Goal: Task Accomplishment & Management: Manage account settings

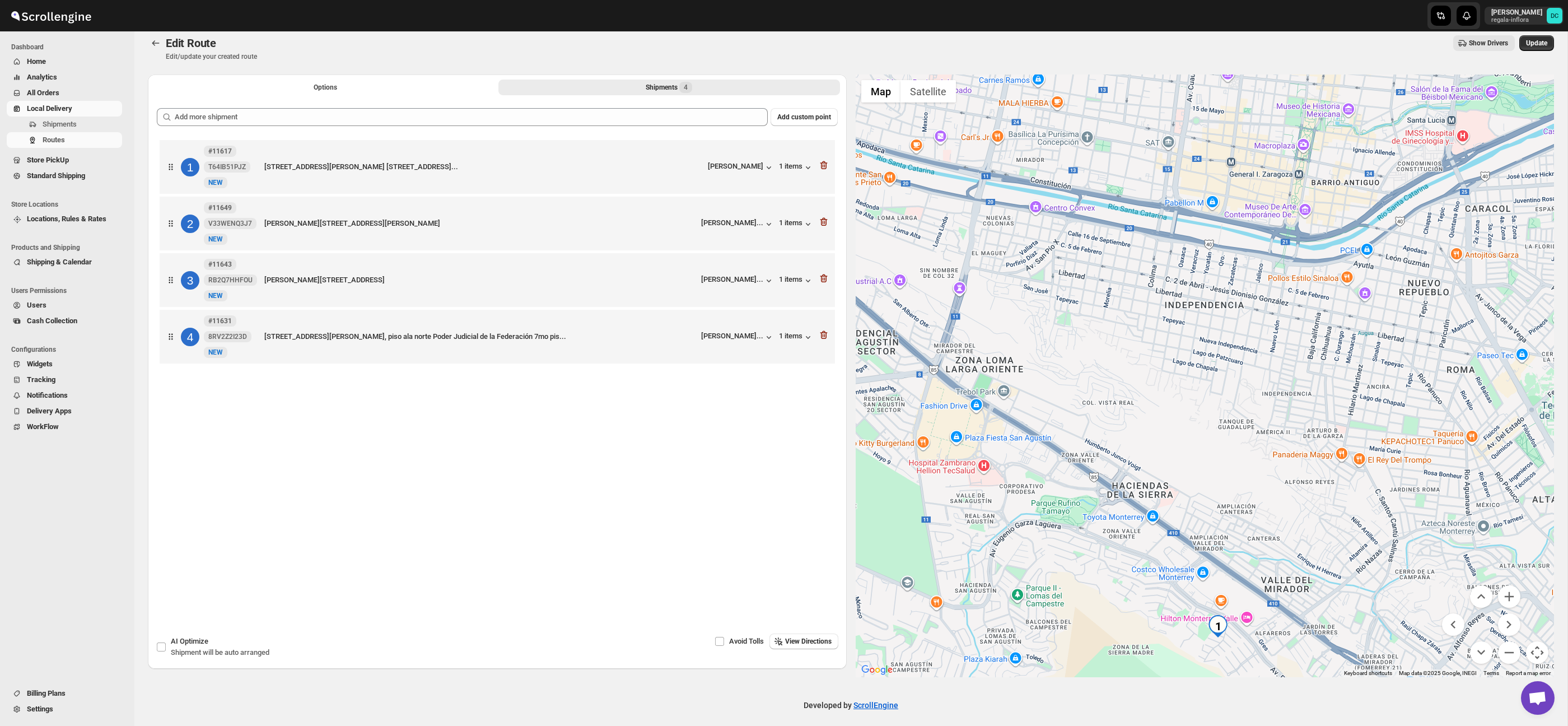
click at [299, 86] on button "Options" at bounding box center [326, 86] width 342 height 15
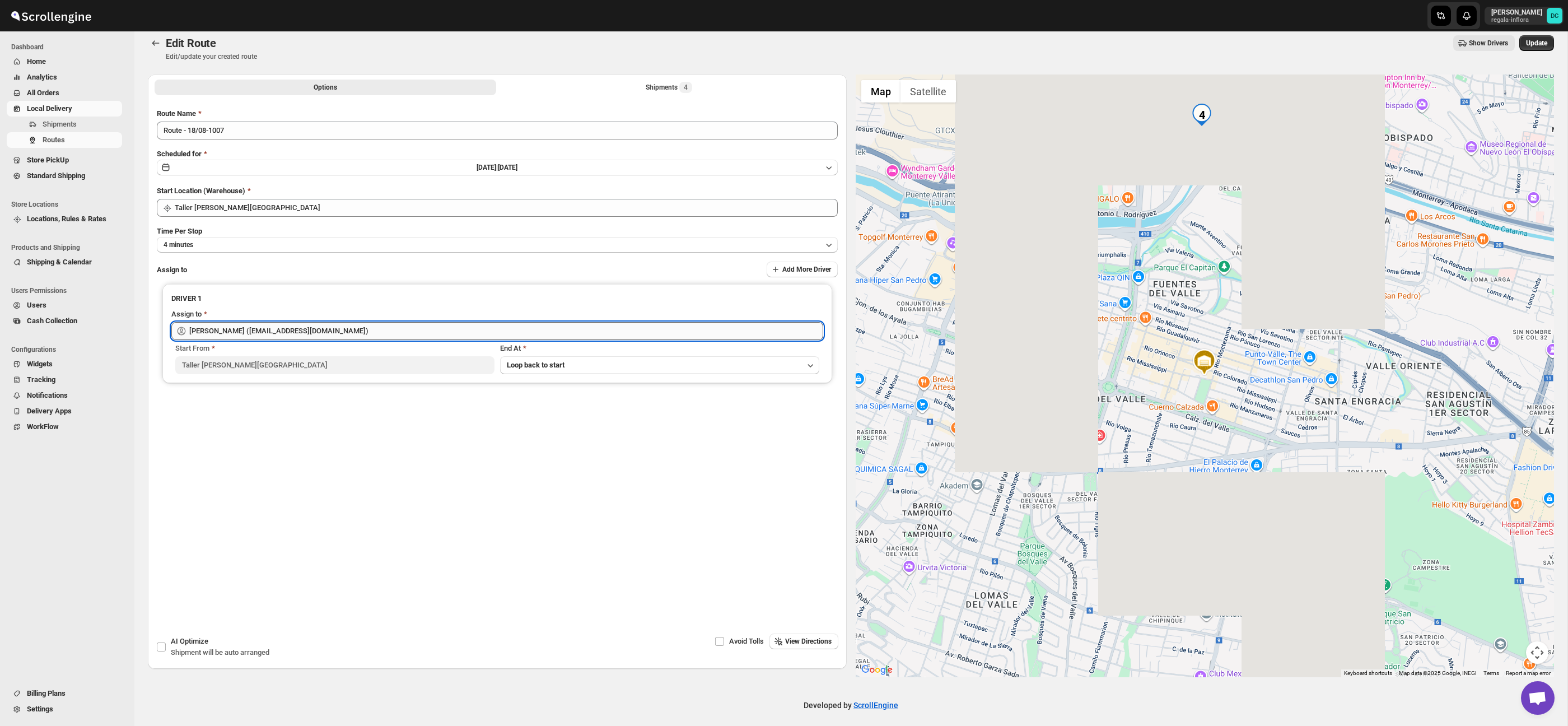
click at [373, 331] on input "[PERSON_NAME] ([EMAIL_ADDRESS][DOMAIN_NAME])" at bounding box center [506, 331] width 634 height 18
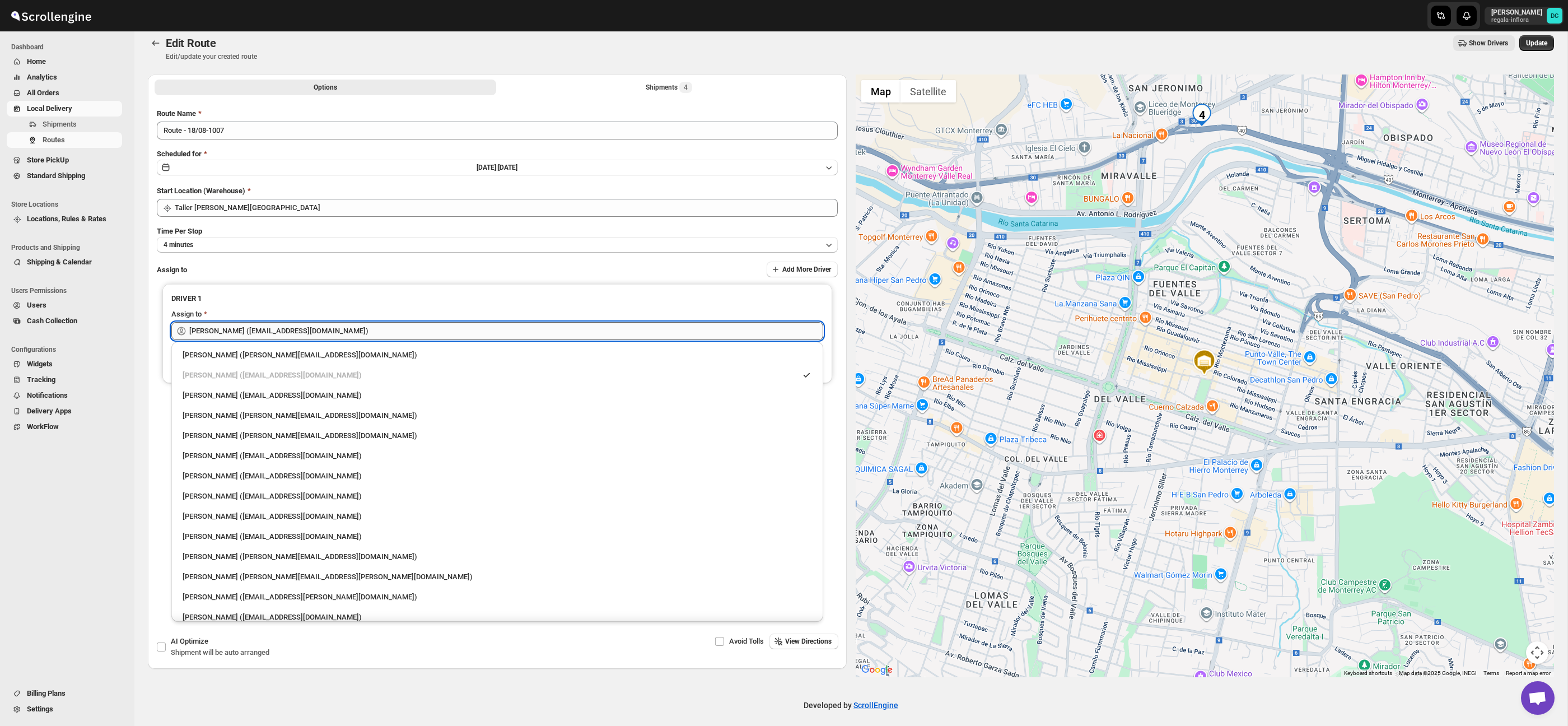
click at [372, 331] on input "[PERSON_NAME] ([EMAIL_ADDRESS][DOMAIN_NAME])" at bounding box center [506, 331] width 634 height 18
click at [387, 330] on input "[PERSON_NAME] ([EMAIL_ADDRESS][DOMAIN_NAME])" at bounding box center [506, 331] width 634 height 18
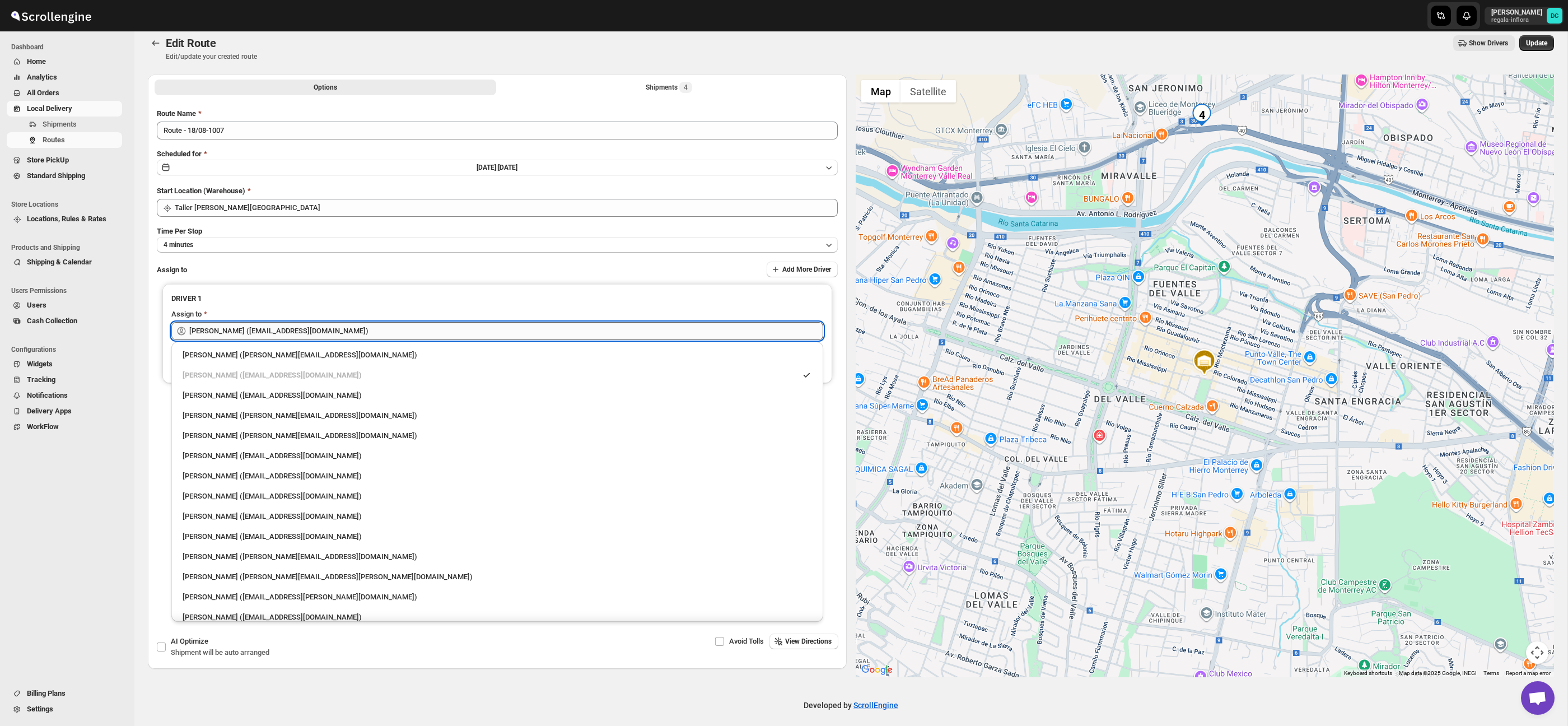
click at [387, 330] on input "[PERSON_NAME] ([EMAIL_ADDRESS][DOMAIN_NAME])" at bounding box center [506, 331] width 634 height 18
click at [453, 328] on input "[PERSON_NAME] ([EMAIL_ADDRESS][DOMAIN_NAME])" at bounding box center [506, 331] width 634 height 18
click at [453, 328] on input "[PERSON_NAME] ([EMAIL_ADDRESS][DOMAIN_NAME])" at bounding box center [506, 331] width 634 height 18
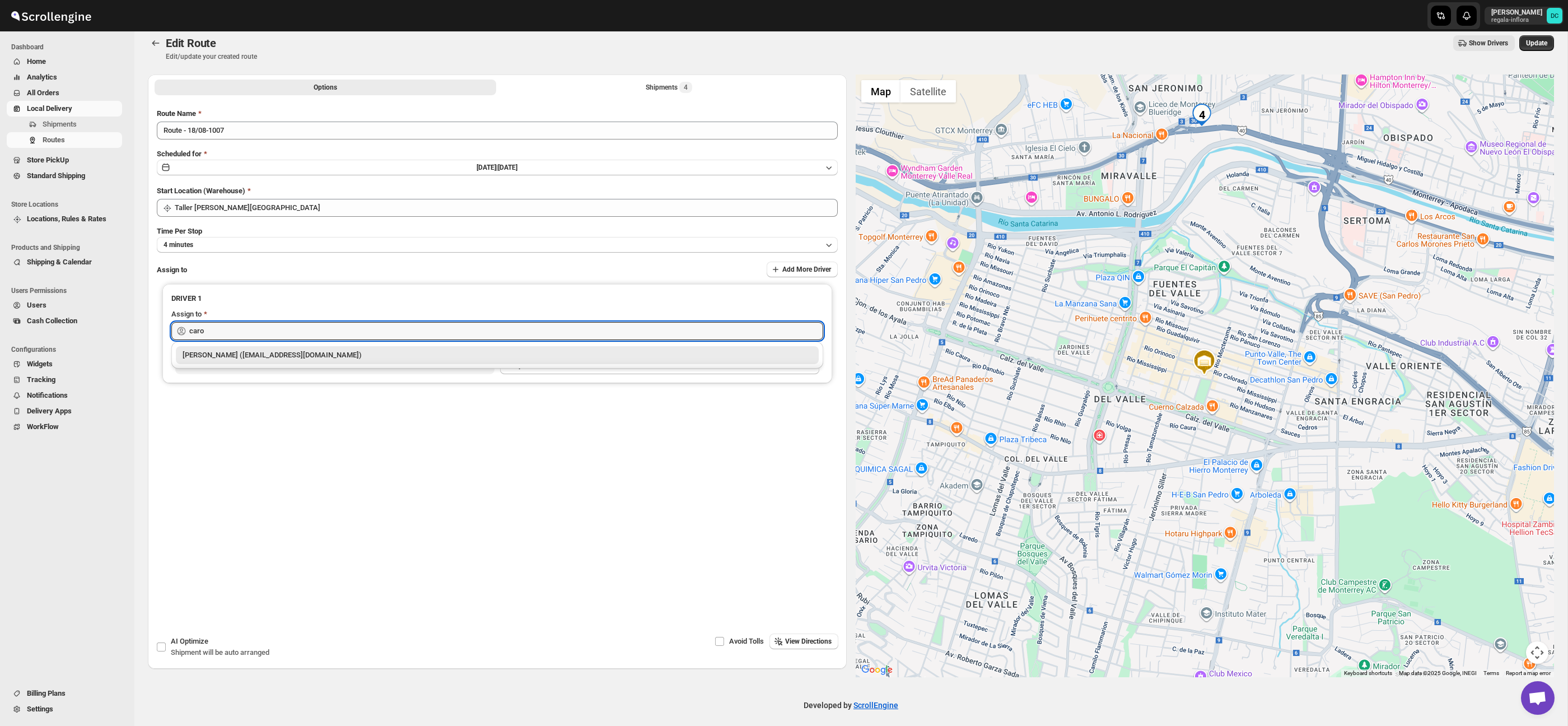
click at [421, 361] on div "[PERSON_NAME] ([EMAIL_ADDRESS][DOMAIN_NAME])" at bounding box center [497, 356] width 643 height 18
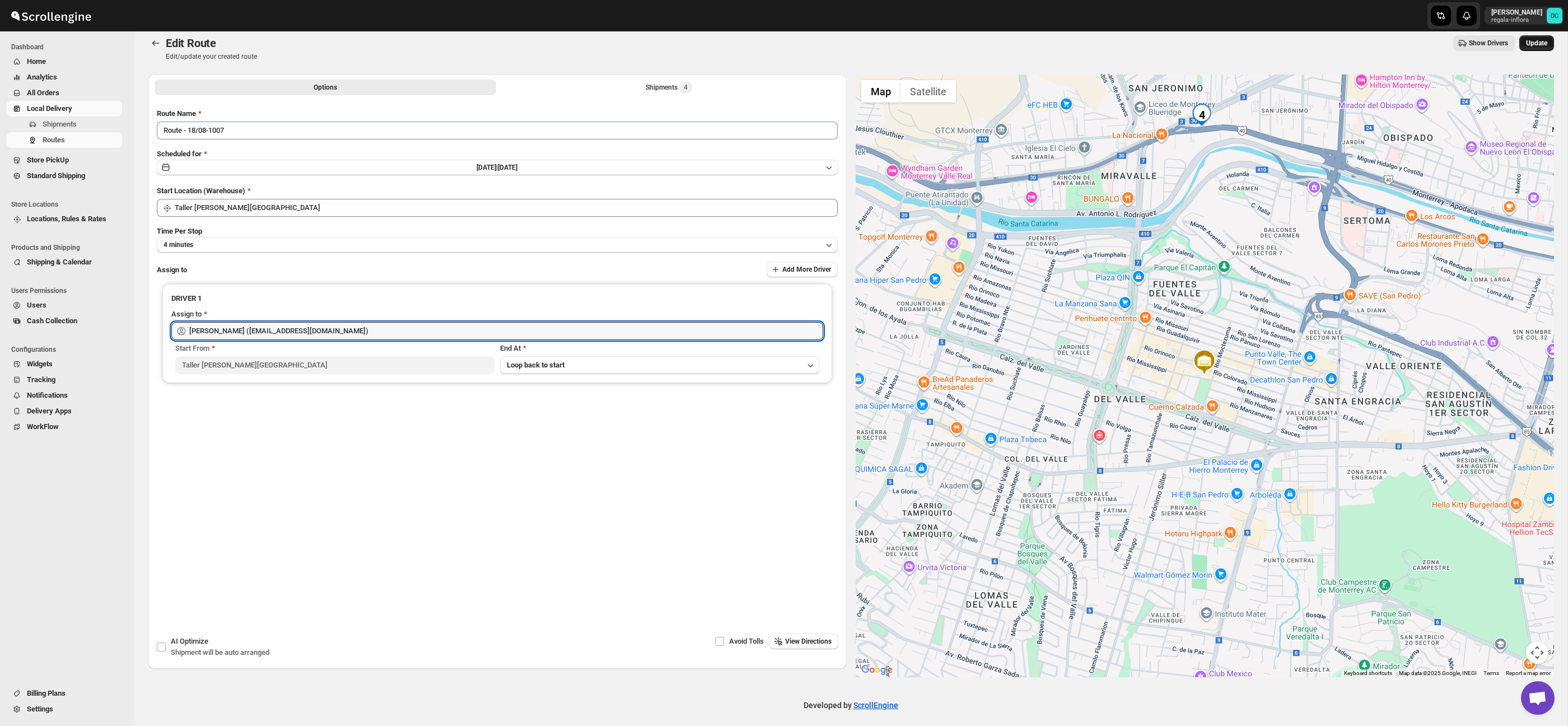
type input "[PERSON_NAME] ([EMAIL_ADDRESS][DOMAIN_NAME])"
click at [1551, 41] on button "Update" at bounding box center [1537, 43] width 35 height 15
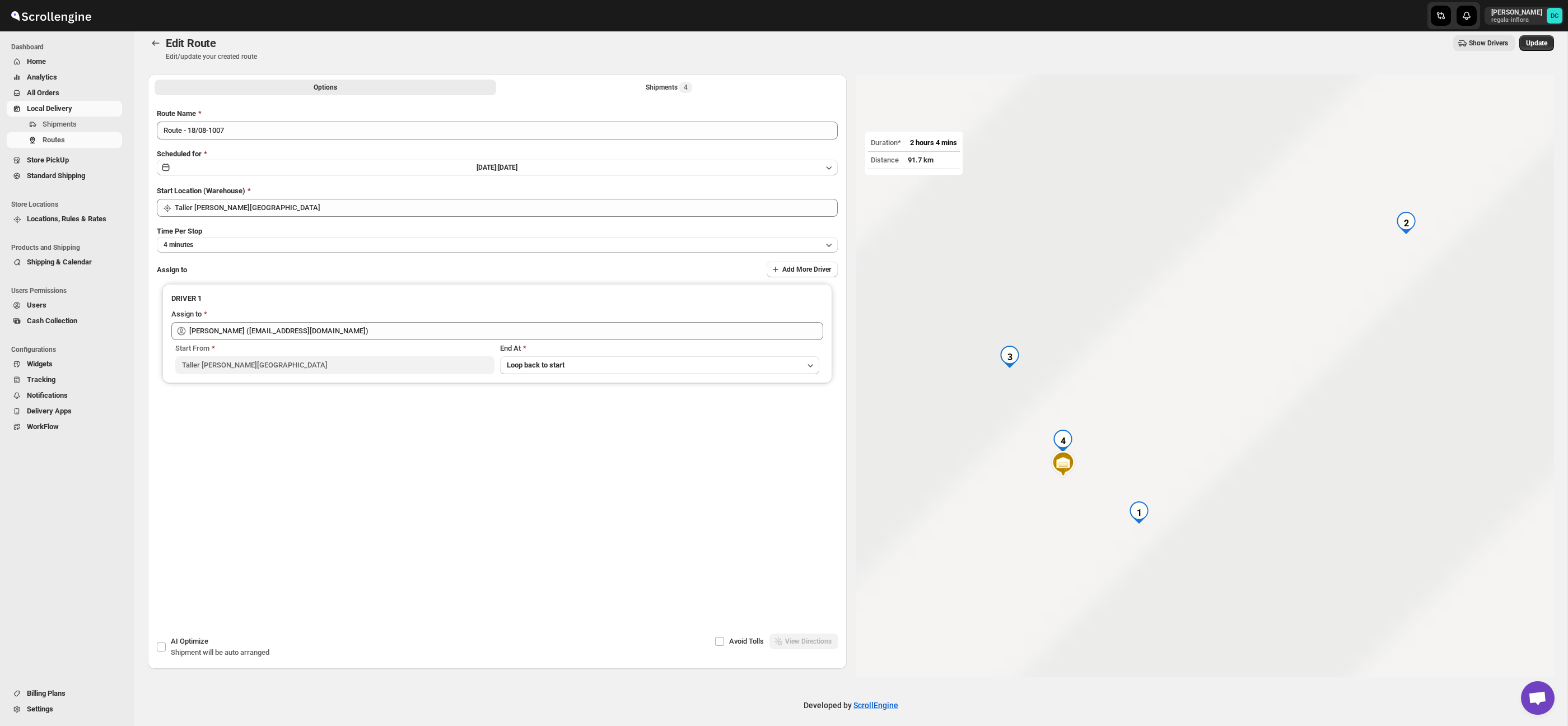
scroll to position [20, 0]
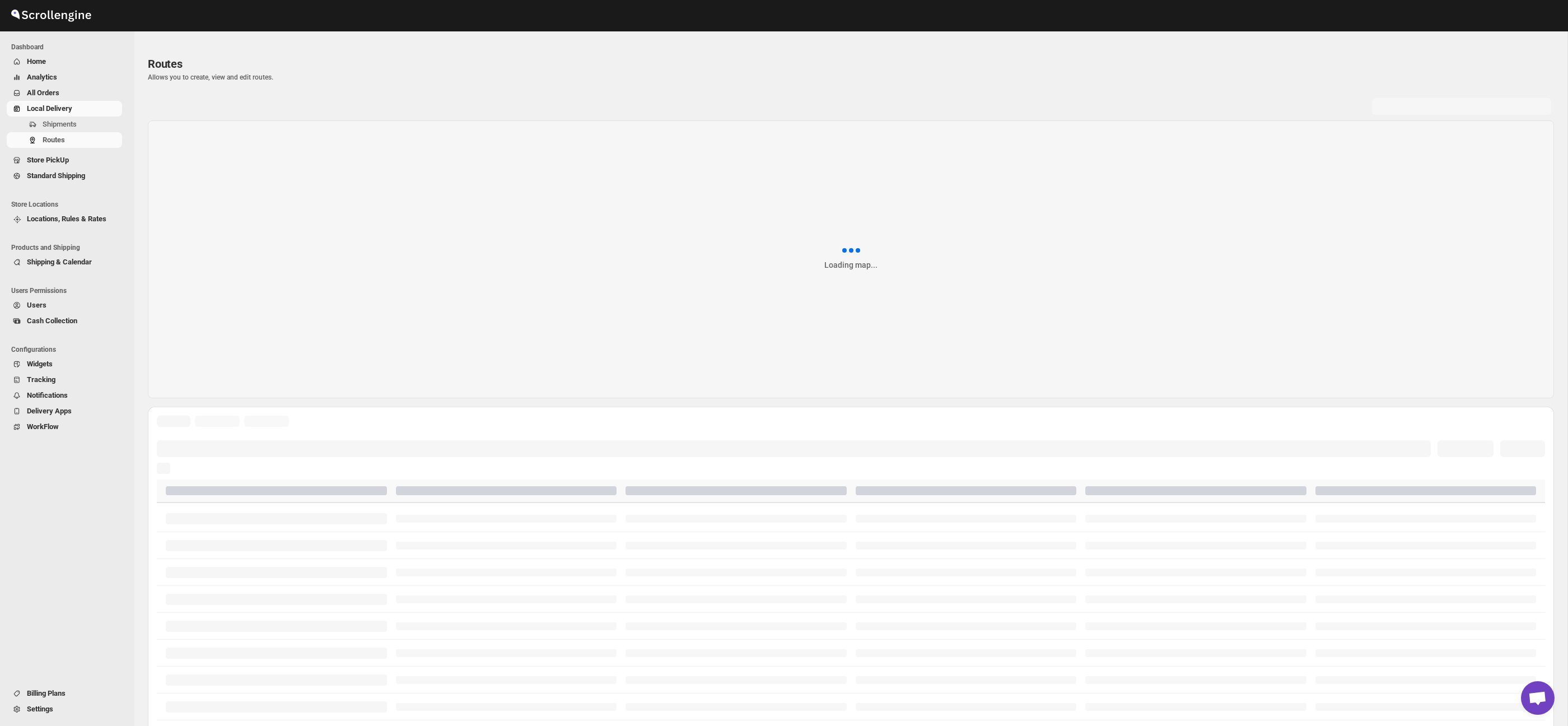
scroll to position [27, 0]
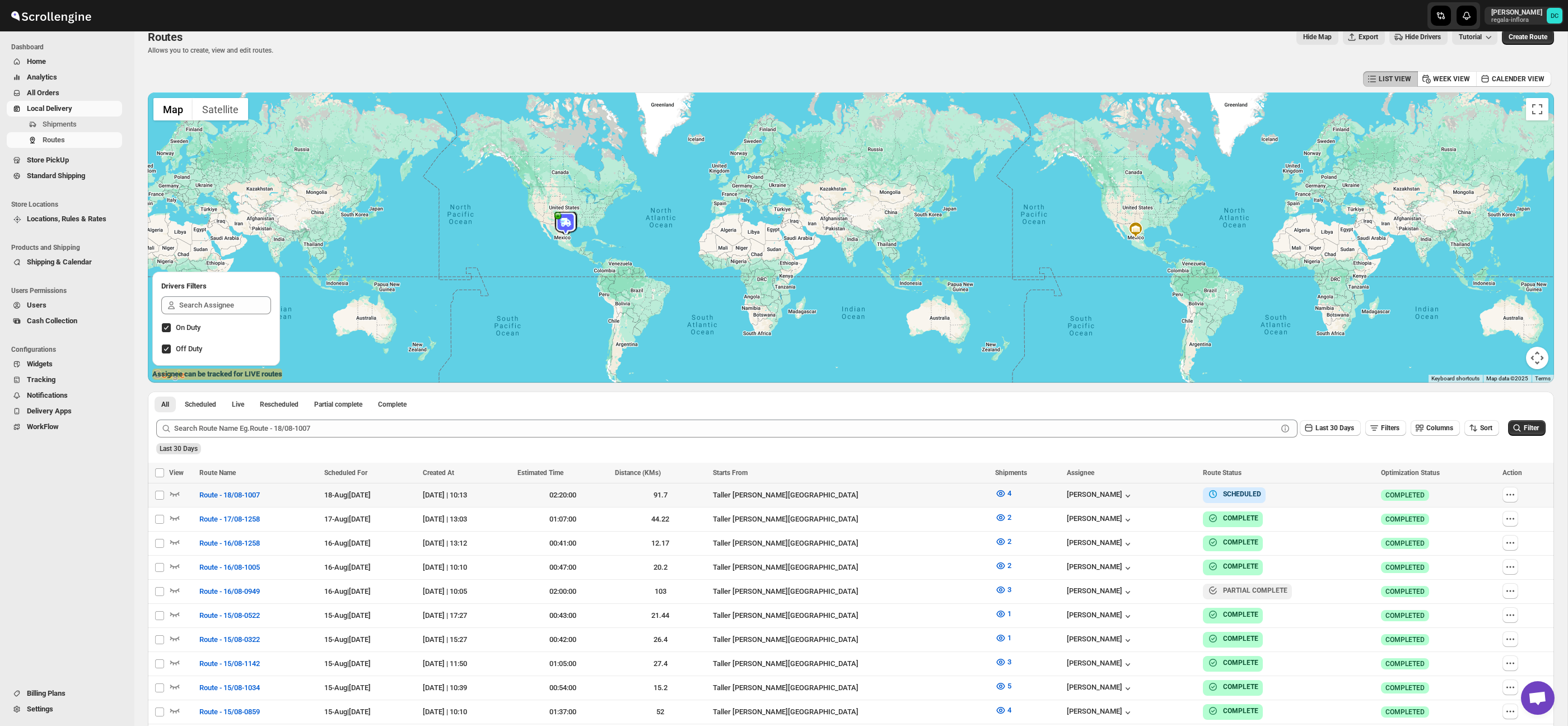
click at [1516, 495] on icon "button" at bounding box center [1511, 495] width 11 height 11
click at [1478, 578] on span "Edit" at bounding box center [1485, 575] width 52 height 11
checkbox input "false"
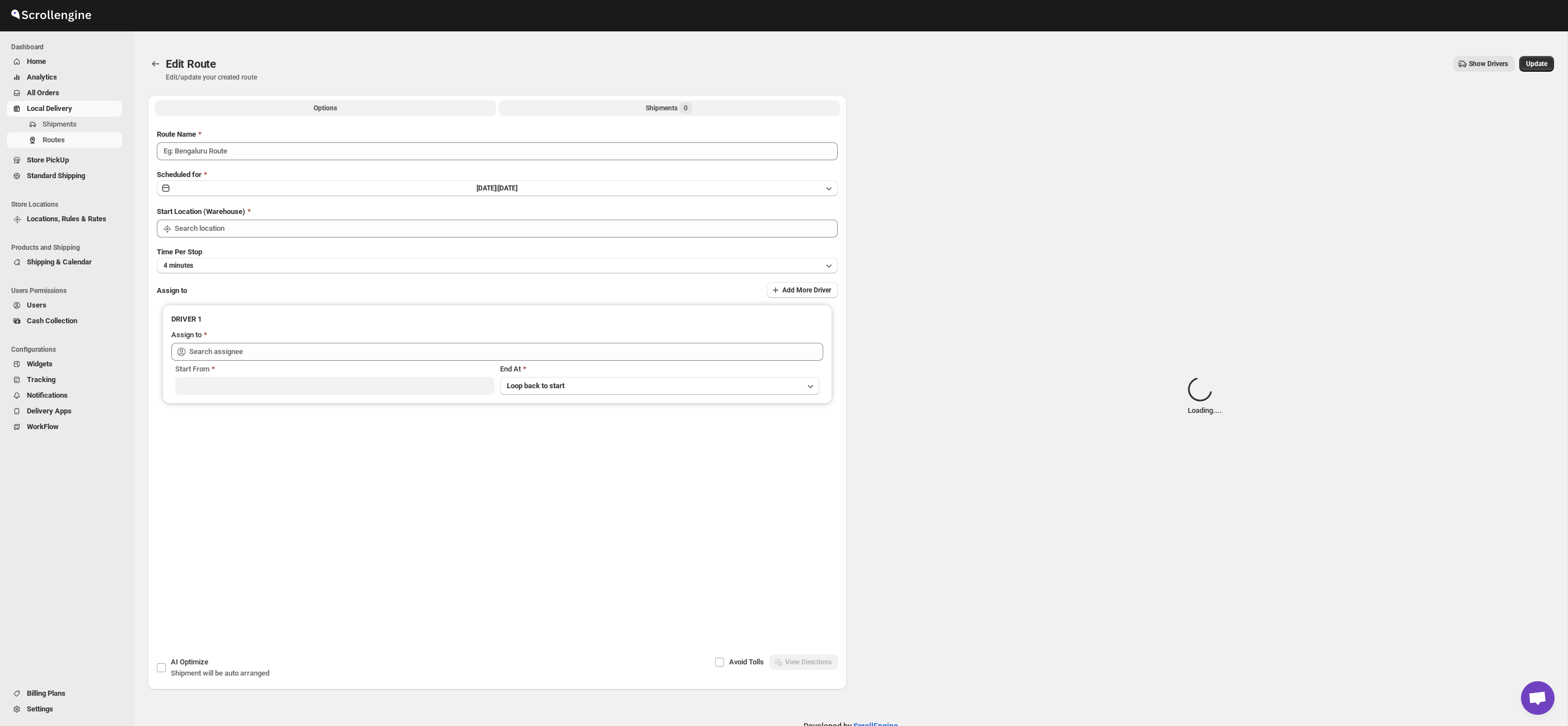
click at [696, 110] on button "Shipments 0" at bounding box center [669, 107] width 342 height 15
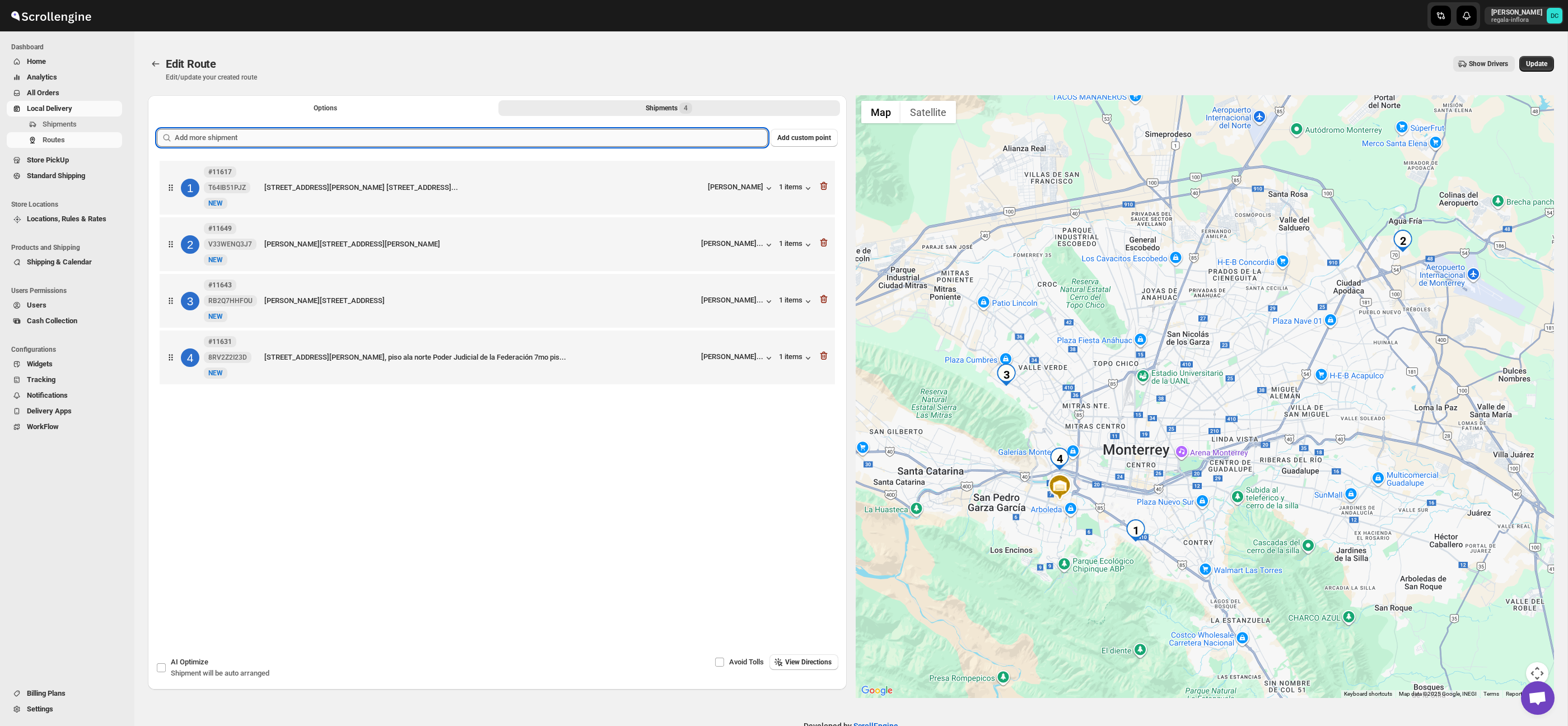
click at [417, 136] on input "text" at bounding box center [471, 138] width 593 height 18
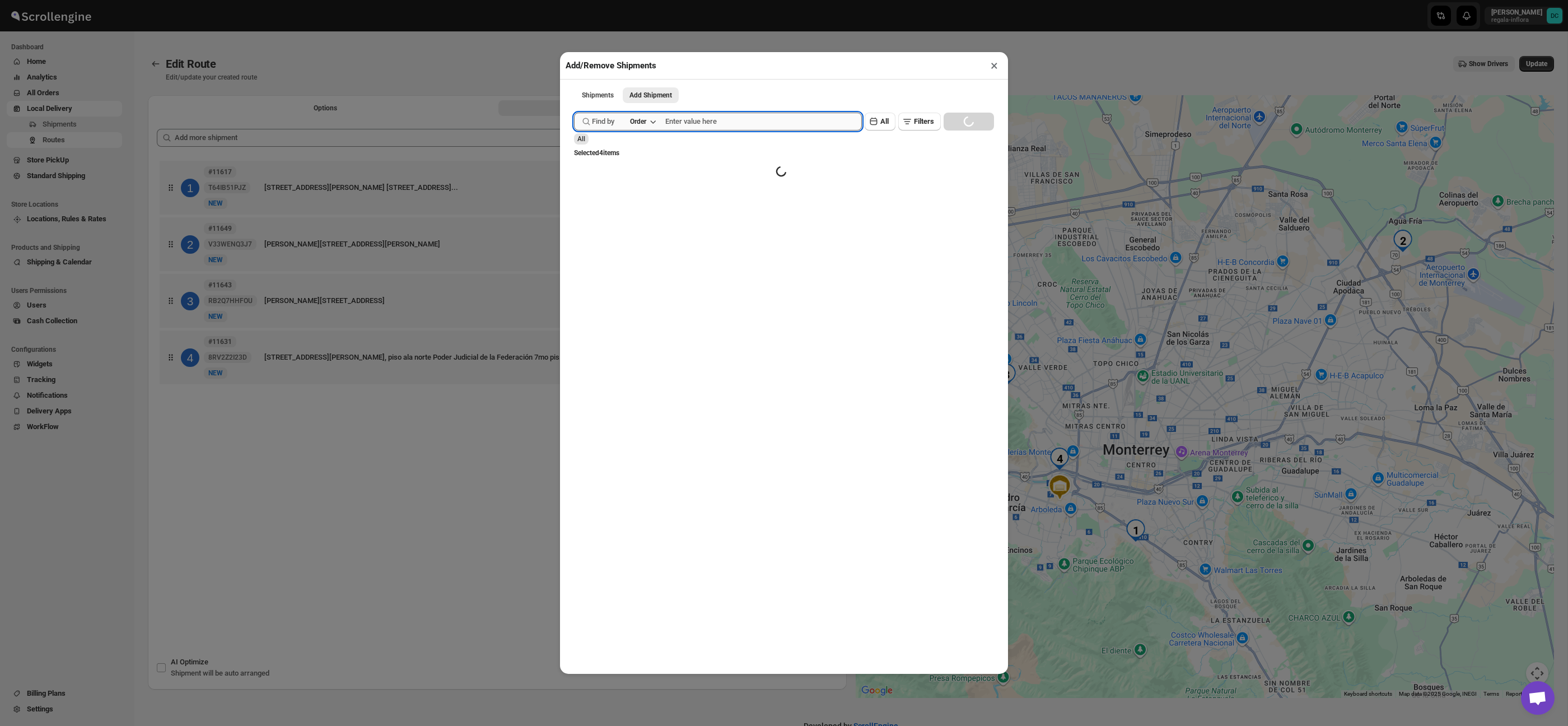
click at [771, 119] on input "text" at bounding box center [764, 122] width 196 height 18
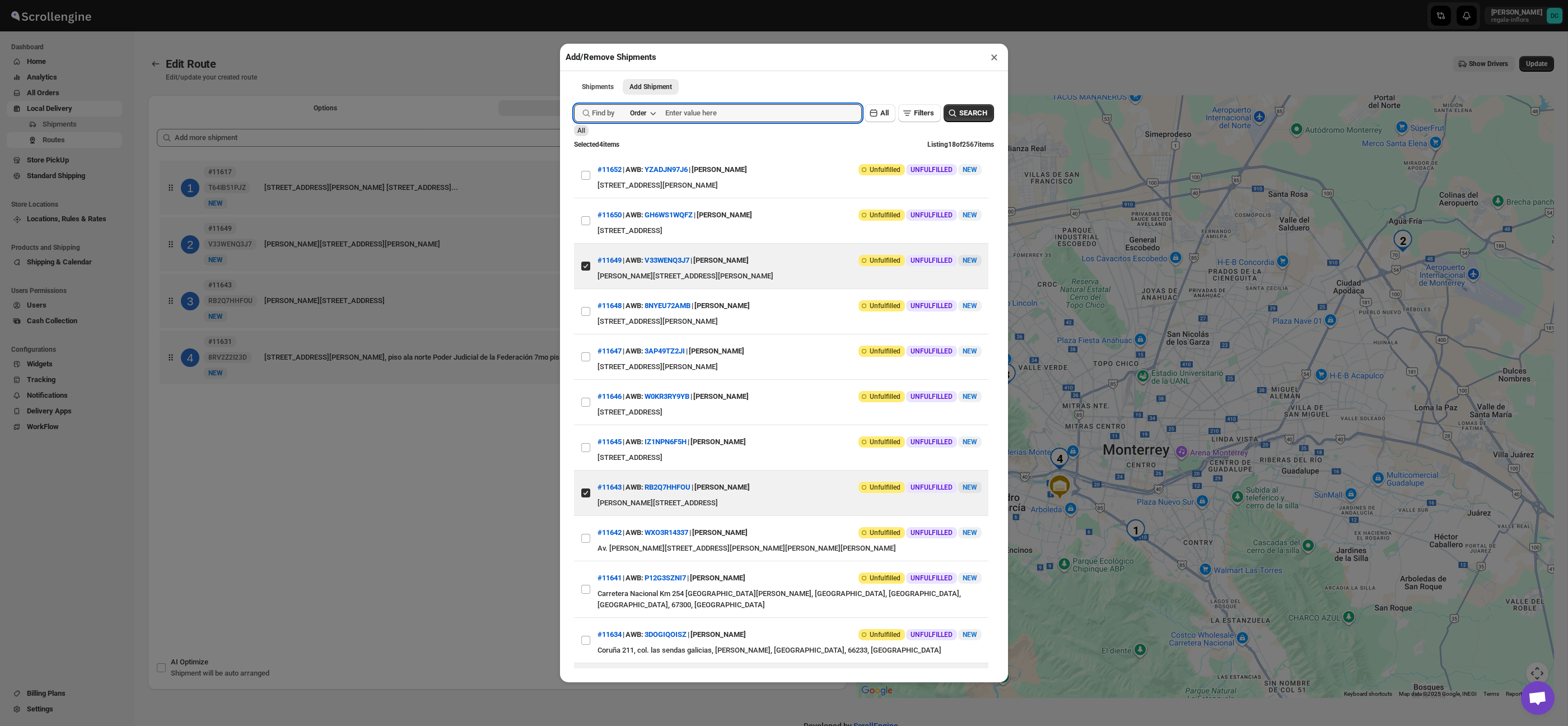
drag, startPoint x: 459, startPoint y: 61, endPoint x: 474, endPoint y: 11, distance: 52.2
click at [459, 61] on div "Add/Remove Shipments × Shipments Add Shipment More views Shipments Add Shipment…" at bounding box center [784, 363] width 1568 height 726
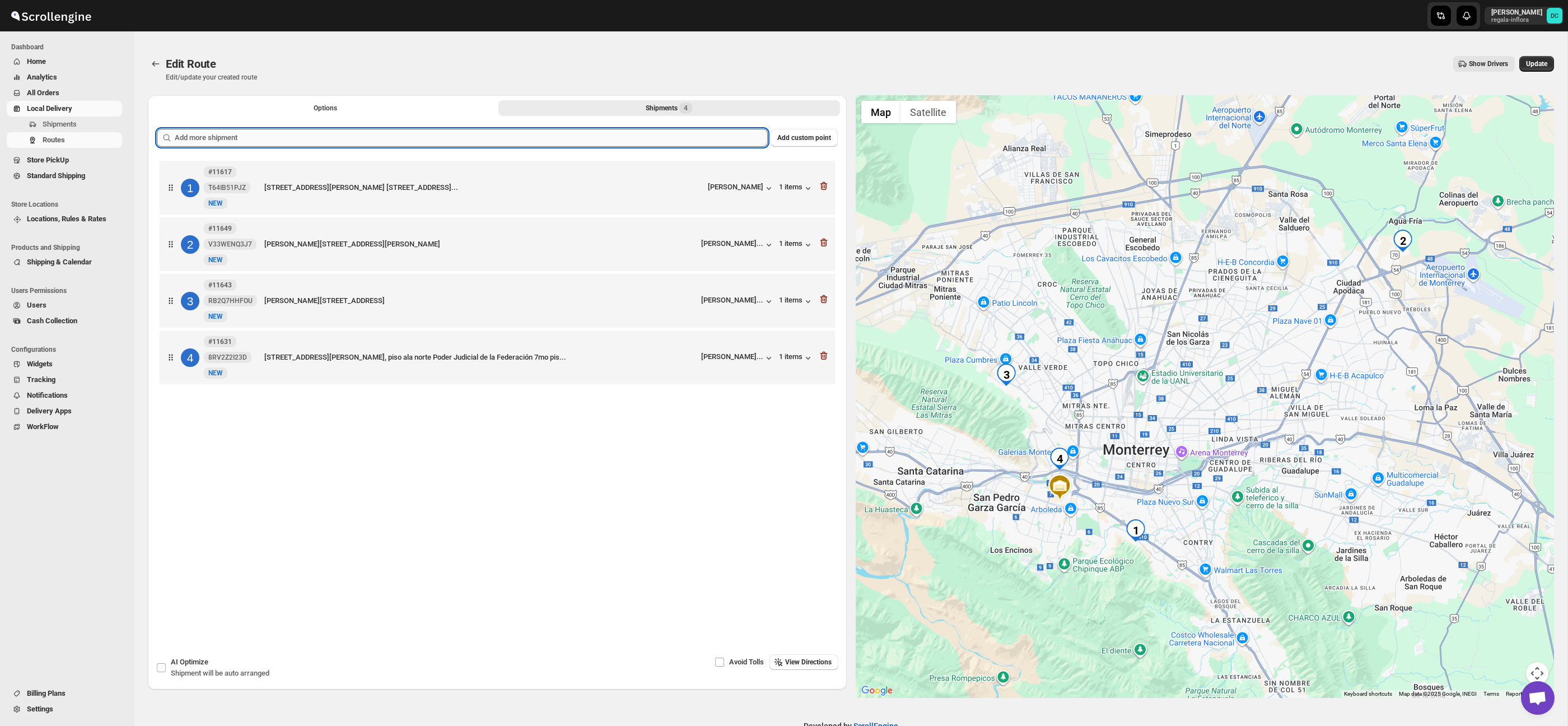
click at [426, 137] on input "text" at bounding box center [471, 138] width 593 height 18
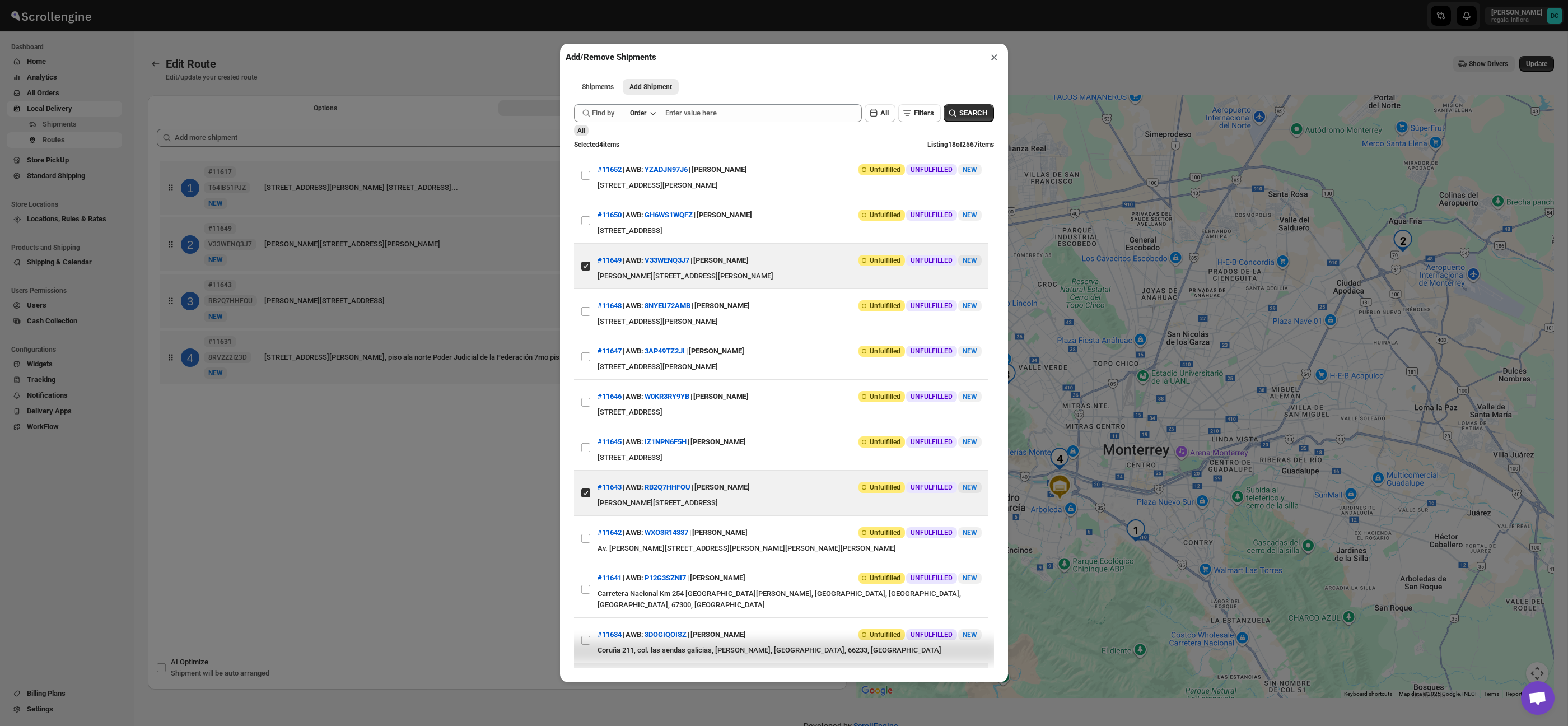
click at [587, 222] on input "View details for 68a35950fc41024ff29cb1b6" at bounding box center [586, 221] width 9 height 9
checkbox input "true"
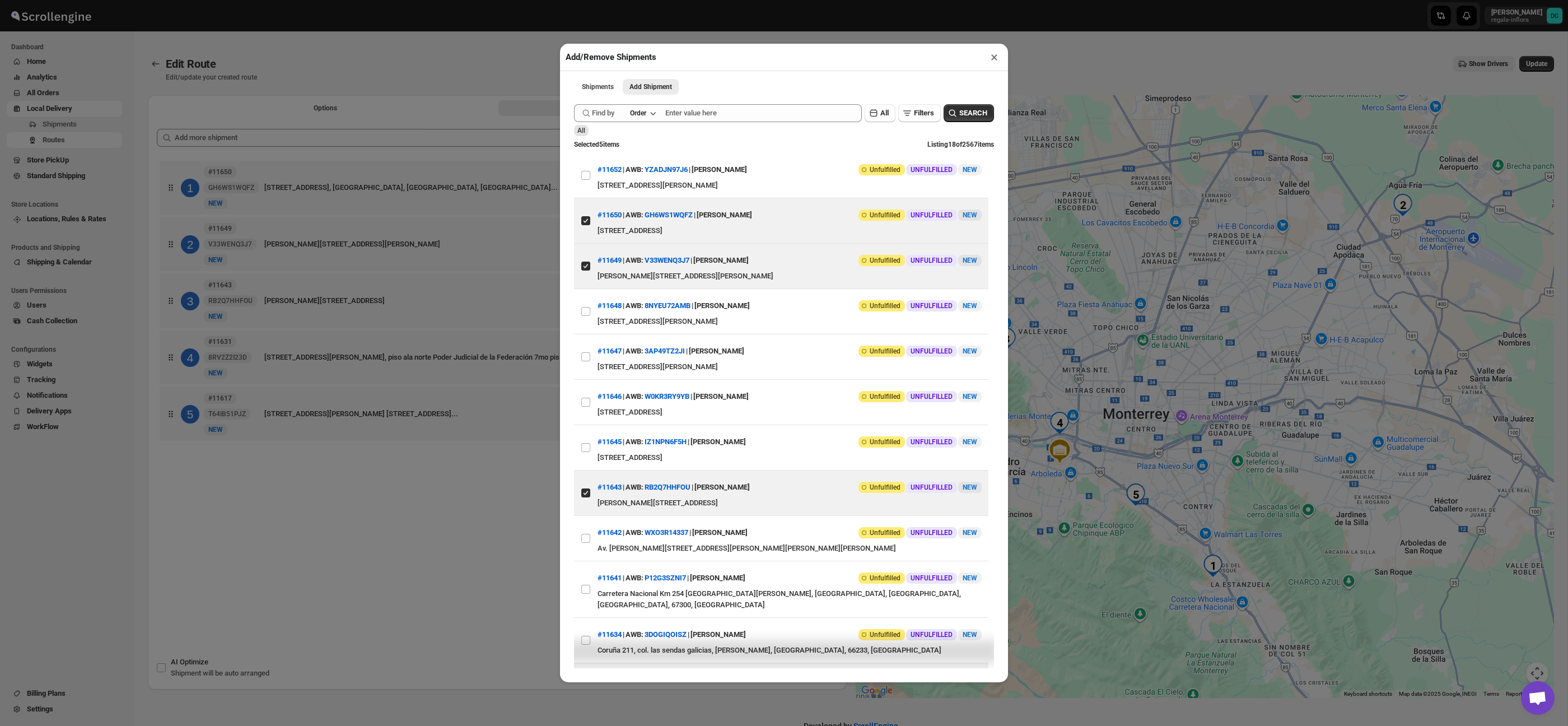
click at [477, 64] on div "Add/Remove Shipments × Shipments Add Shipment More views Shipments Add Shipment…" at bounding box center [784, 363] width 1568 height 726
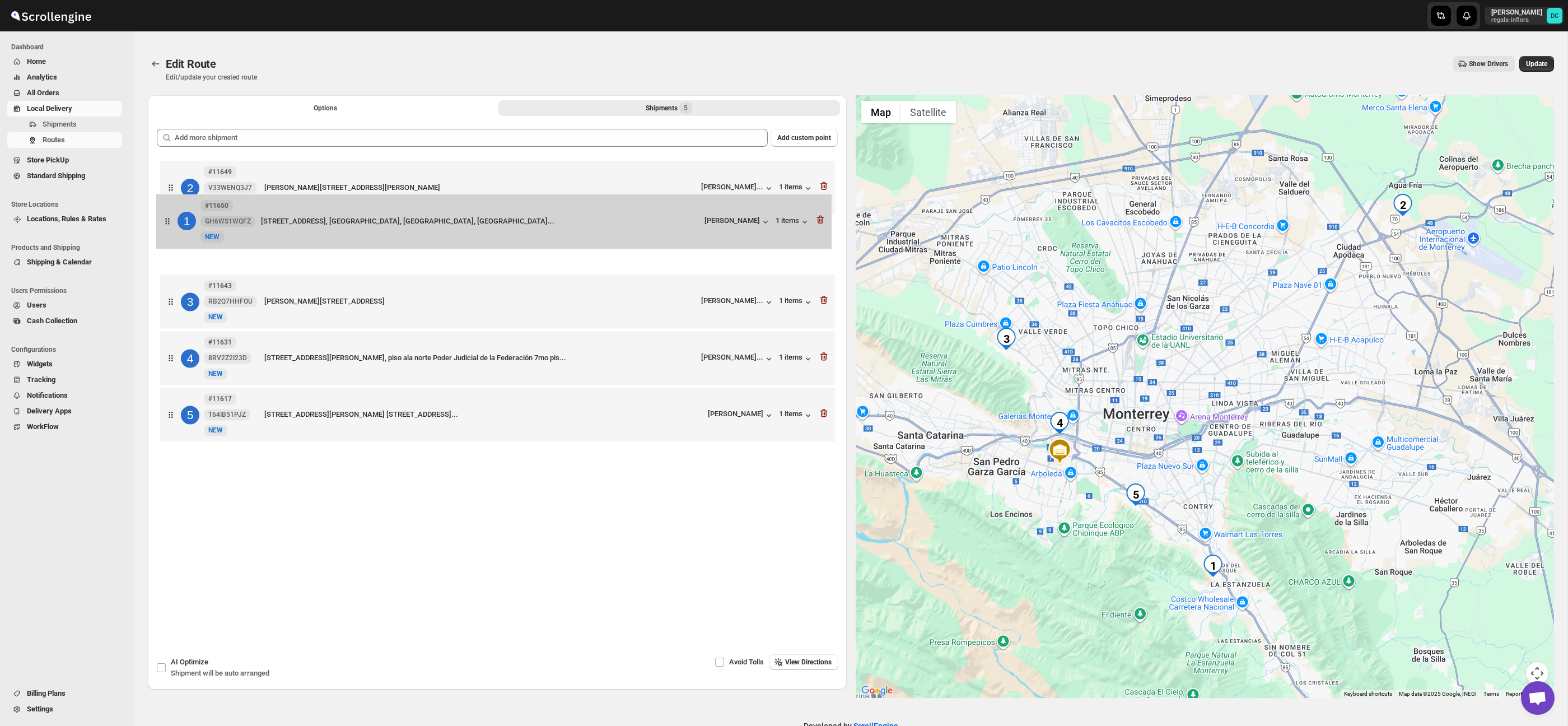
drag, startPoint x: 171, startPoint y: 188, endPoint x: 168, endPoint y: 226, distance: 38.1
click at [168, 226] on div "1 #11650 GH6WS1WQFZ New NEW [STREET_ADDRESS]... [PERSON_NAME] 1 items 2 #11649 …" at bounding box center [497, 303] width 681 height 289
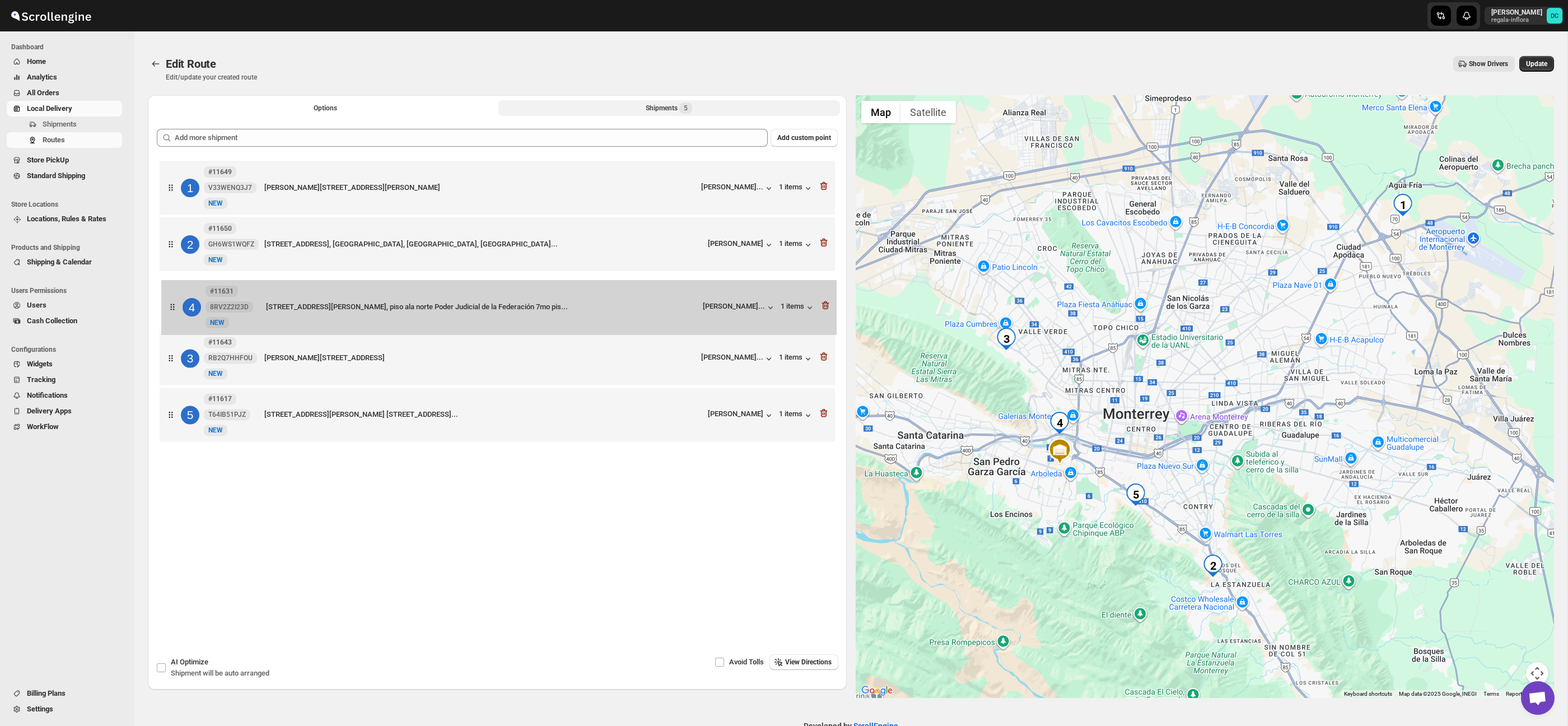
drag, startPoint x: 172, startPoint y: 362, endPoint x: 175, endPoint y: 299, distance: 63.1
click at [175, 300] on div "1 #11649 V33WENQ3J7 [GEOGRAPHIC_DATA][PERSON_NAME] [STREET_ADDRESS][PERSON_NAME…" at bounding box center [497, 303] width 681 height 289
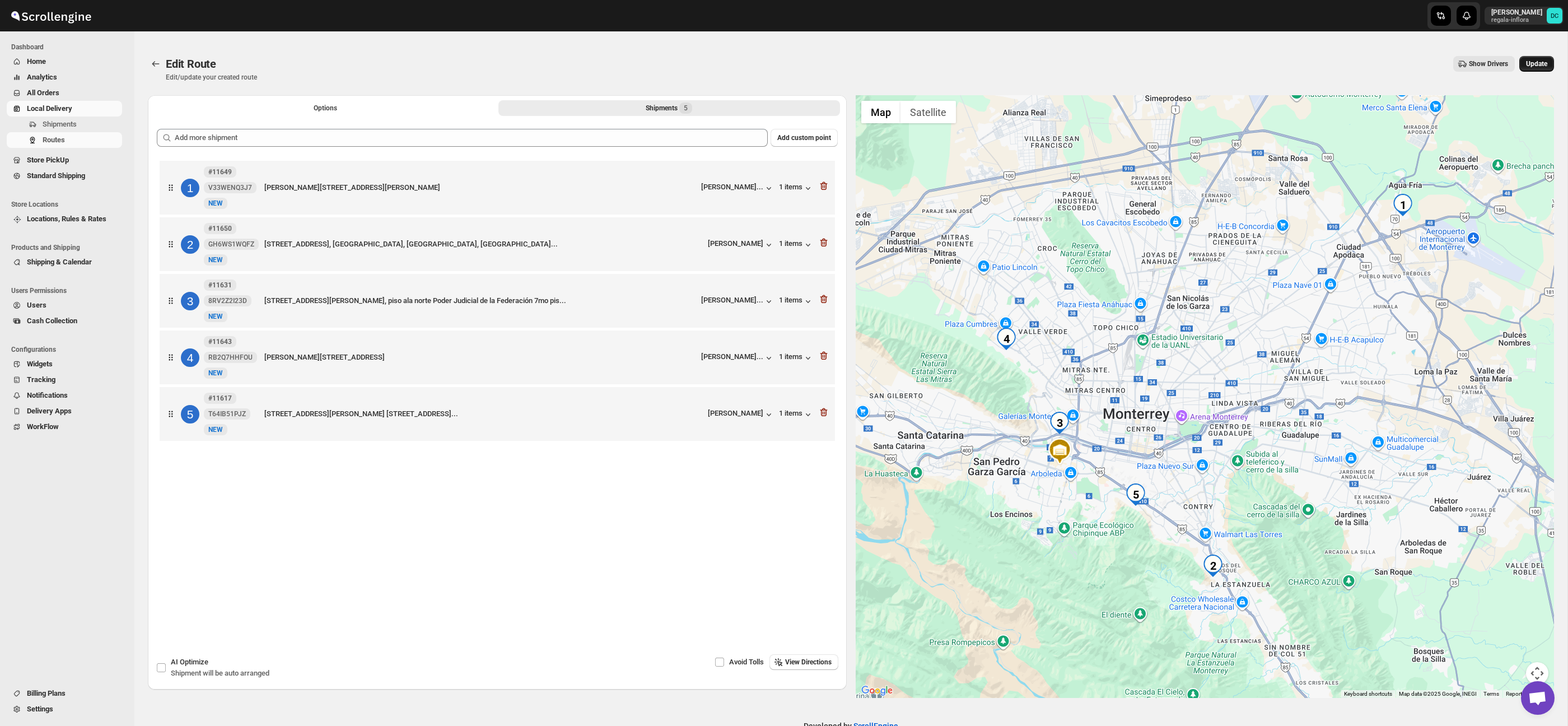
click at [1533, 71] on button "Update" at bounding box center [1537, 64] width 35 height 15
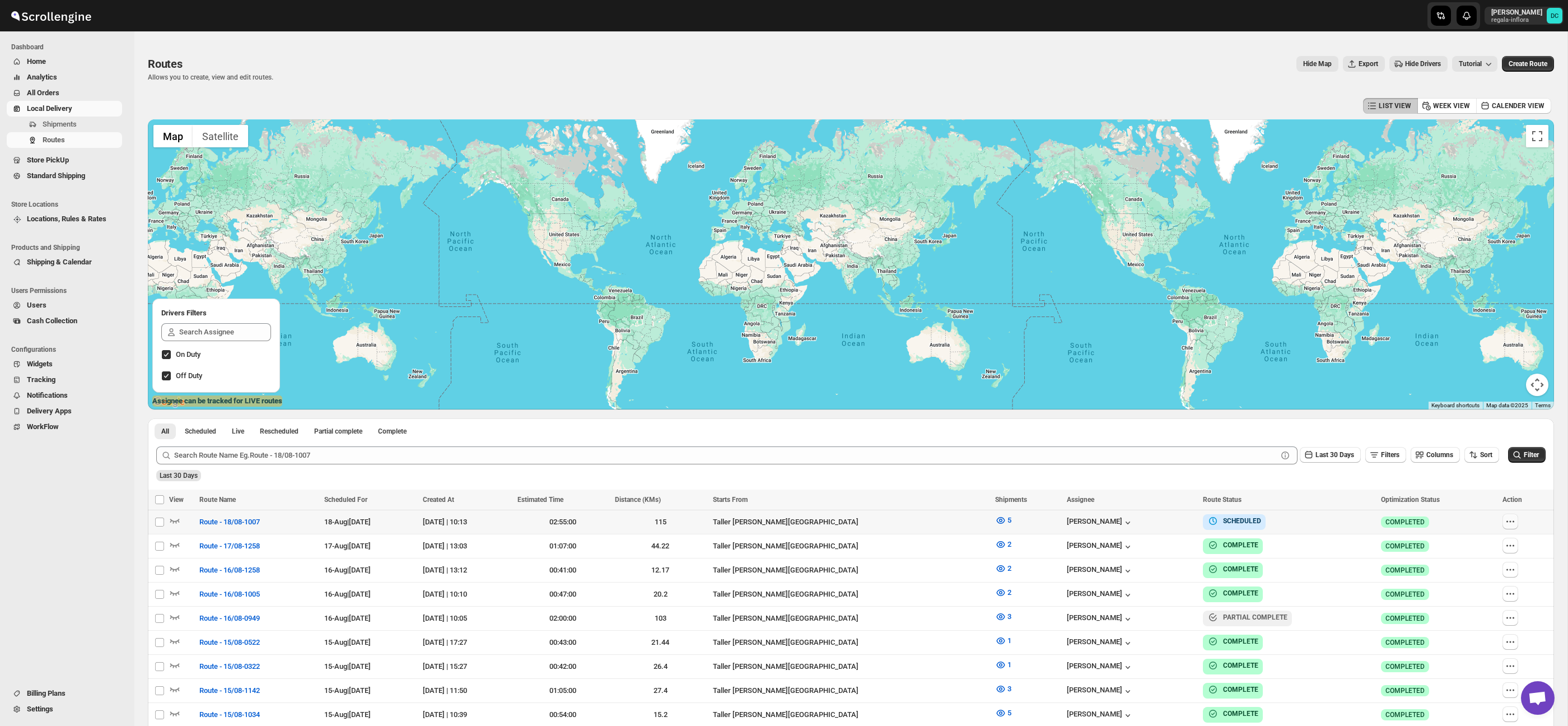
click at [1507, 519] on icon "button" at bounding box center [1511, 521] width 11 height 11
checkbox input "true"
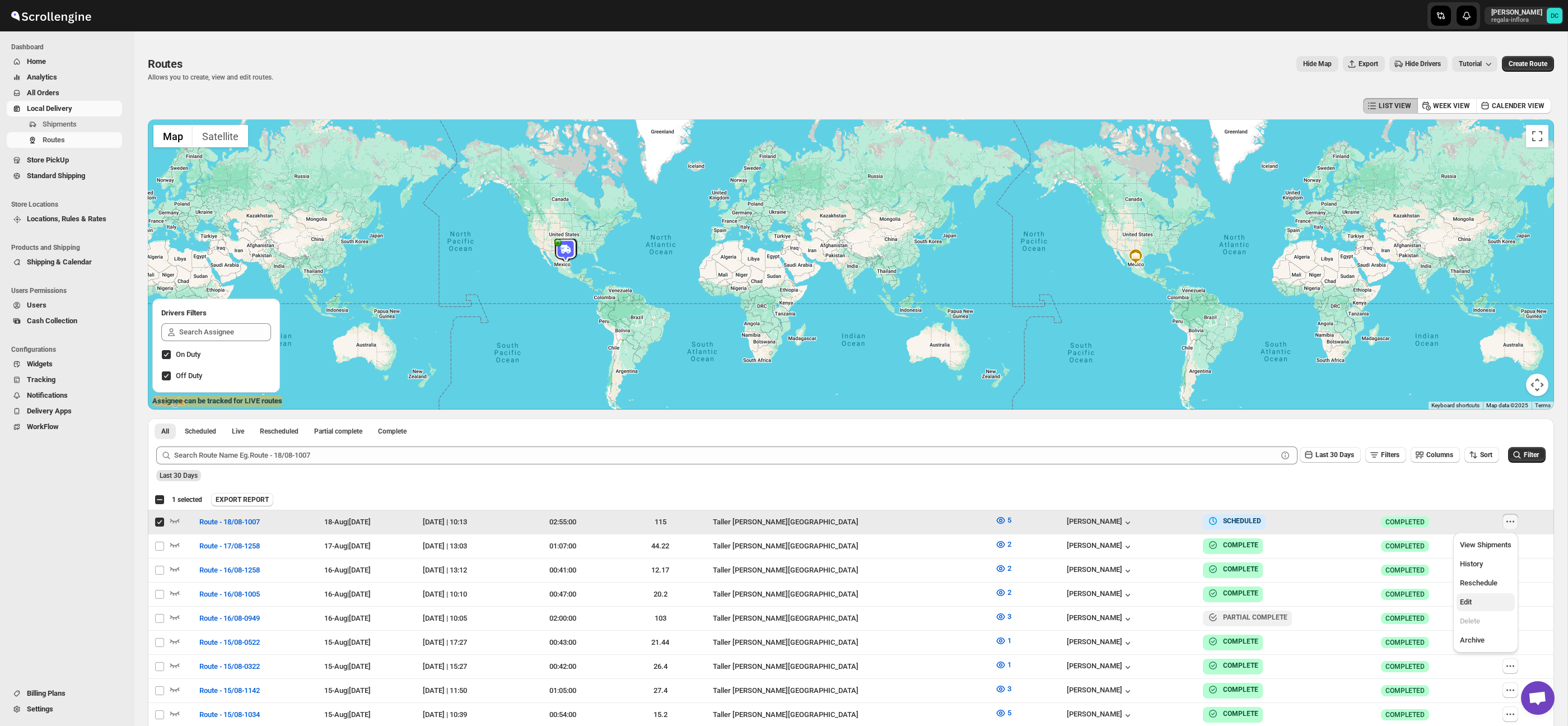
click at [1481, 596] on button "Edit" at bounding box center [1486, 602] width 58 height 18
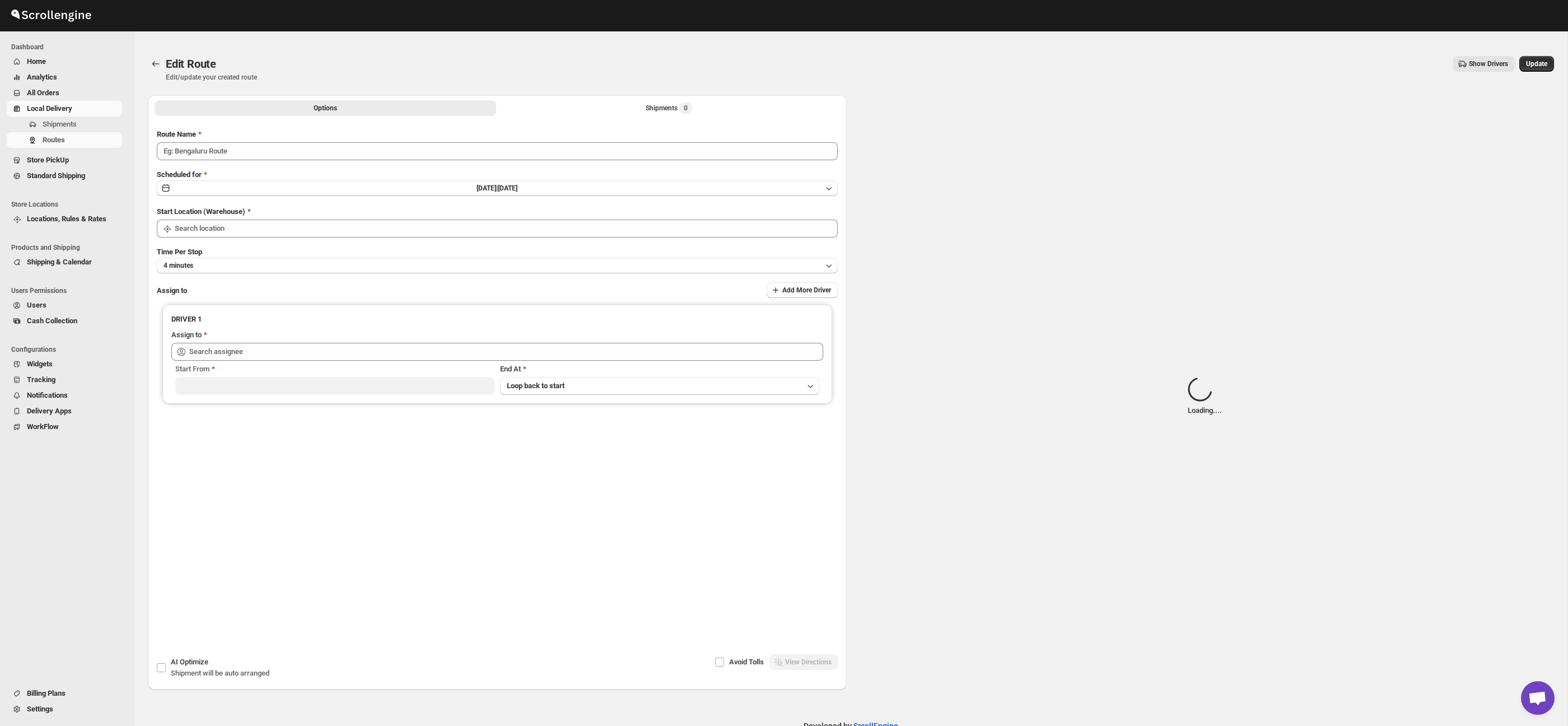
type input "Route - 18/08-1007"
type input "Taller [PERSON_NAME][GEOGRAPHIC_DATA]"
type input "[PERSON_NAME] ([EMAIL_ADDRESS][DOMAIN_NAME])"
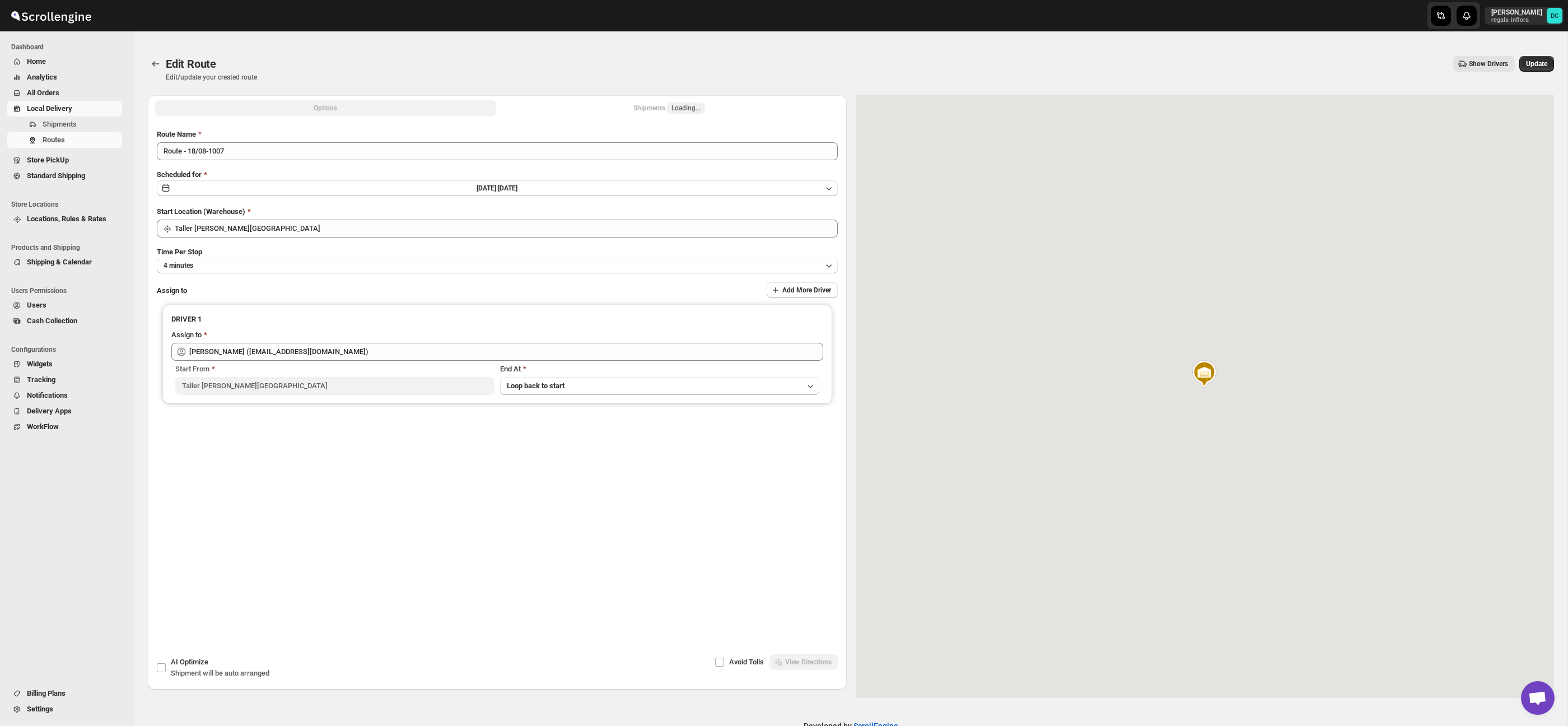
click at [689, 106] on span "Loading..." at bounding box center [686, 108] width 29 height 9
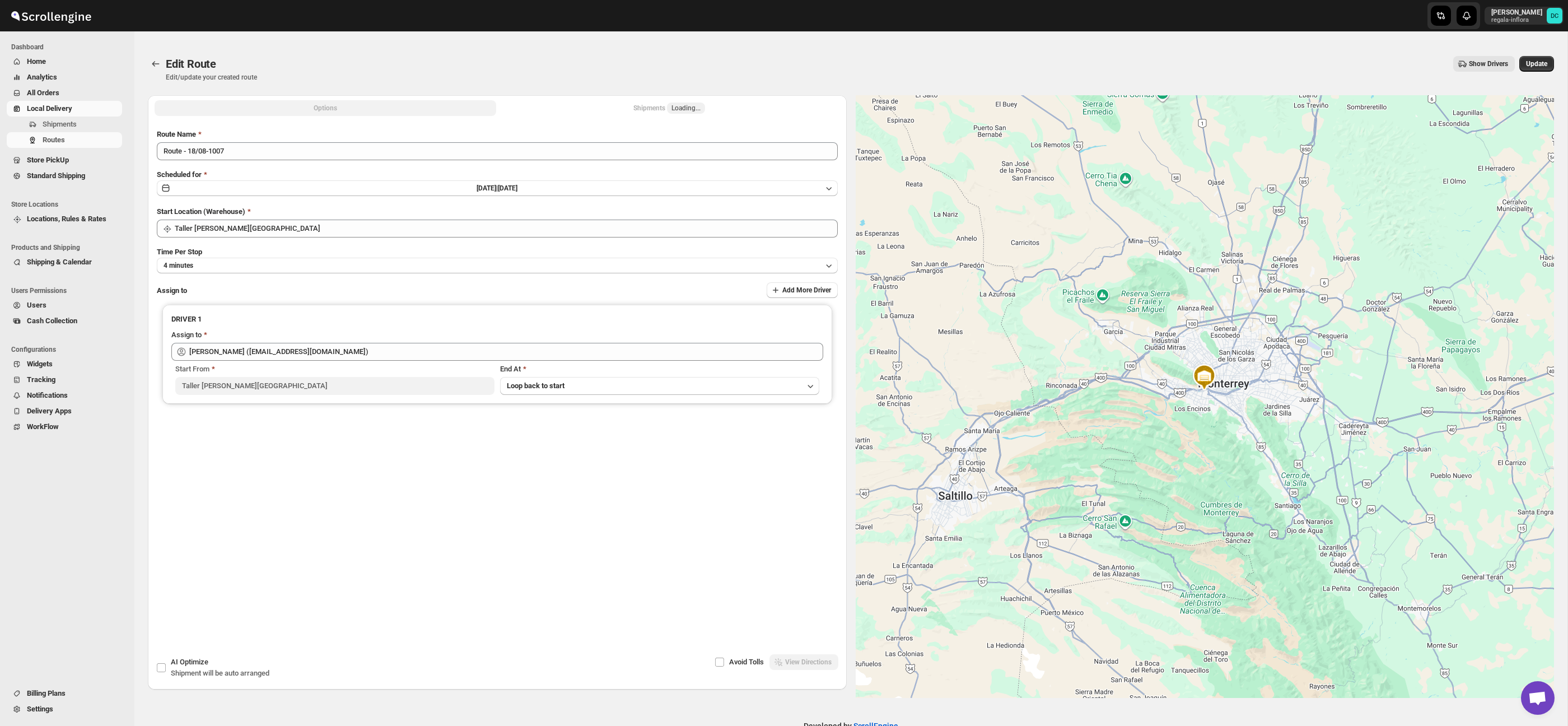
click at [731, 106] on button "Shipments Loading..." at bounding box center [669, 107] width 342 height 15
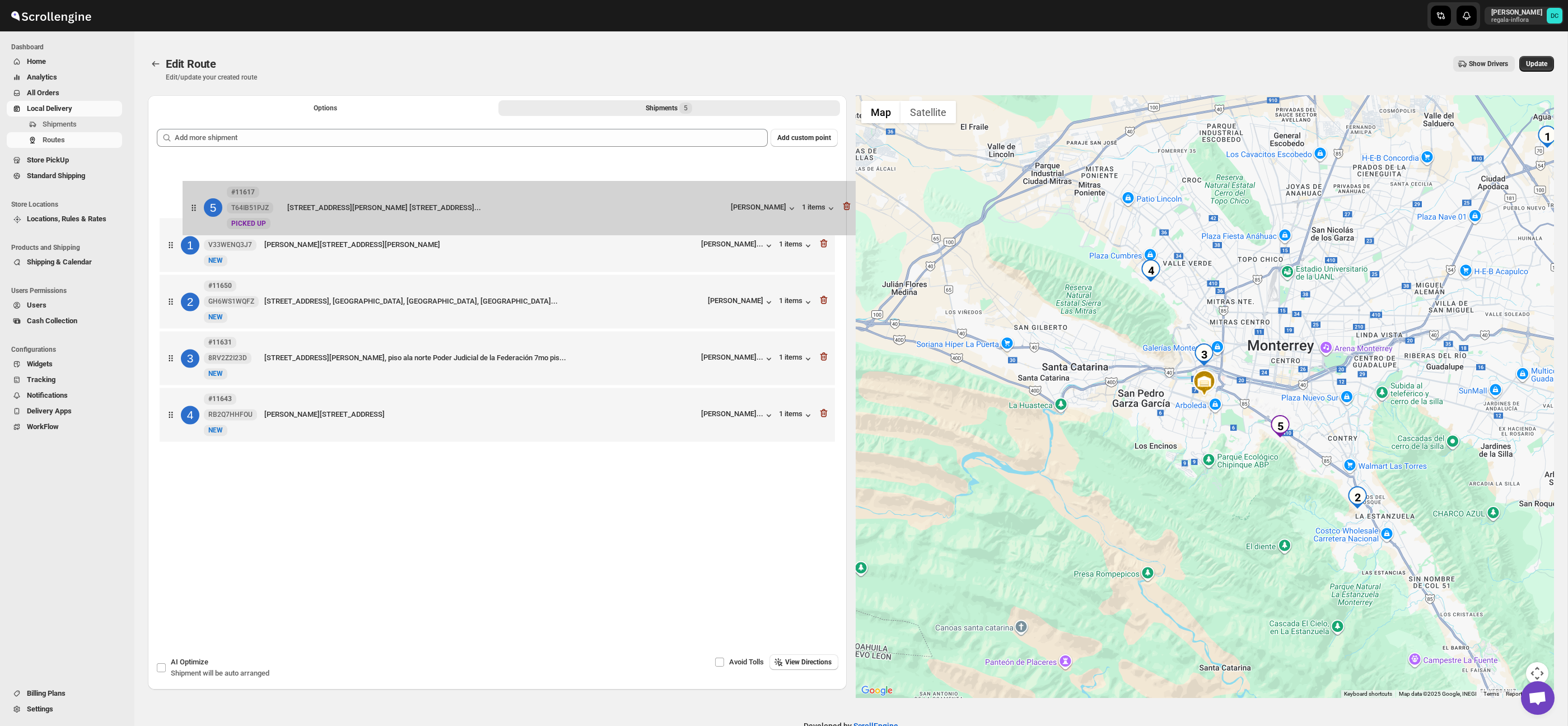
drag, startPoint x: 183, startPoint y: 387, endPoint x: 191, endPoint y: 183, distance: 204.2
click at [192, 183] on div "1 #11649 V33WENQ3J7 [GEOGRAPHIC_DATA][PERSON_NAME] [STREET_ADDRESS][PERSON_NAME…" at bounding box center [497, 303] width 681 height 289
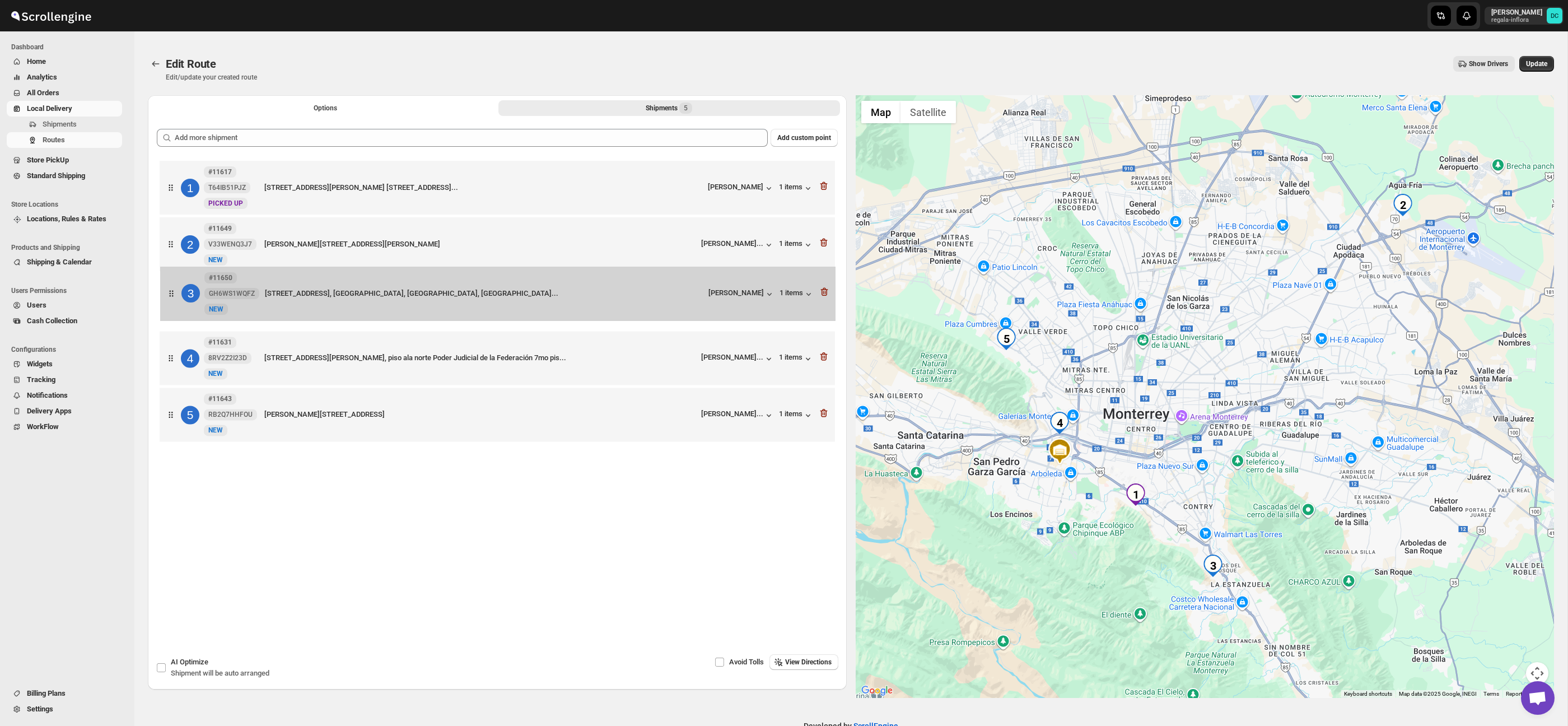
drag, startPoint x: 174, startPoint y: 299, endPoint x: 176, endPoint y: 231, distance: 68.0
click at [176, 231] on div "1 #11617 T64IB51PJZ New PICKED UP [STREET_ADDRESS][PERSON_NAME] [STREET_ADDRESS…" at bounding box center [497, 303] width 681 height 289
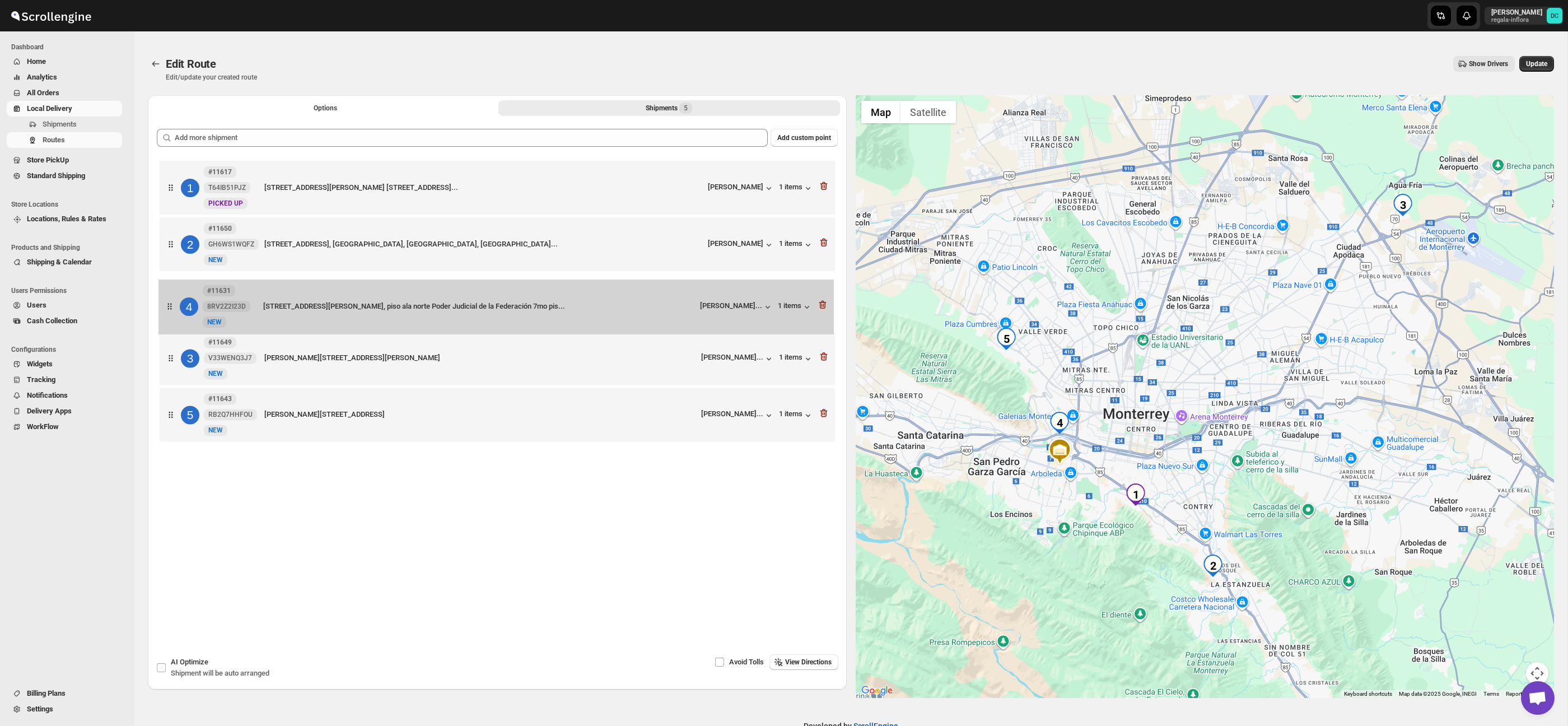
drag, startPoint x: 175, startPoint y: 328, endPoint x: 174, endPoint y: 304, distance: 24.0
click at [174, 304] on div "1 #11617 T64IB51PJZ New PICKED UP [STREET_ADDRESS][PERSON_NAME] [STREET_ADDRESS…" at bounding box center [497, 303] width 681 height 289
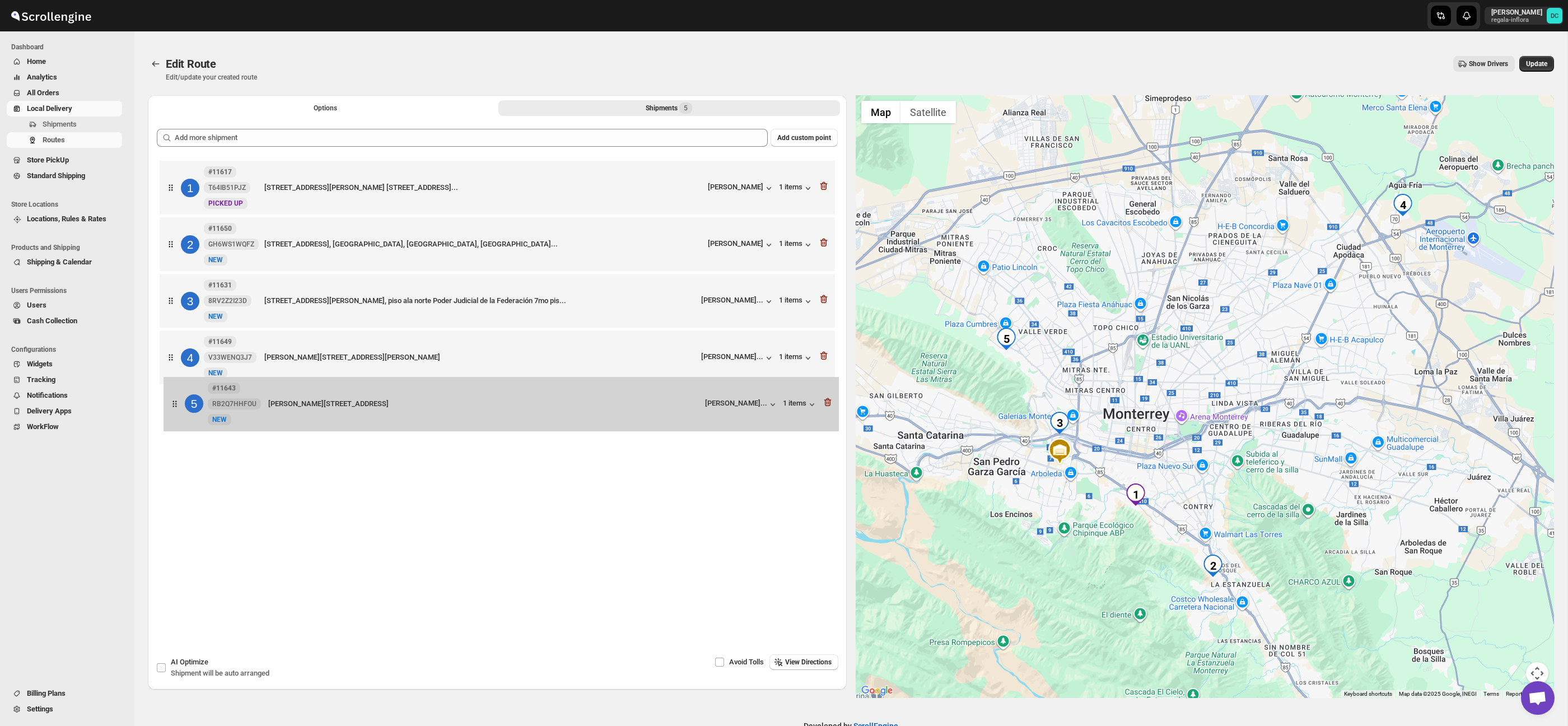
drag, startPoint x: 172, startPoint y: 408, endPoint x: 178, endPoint y: 357, distance: 51.4
click at [178, 357] on div "1 #11617 T64IB51PJZ New PICKED UP [STREET_ADDRESS][PERSON_NAME] [STREET_ADDRESS…" at bounding box center [497, 303] width 681 height 289
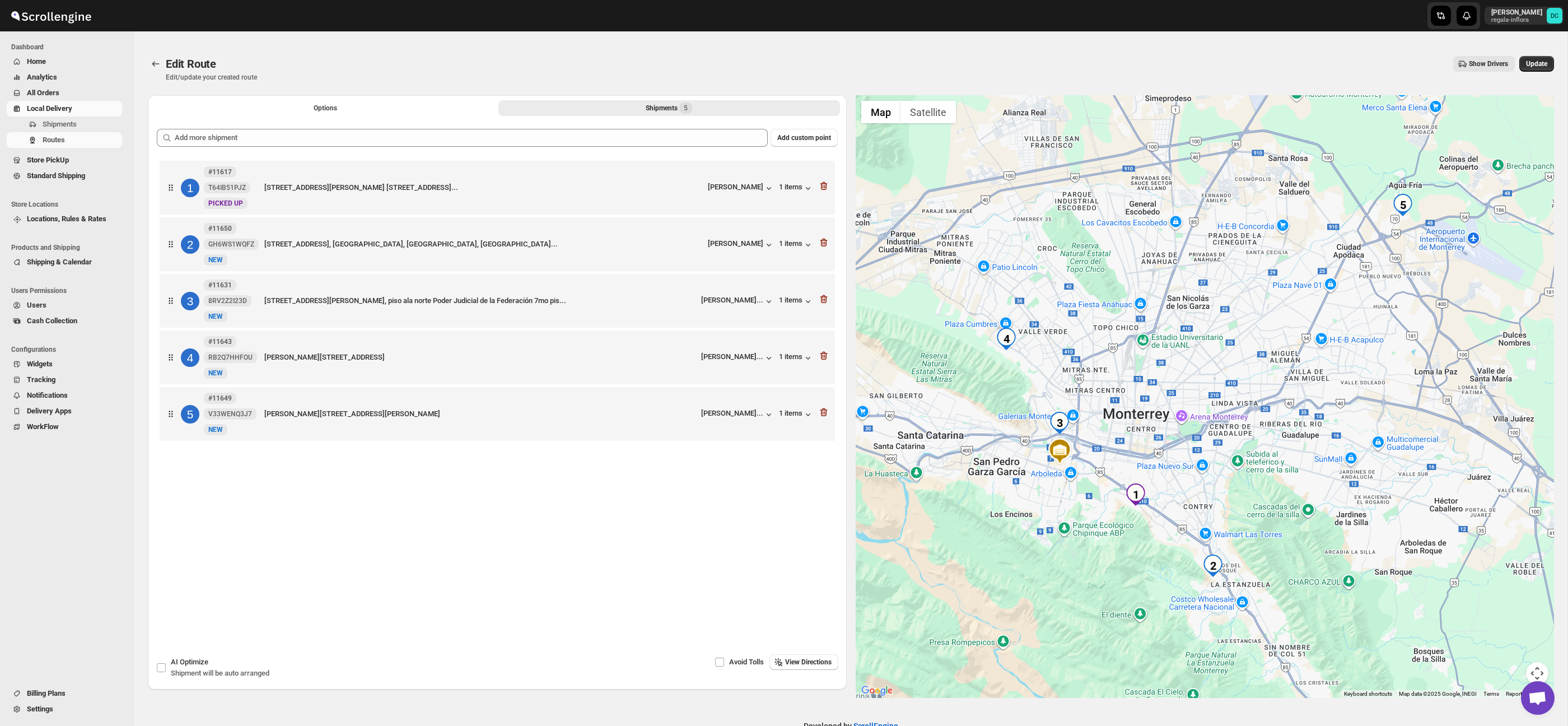
drag, startPoint x: 1525, startPoint y: 64, endPoint x: 1466, endPoint y: 57, distance: 59.4
click at [1526, 64] on span "Update" at bounding box center [1536, 64] width 21 height 9
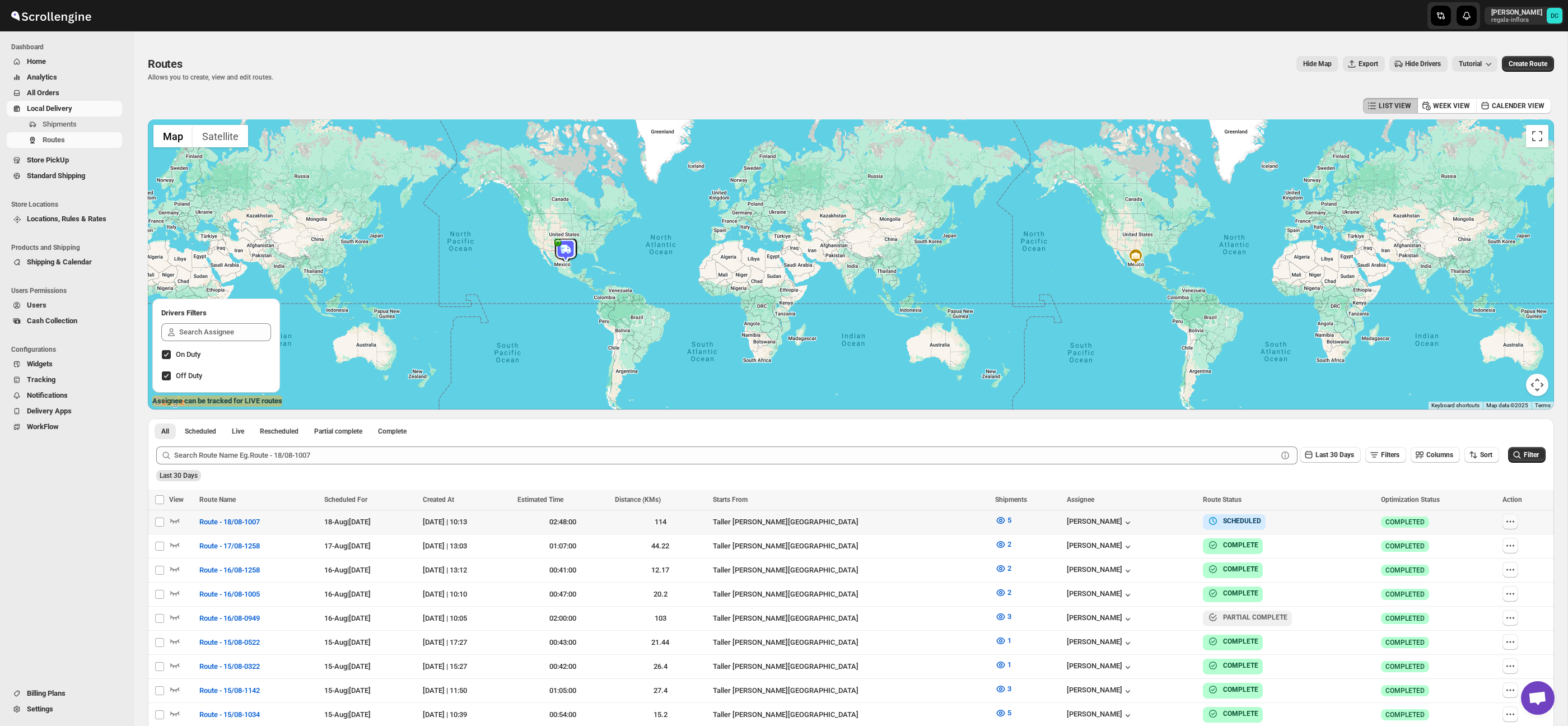
click at [1513, 518] on icon "button" at bounding box center [1511, 521] width 11 height 11
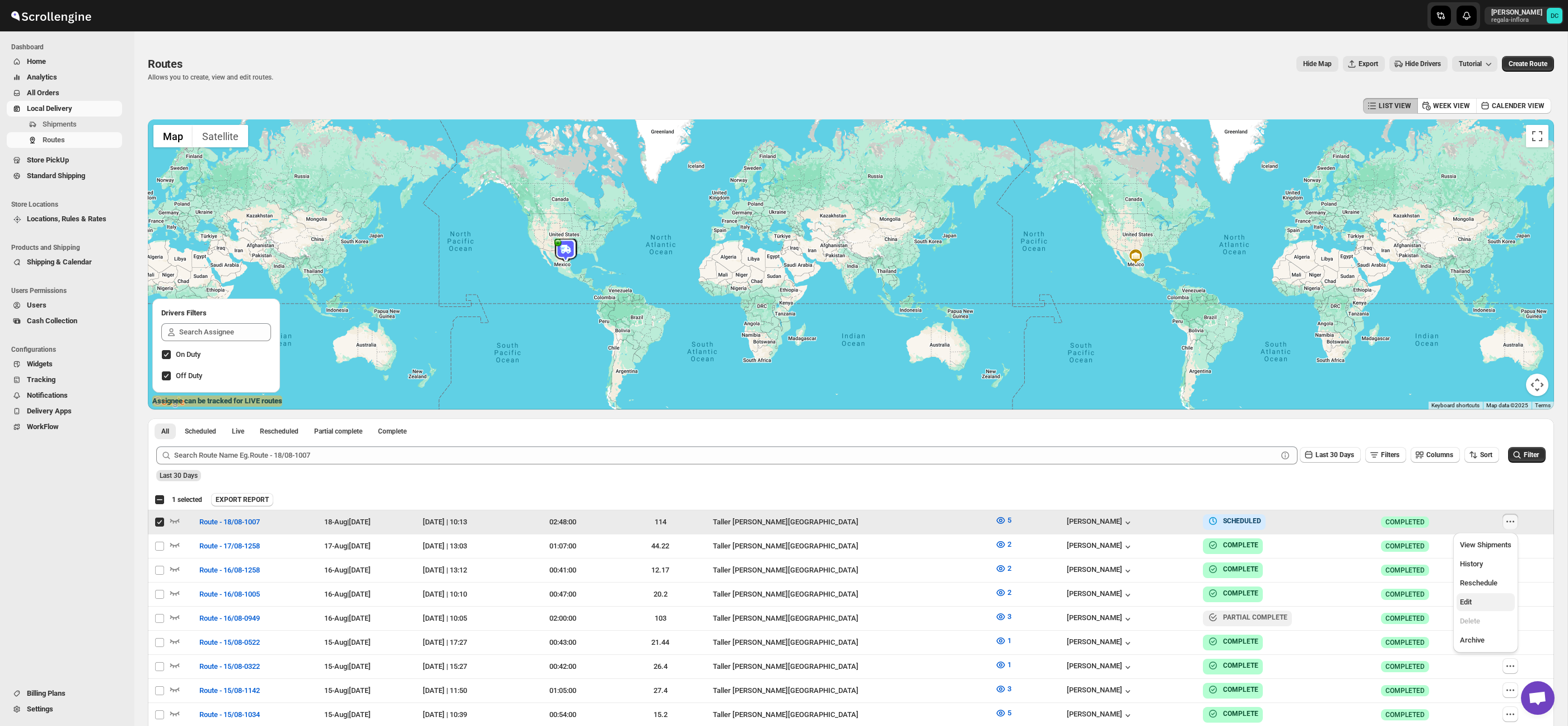
click at [1470, 604] on span "Edit" at bounding box center [1465, 601] width 12 height 8
checkbox input "false"
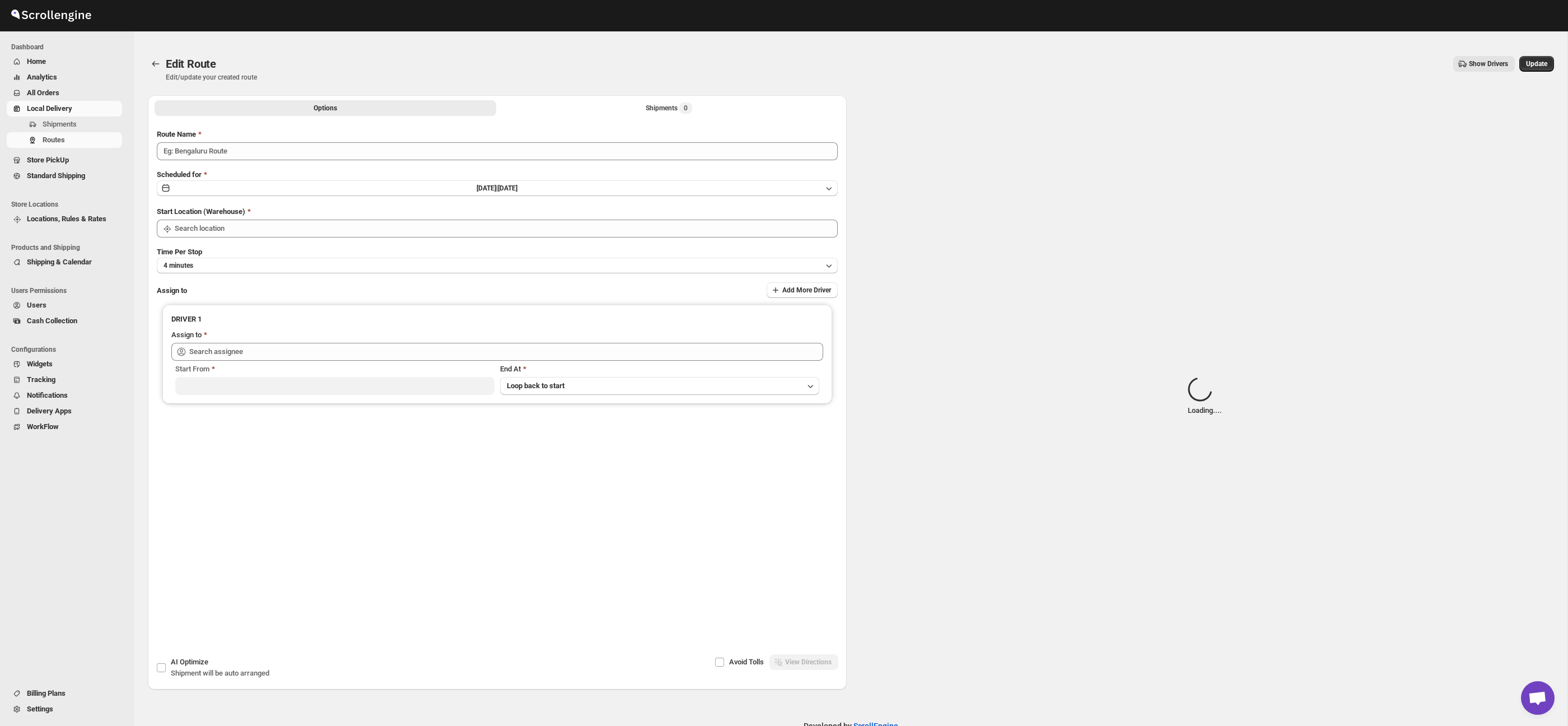
type input "Route - 18/08-1007"
type input "Taller [PERSON_NAME][GEOGRAPHIC_DATA]"
type input "[PERSON_NAME] ([EMAIL_ADDRESS][DOMAIN_NAME])"
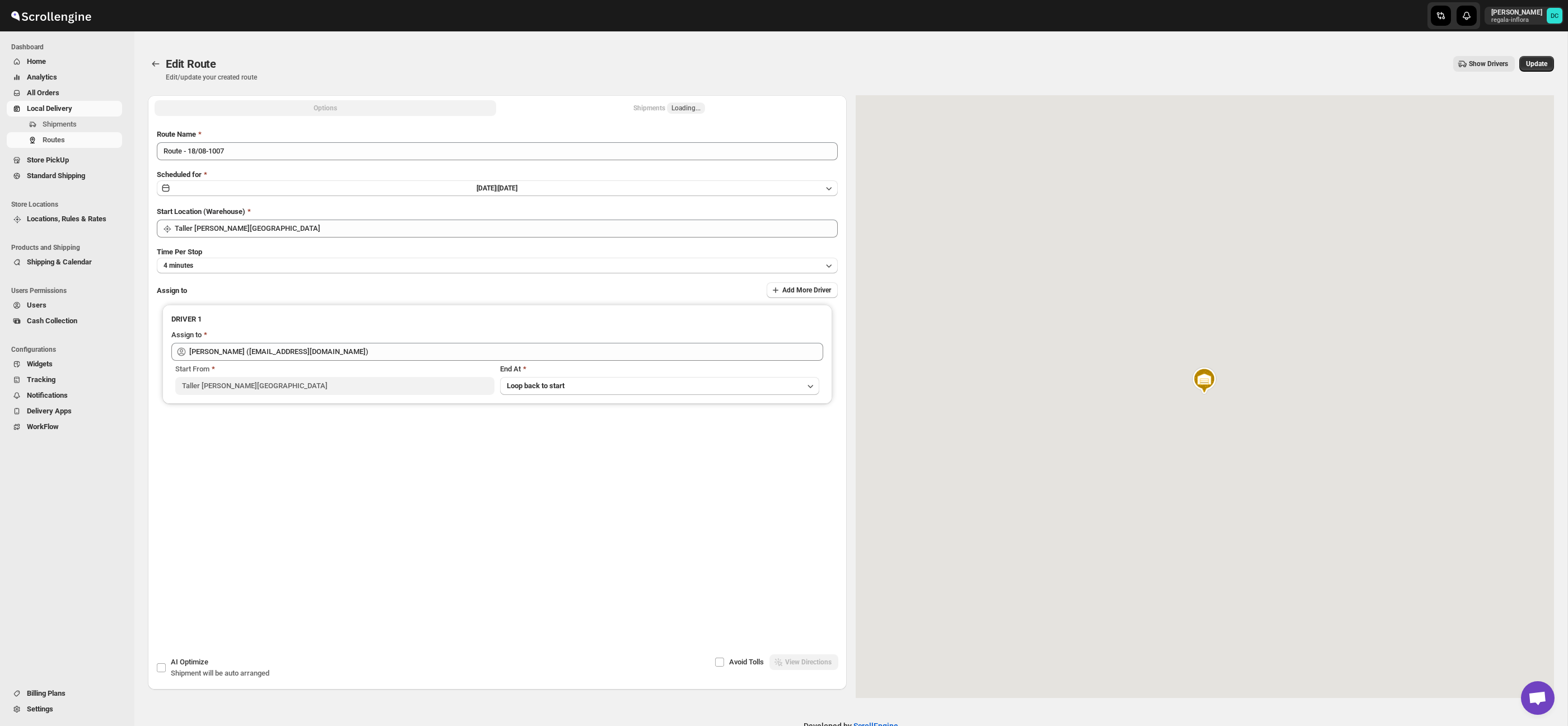
click at [676, 107] on span "Loading..." at bounding box center [686, 108] width 29 height 9
click at [628, 106] on button "Shipments 5" at bounding box center [669, 107] width 342 height 15
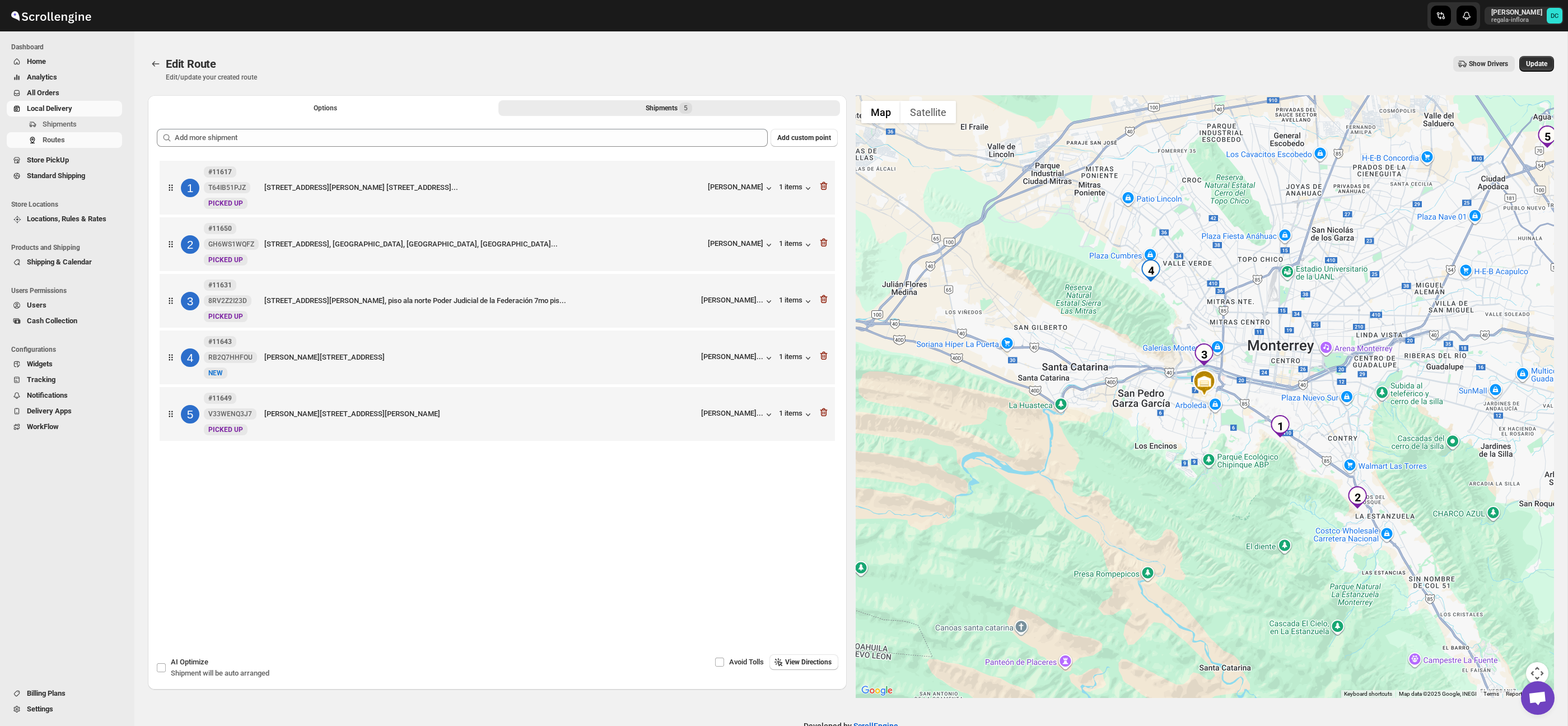
drag, startPoint x: 1536, startPoint y: 57, endPoint x: 1074, endPoint y: 5, distance: 464.9
click at [1536, 57] on button "Update" at bounding box center [1537, 64] width 35 height 15
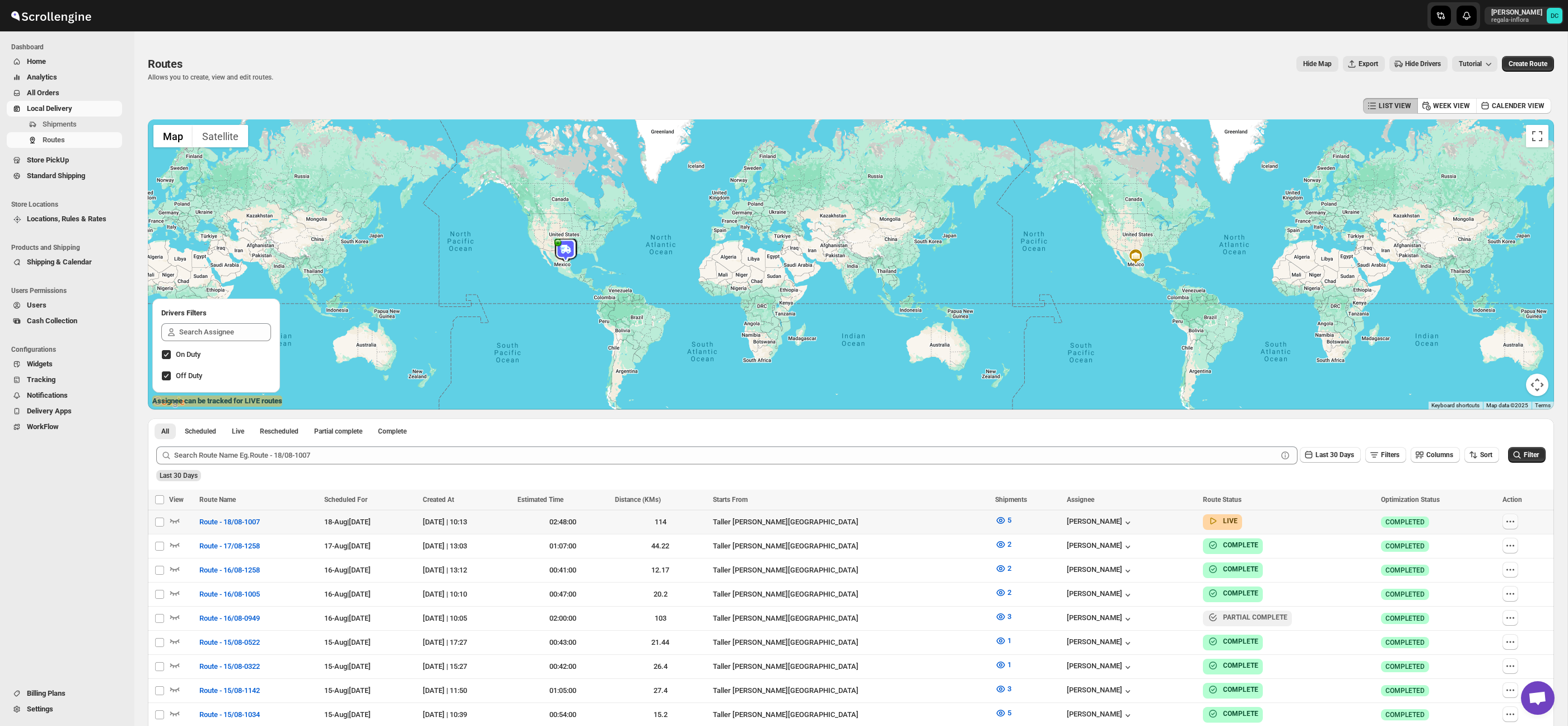
click at [1508, 524] on icon "button" at bounding box center [1511, 521] width 11 height 11
checkbox input "true"
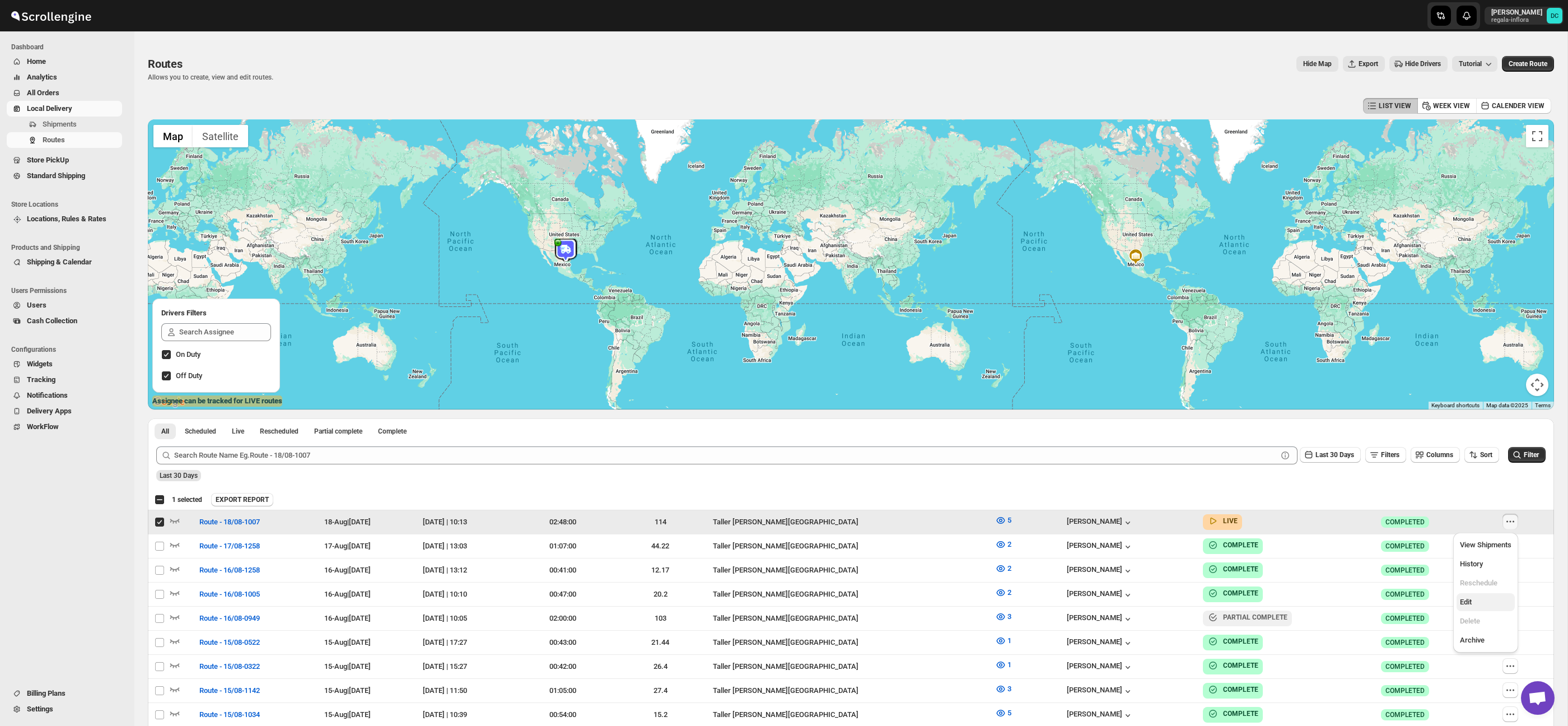
click at [1484, 603] on span "Edit" at bounding box center [1485, 602] width 52 height 11
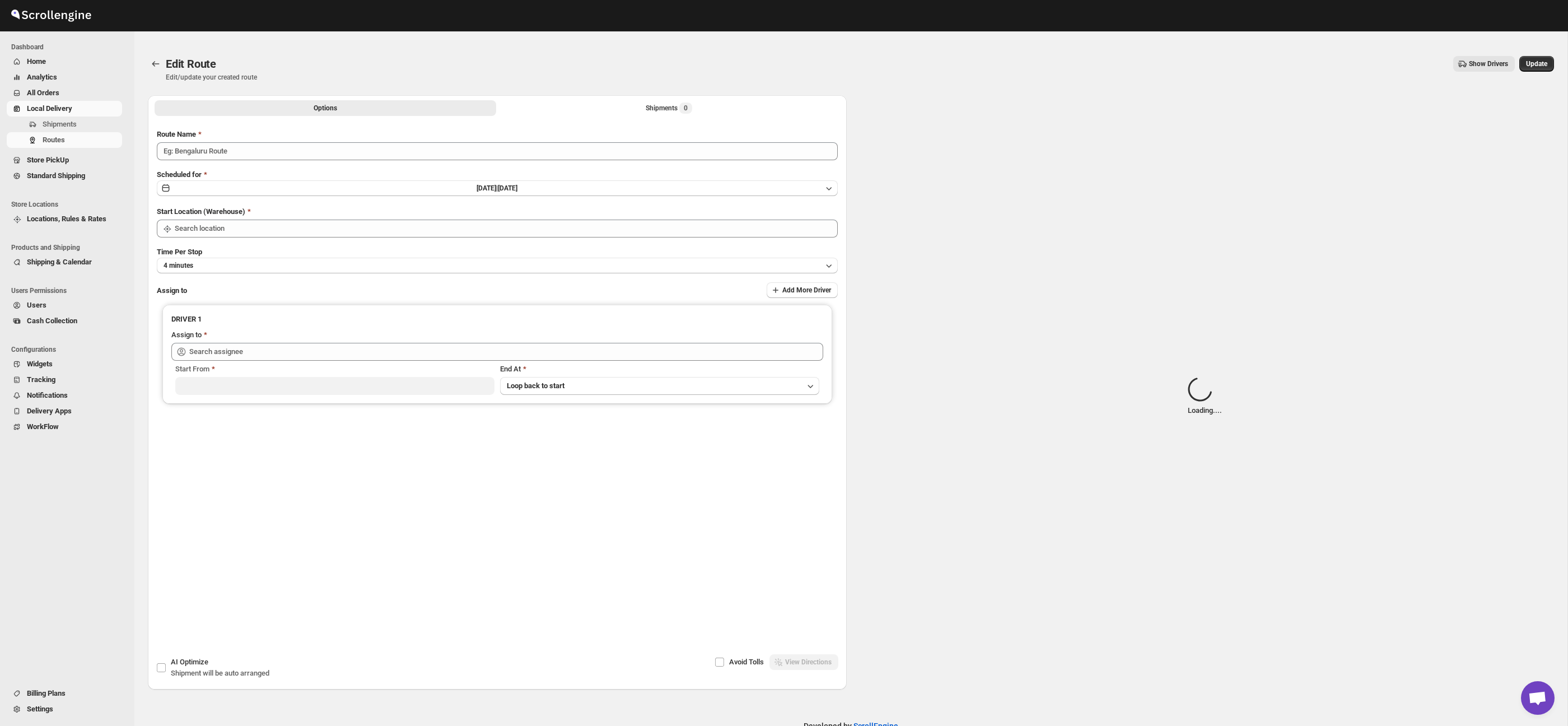
type input "Route - 18/08-1007"
type input "Taller [PERSON_NAME][GEOGRAPHIC_DATA]"
type input "[PERSON_NAME] ([EMAIL_ADDRESS][DOMAIN_NAME])"
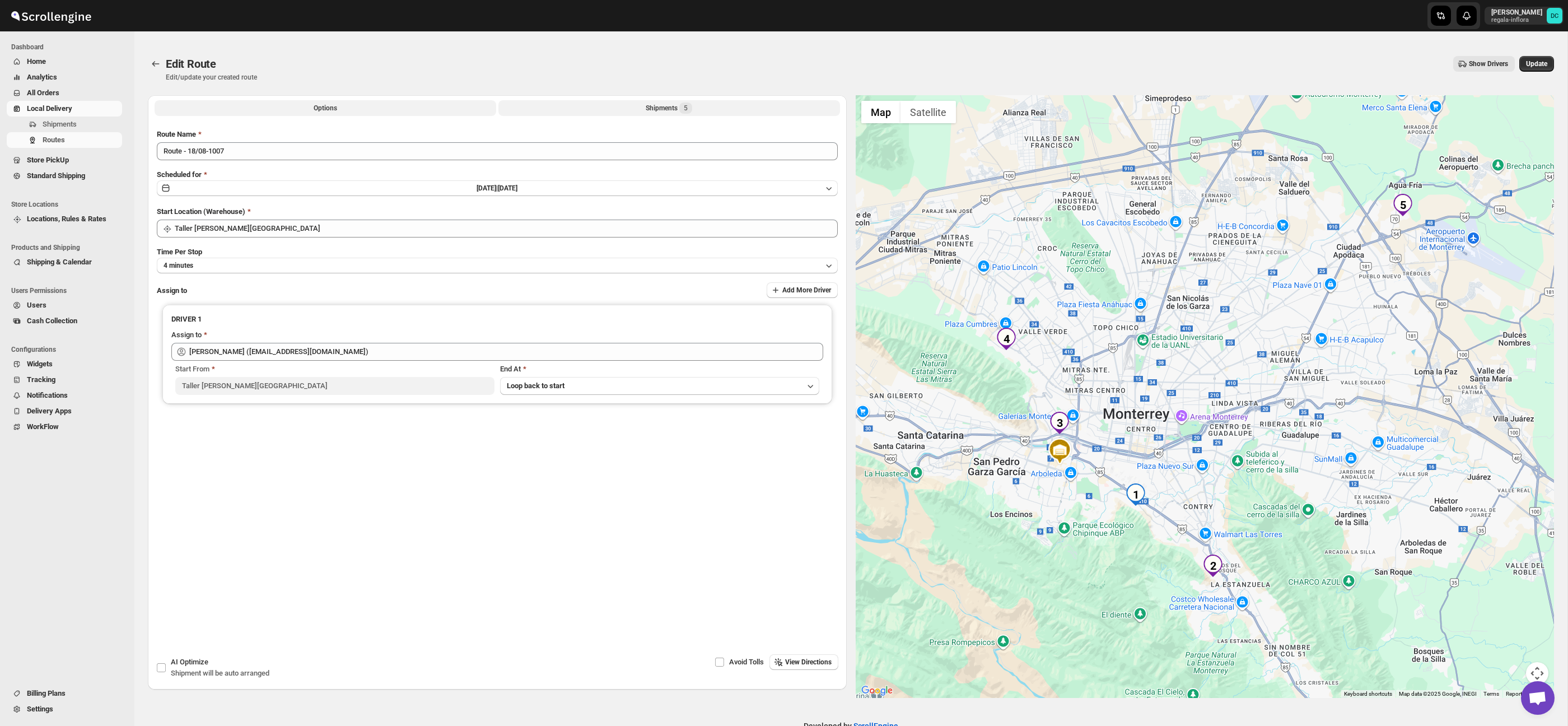
click at [633, 106] on button "Shipments 5" at bounding box center [669, 107] width 342 height 15
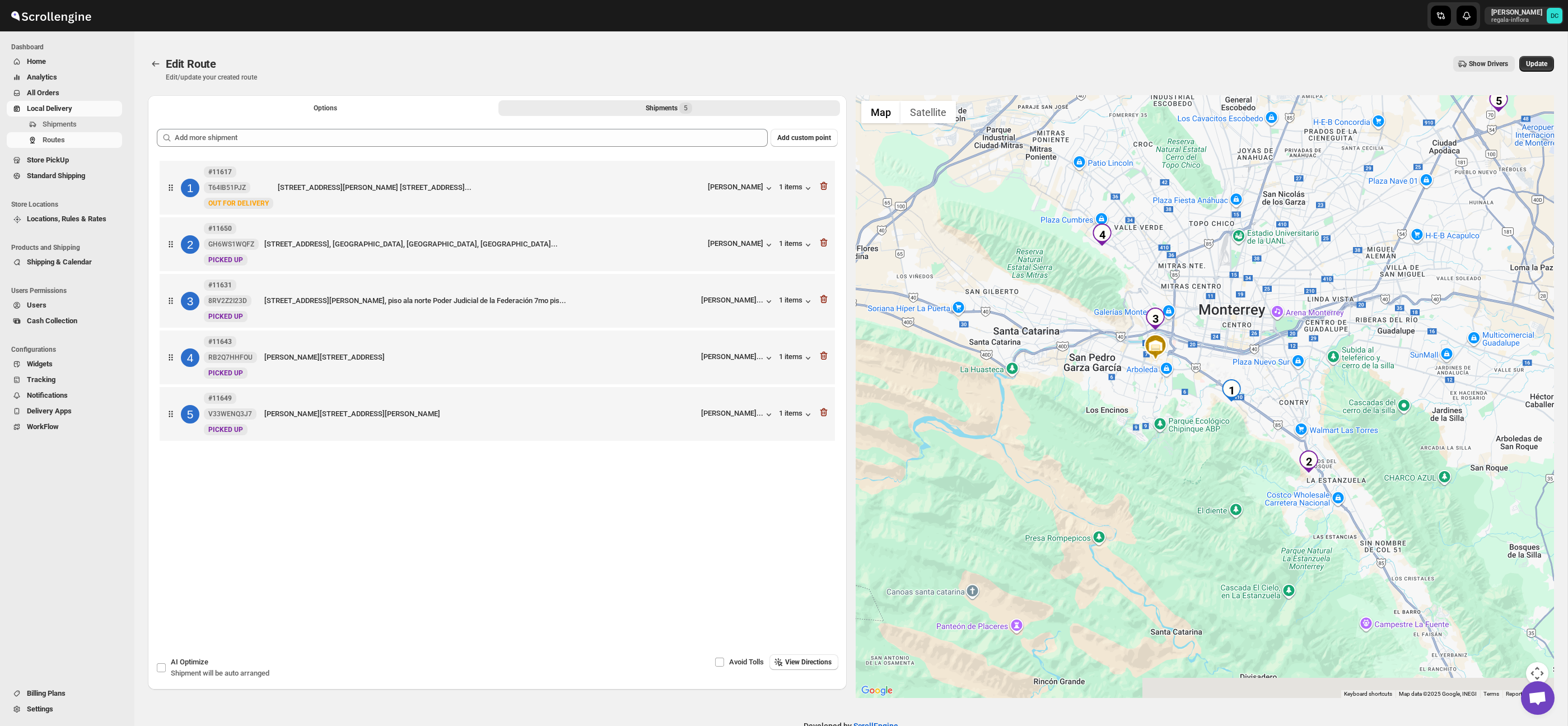
drag, startPoint x: 1370, startPoint y: 583, endPoint x: 1310, endPoint y: 541, distance: 73.2
click at [1303, 539] on div at bounding box center [1205, 397] width 699 height 603
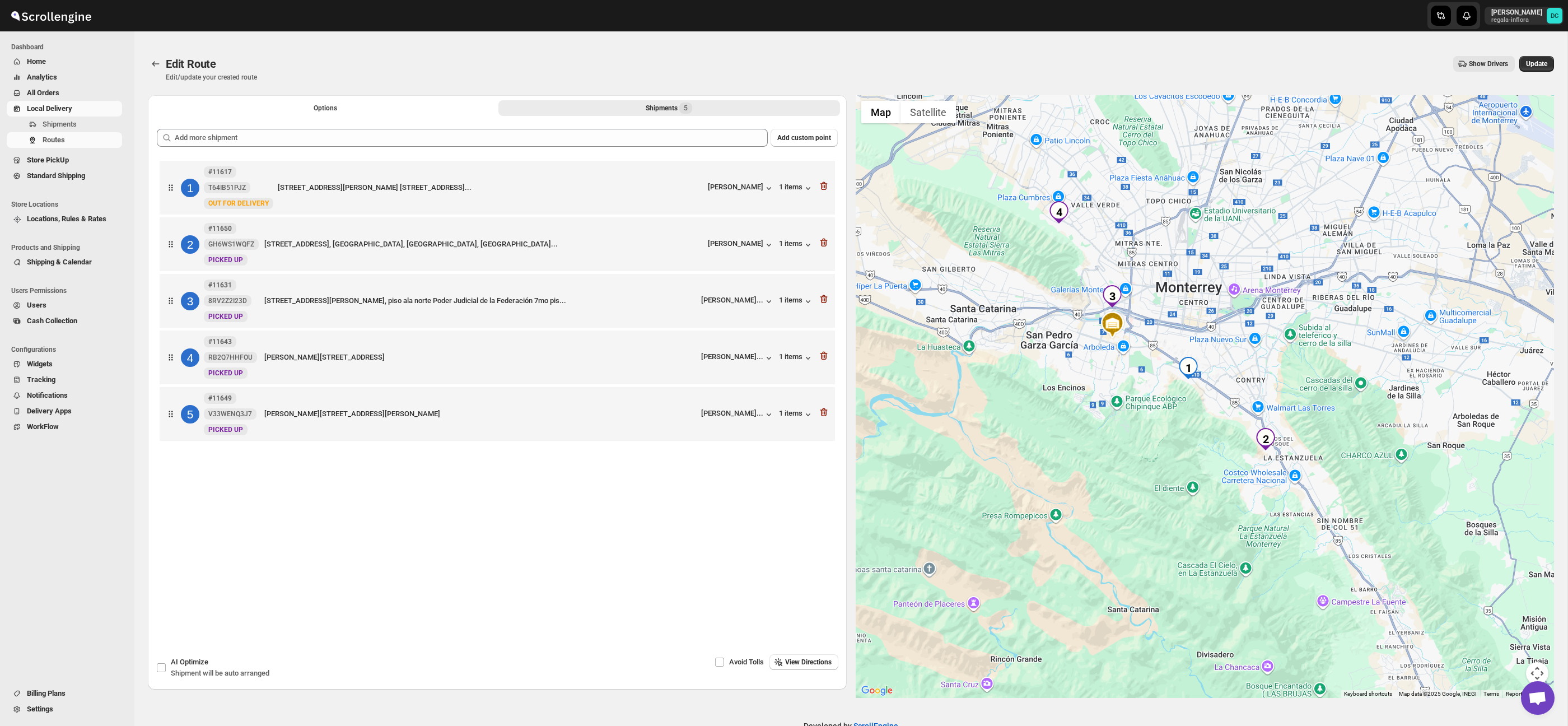
click at [1331, 557] on div at bounding box center [1205, 397] width 699 height 603
drag, startPoint x: 1533, startPoint y: 664, endPoint x: 1531, endPoint y: 658, distance: 6.3
click at [1533, 664] on button "Map camera controls" at bounding box center [1537, 673] width 23 height 23
click at [1510, 616] on button "Zoom in" at bounding box center [1509, 617] width 23 height 23
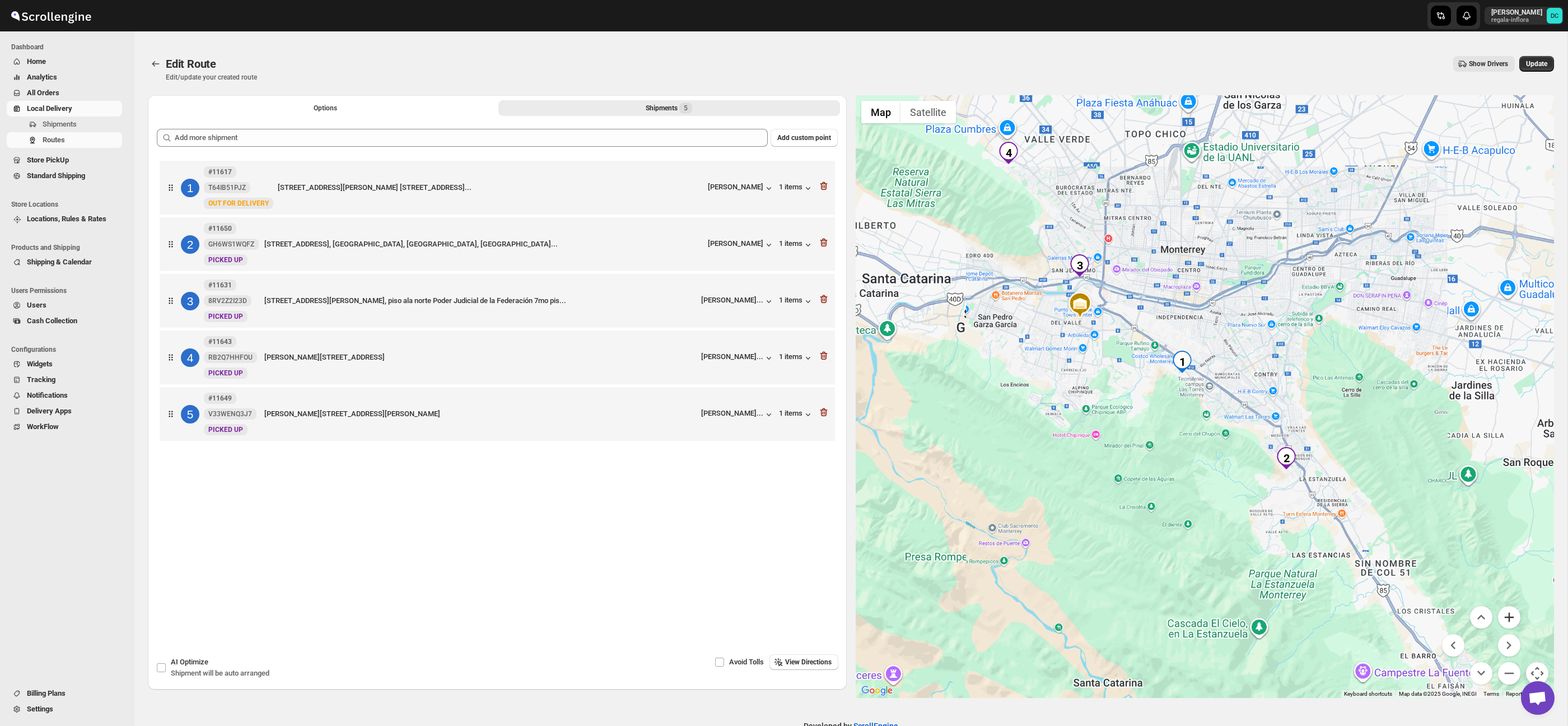
click at [1510, 616] on button "Zoom in" at bounding box center [1509, 617] width 23 height 23
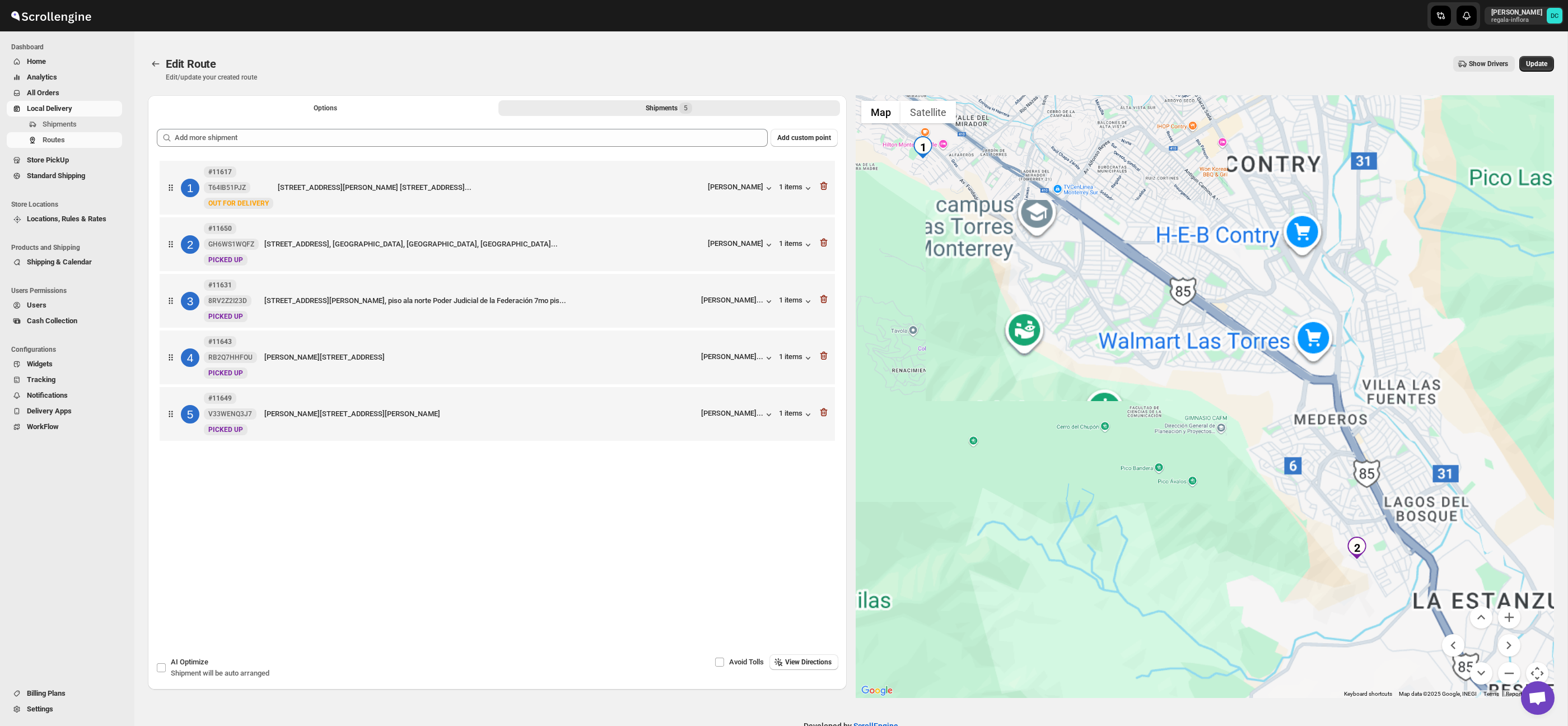
drag, startPoint x: 1469, startPoint y: 499, endPoint x: 1288, endPoint y: 365, distance: 225.2
click at [1280, 358] on div at bounding box center [1205, 397] width 699 height 603
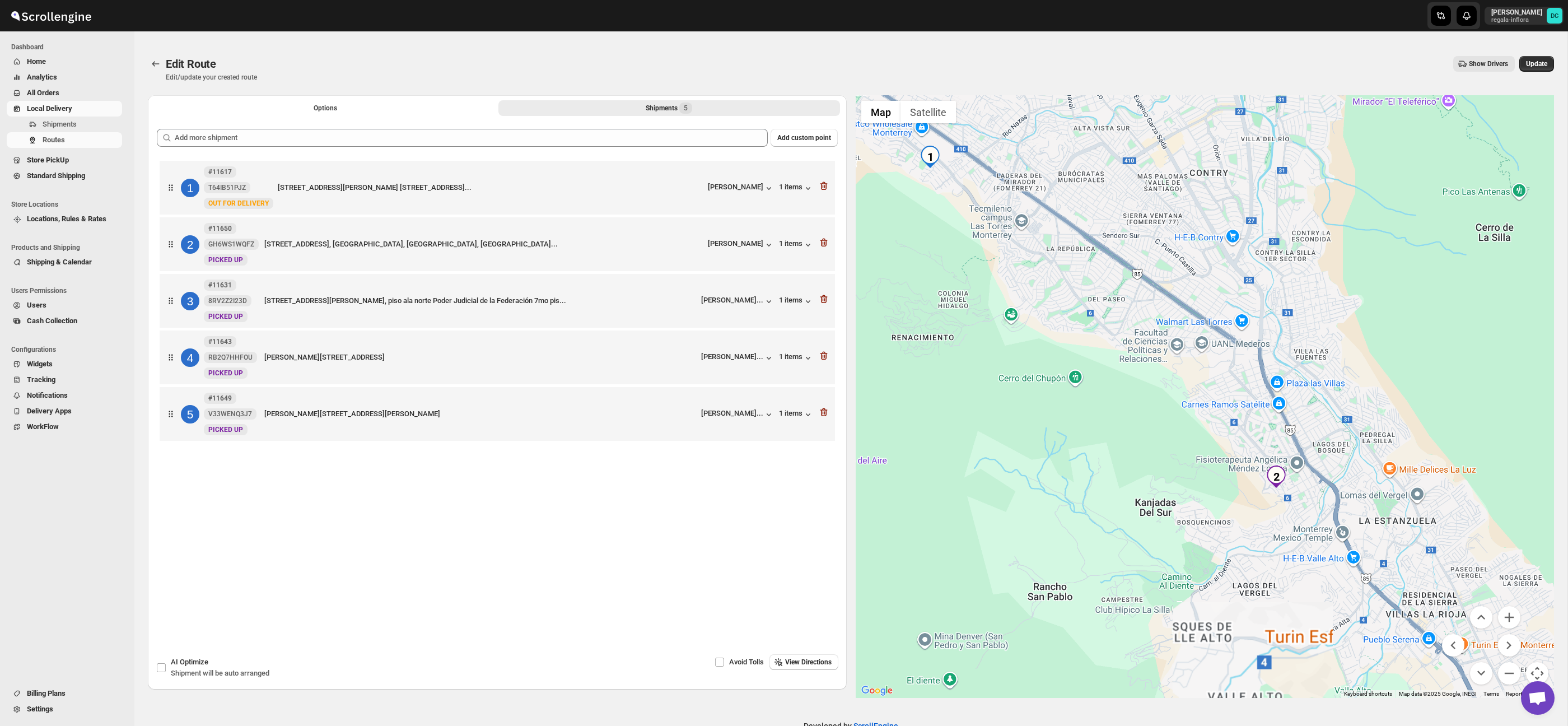
drag, startPoint x: 1352, startPoint y: 463, endPoint x: 1322, endPoint y: 439, distance: 38.4
click at [1305, 415] on div at bounding box center [1205, 397] width 699 height 603
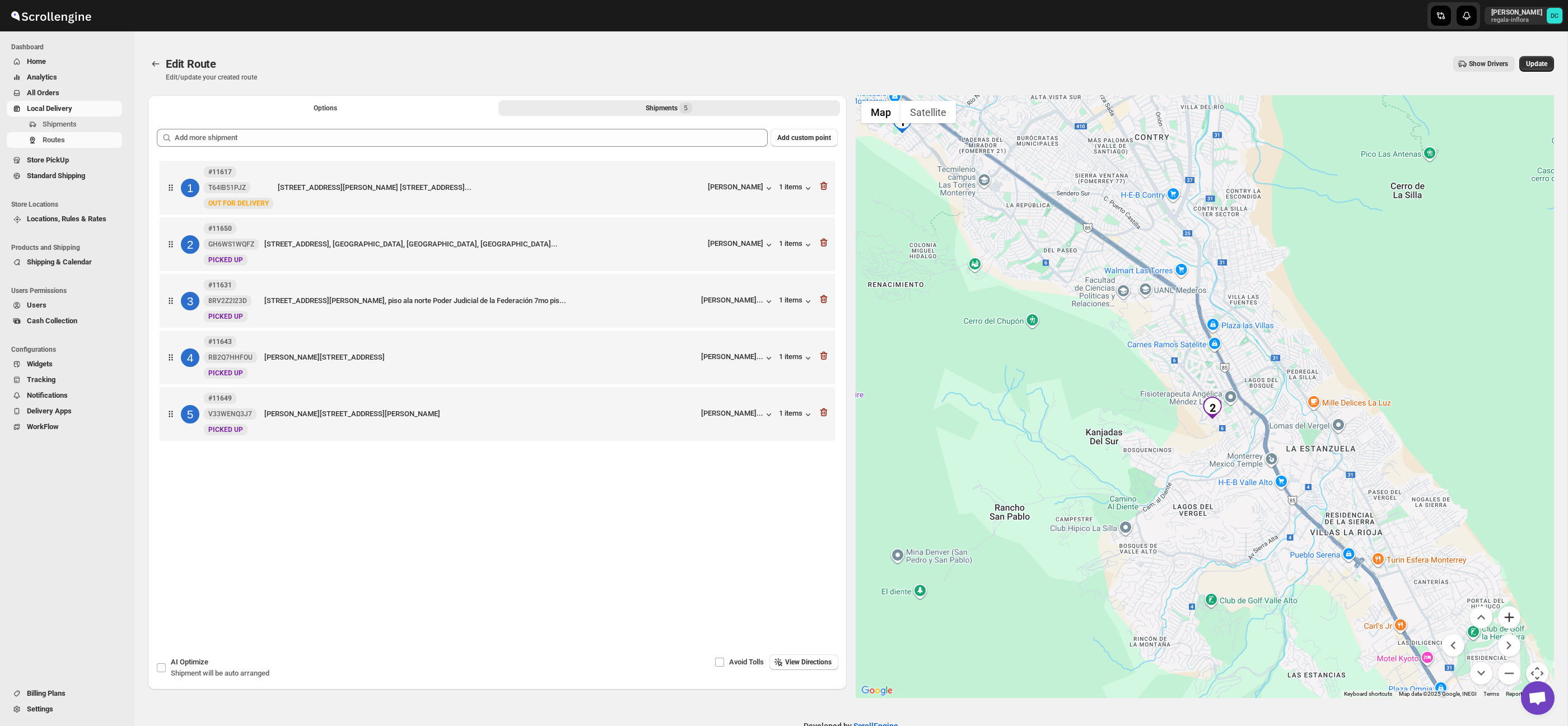
click at [1508, 619] on button "Zoom in" at bounding box center [1509, 617] width 23 height 23
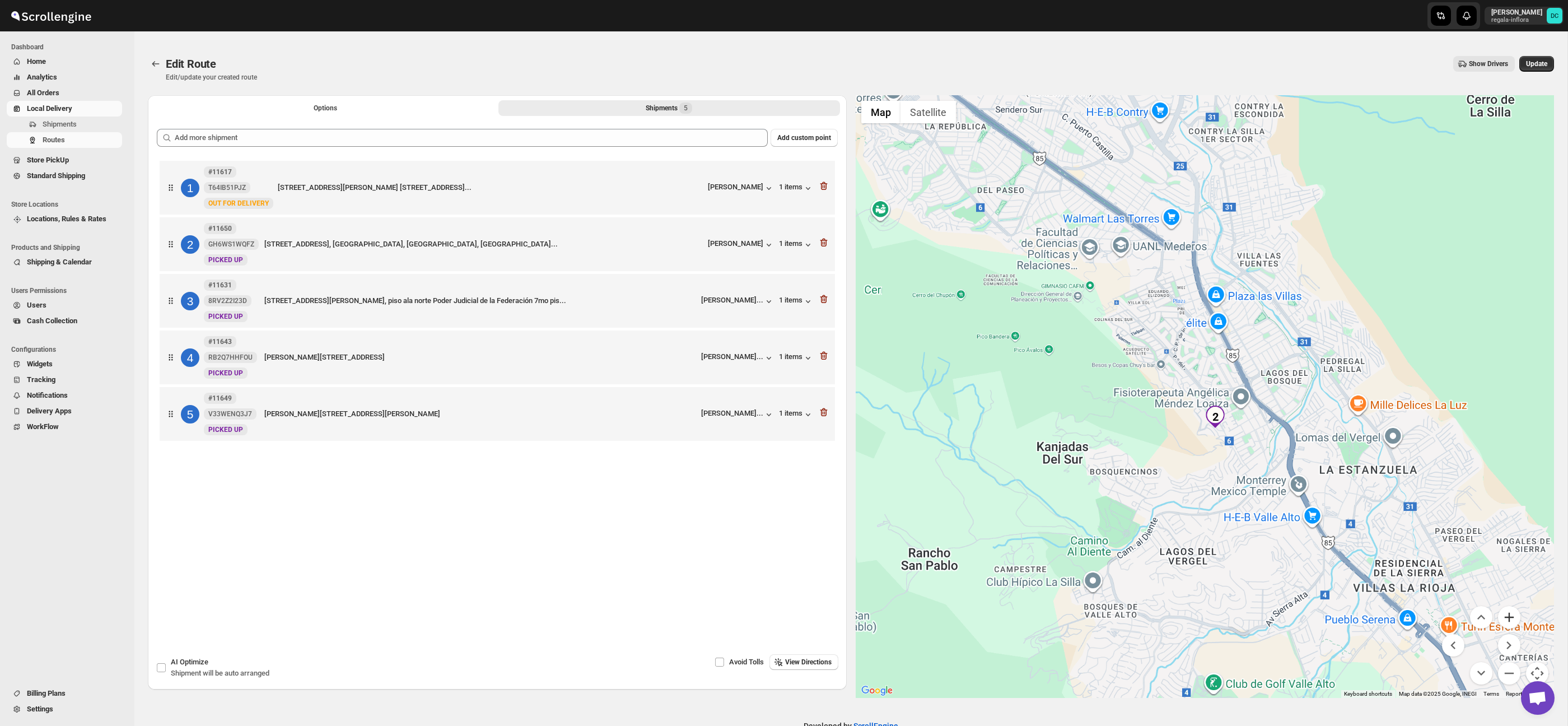
click at [1508, 618] on button "Zoom in" at bounding box center [1509, 617] width 23 height 23
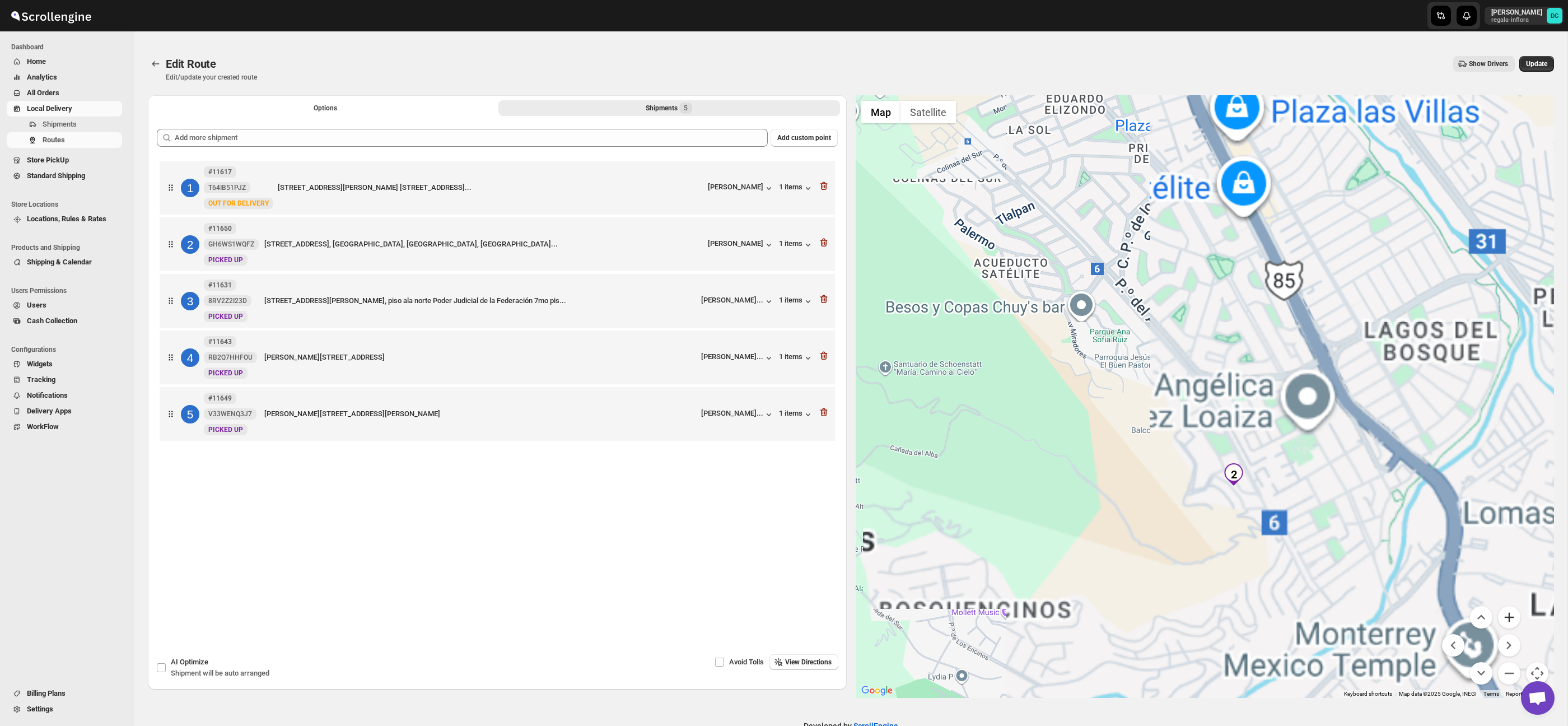
click at [1508, 618] on button "Zoom in" at bounding box center [1509, 617] width 23 height 23
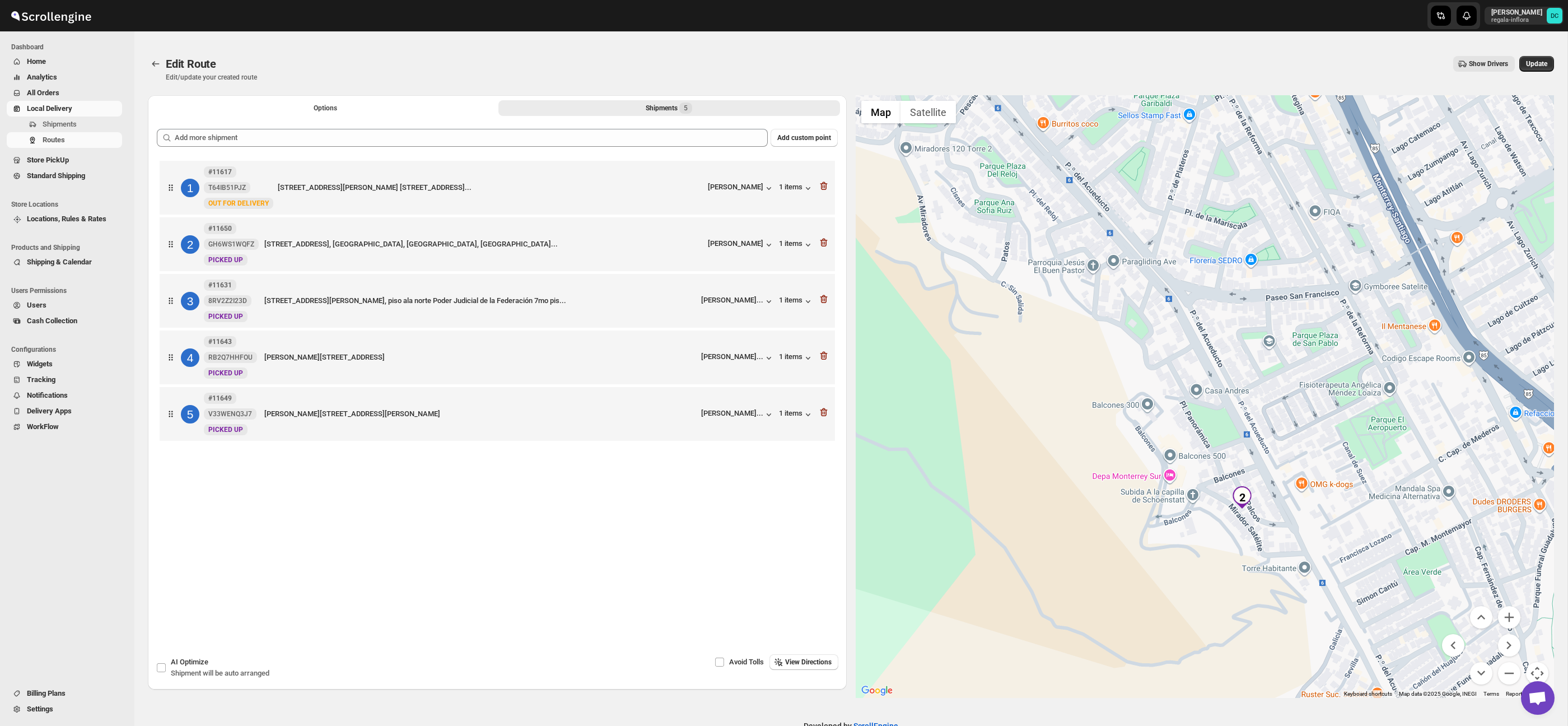
drag, startPoint x: 1374, startPoint y: 545, endPoint x: 1352, endPoint y: 478, distance: 70.5
click at [1352, 478] on div at bounding box center [1205, 397] width 699 height 603
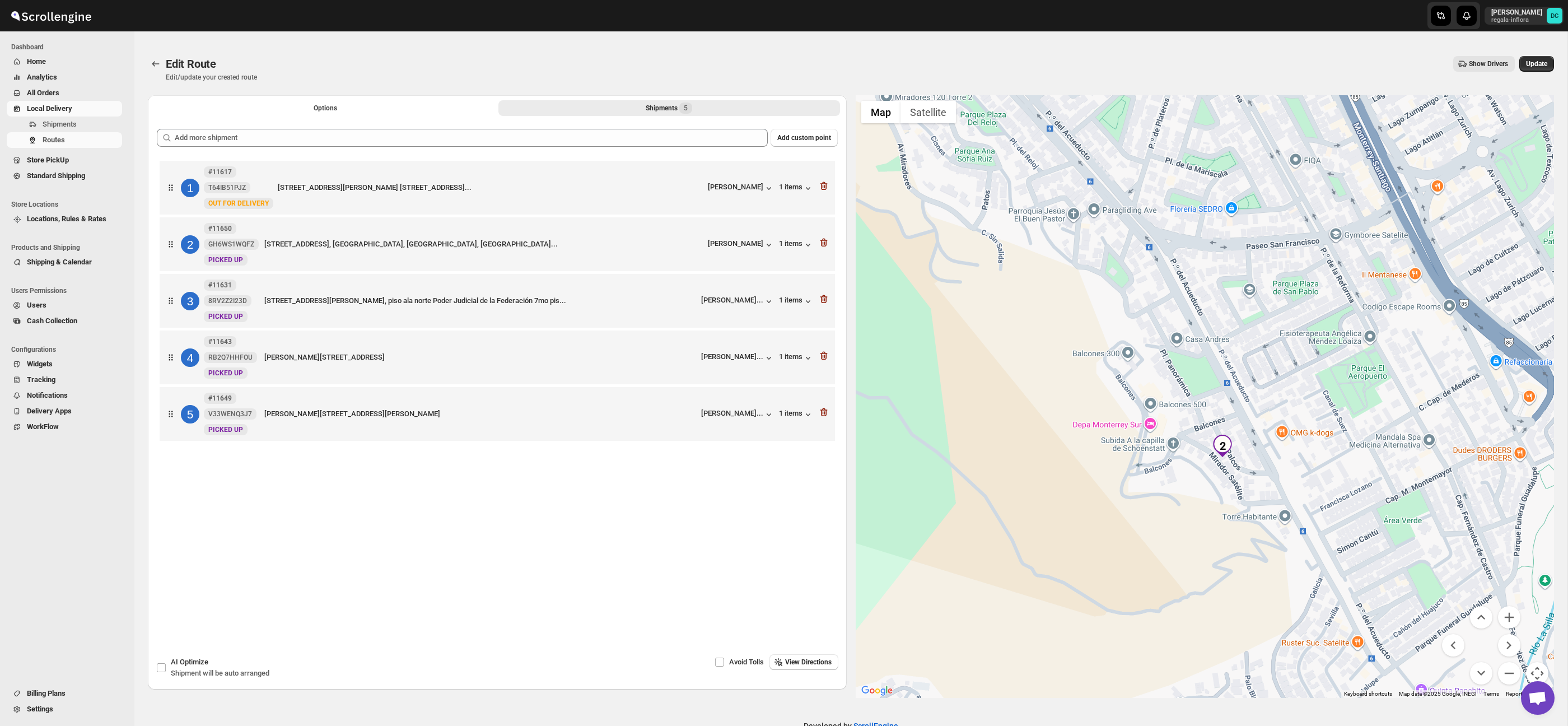
drag, startPoint x: 1366, startPoint y: 536, endPoint x: 1350, endPoint y: 484, distance: 54.4
click at [1347, 483] on div at bounding box center [1205, 397] width 699 height 603
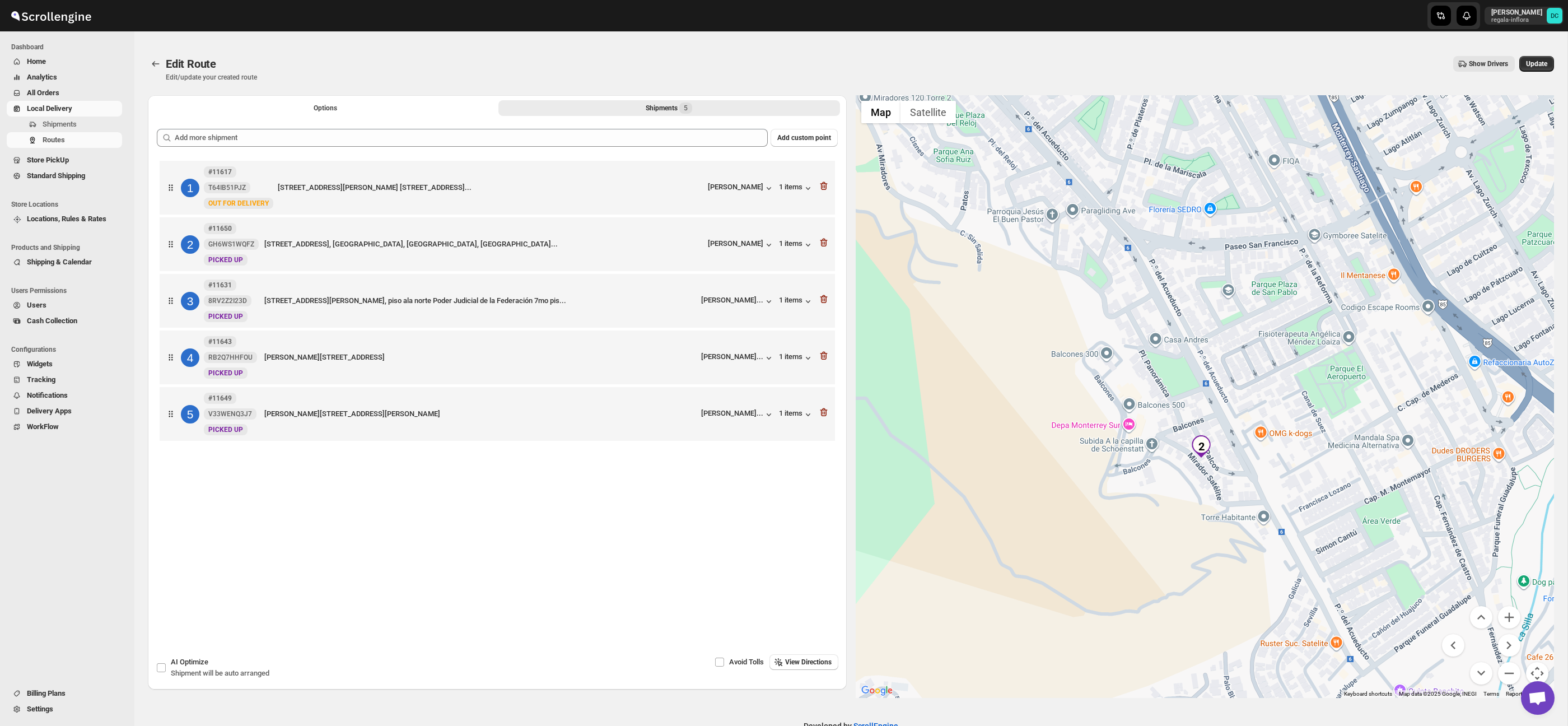
drag, startPoint x: 1372, startPoint y: 538, endPoint x: 1351, endPoint y: 538, distance: 21.0
click at [1351, 538] on div at bounding box center [1205, 397] width 699 height 603
drag, startPoint x: 1419, startPoint y: 450, endPoint x: 1392, endPoint y: 540, distance: 94.0
click at [1391, 540] on div at bounding box center [1205, 397] width 699 height 603
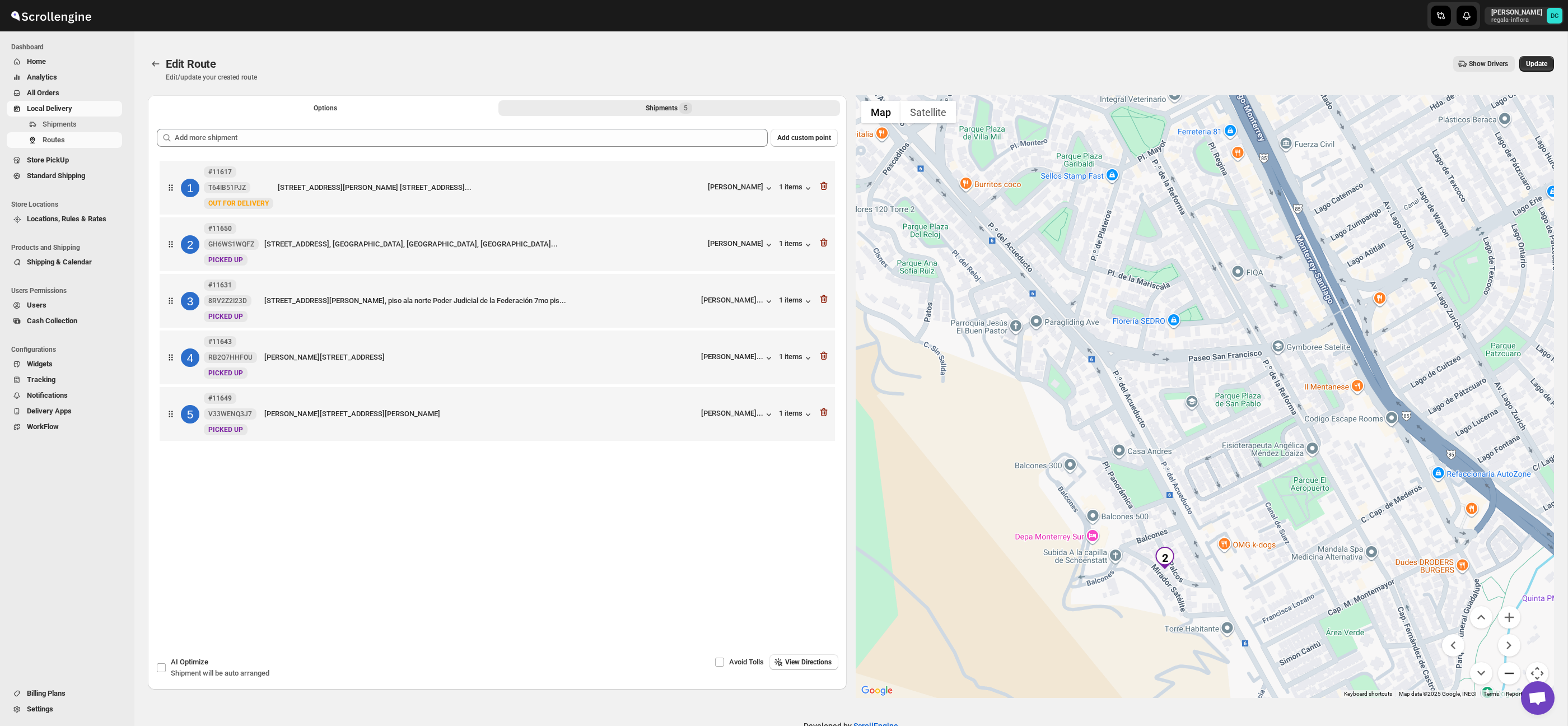
click at [1520, 671] on button "Zoom out" at bounding box center [1509, 673] width 23 height 23
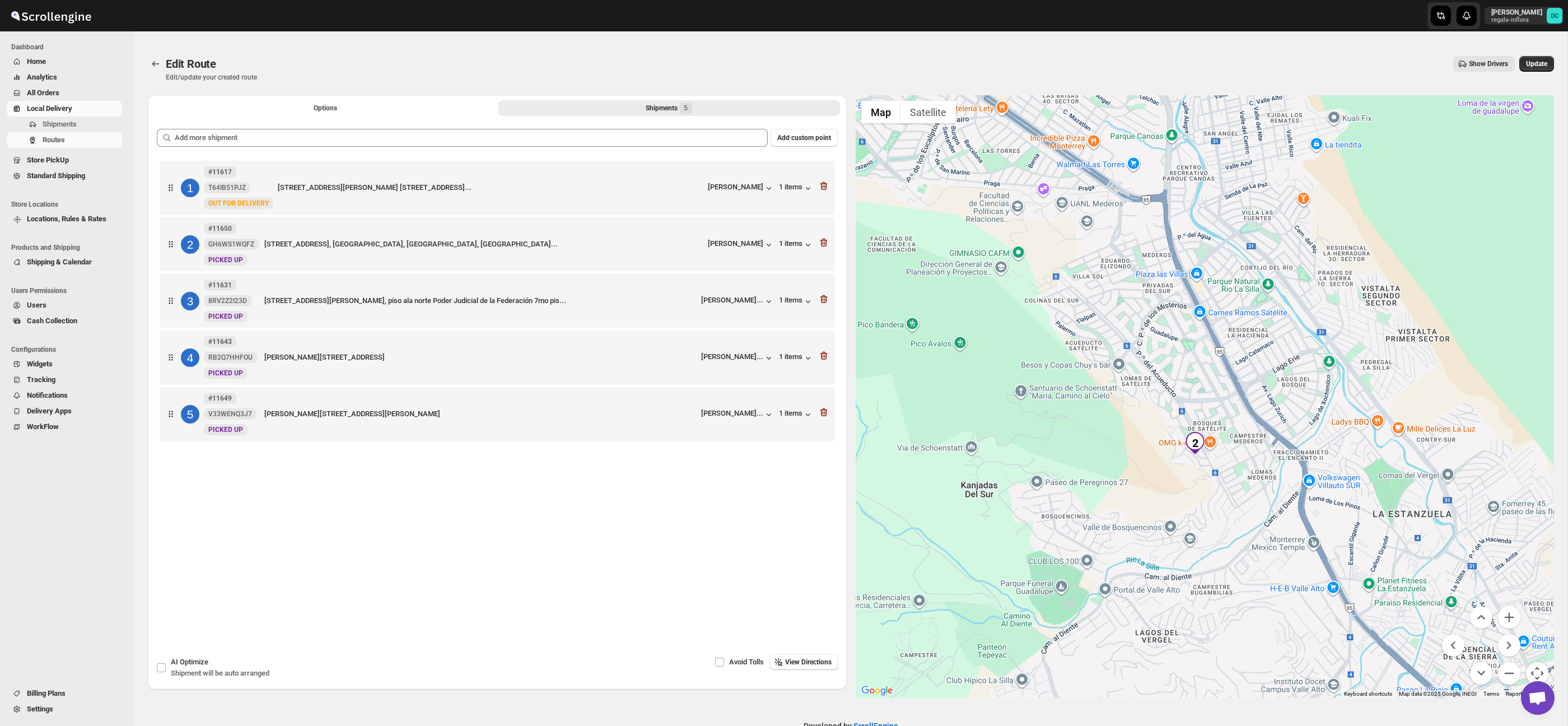
drag, startPoint x: 1317, startPoint y: 318, endPoint x: 1314, endPoint y: 328, distance: 10.4
click at [1318, 420] on div at bounding box center [1205, 397] width 699 height 603
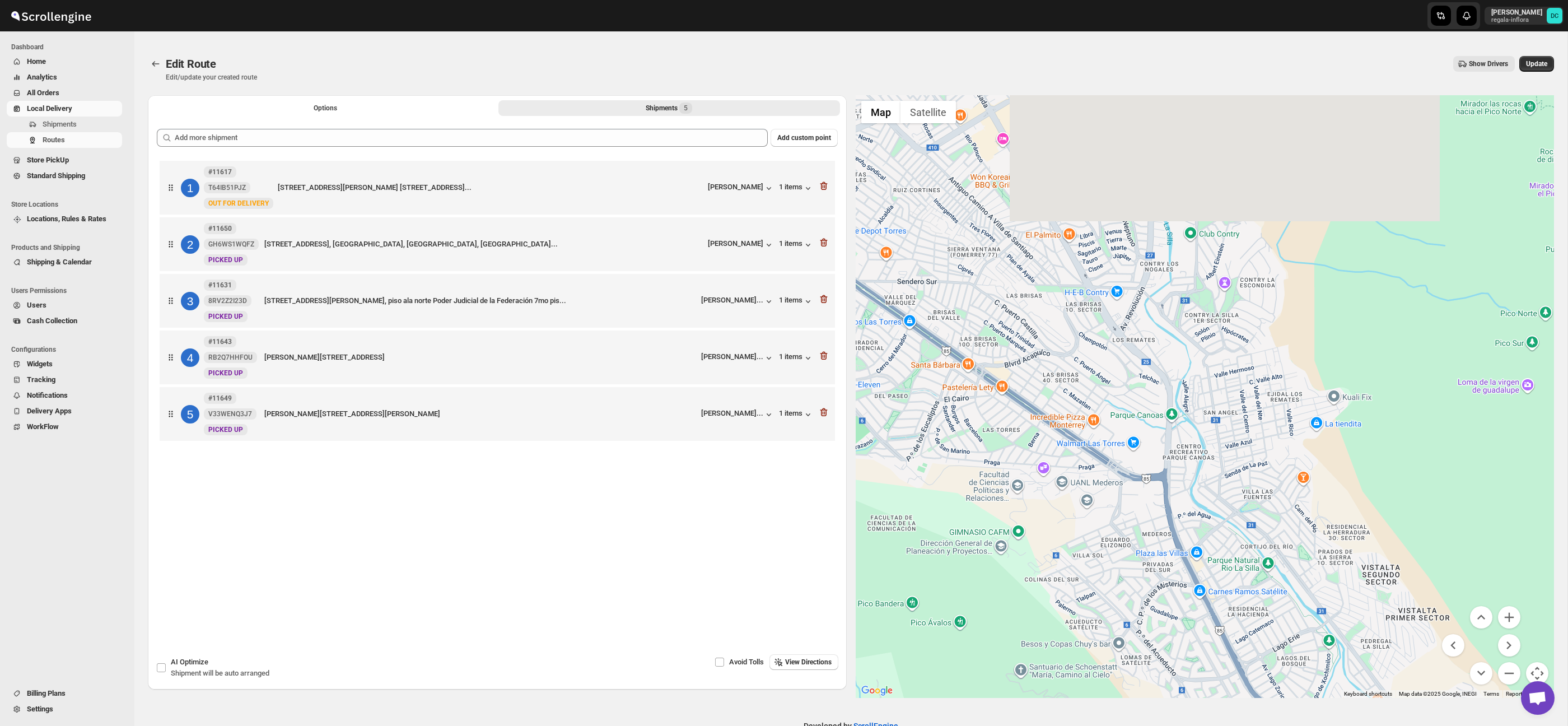
drag, startPoint x: 1307, startPoint y: 375, endPoint x: 1303, endPoint y: 485, distance: 110.1
click at [1308, 490] on div at bounding box center [1205, 397] width 699 height 603
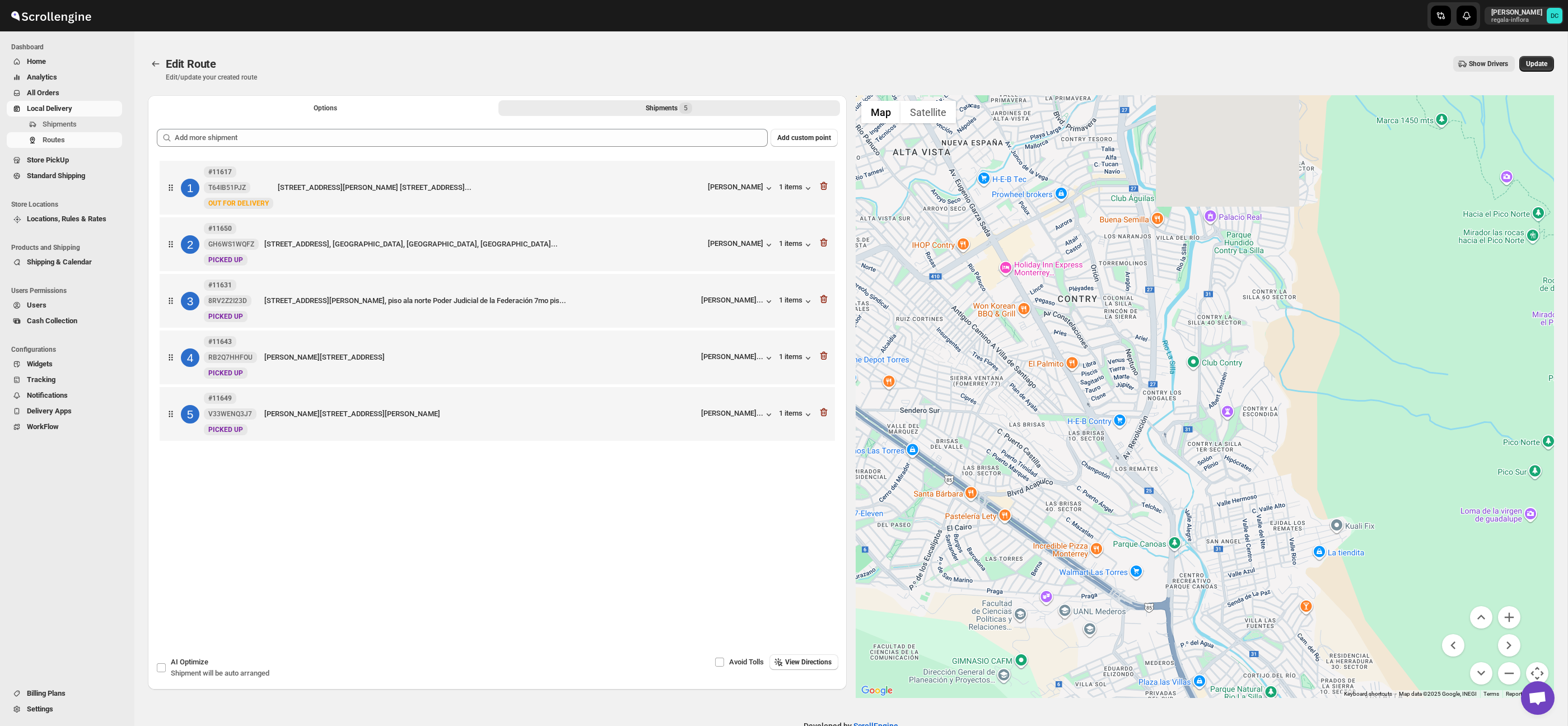
drag, startPoint x: 1181, startPoint y: 374, endPoint x: 1222, endPoint y: 468, distance: 102.6
click at [1222, 468] on div at bounding box center [1205, 397] width 699 height 603
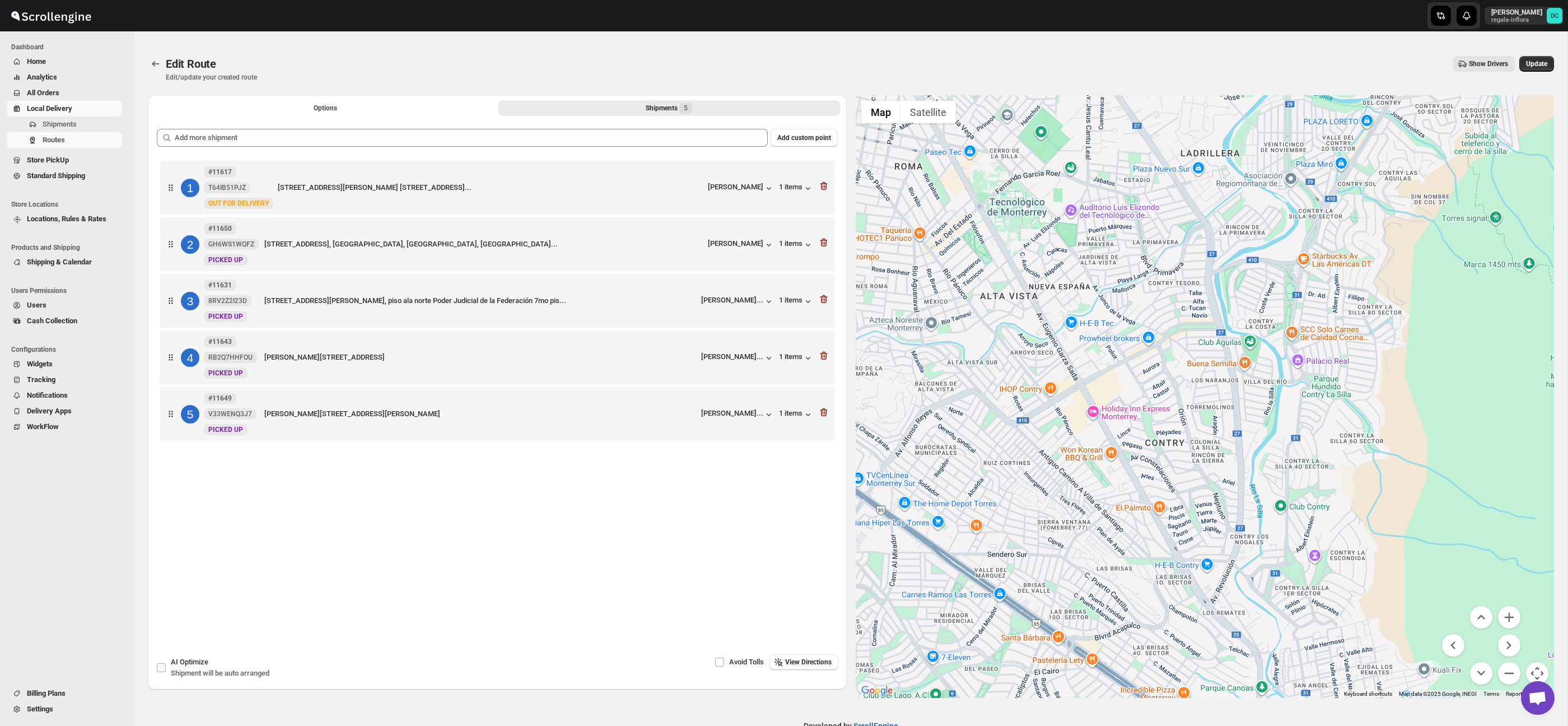
drag, startPoint x: 1121, startPoint y: 396, endPoint x: 1190, endPoint y: 367, distance: 74.8
click at [1218, 493] on div at bounding box center [1205, 397] width 699 height 603
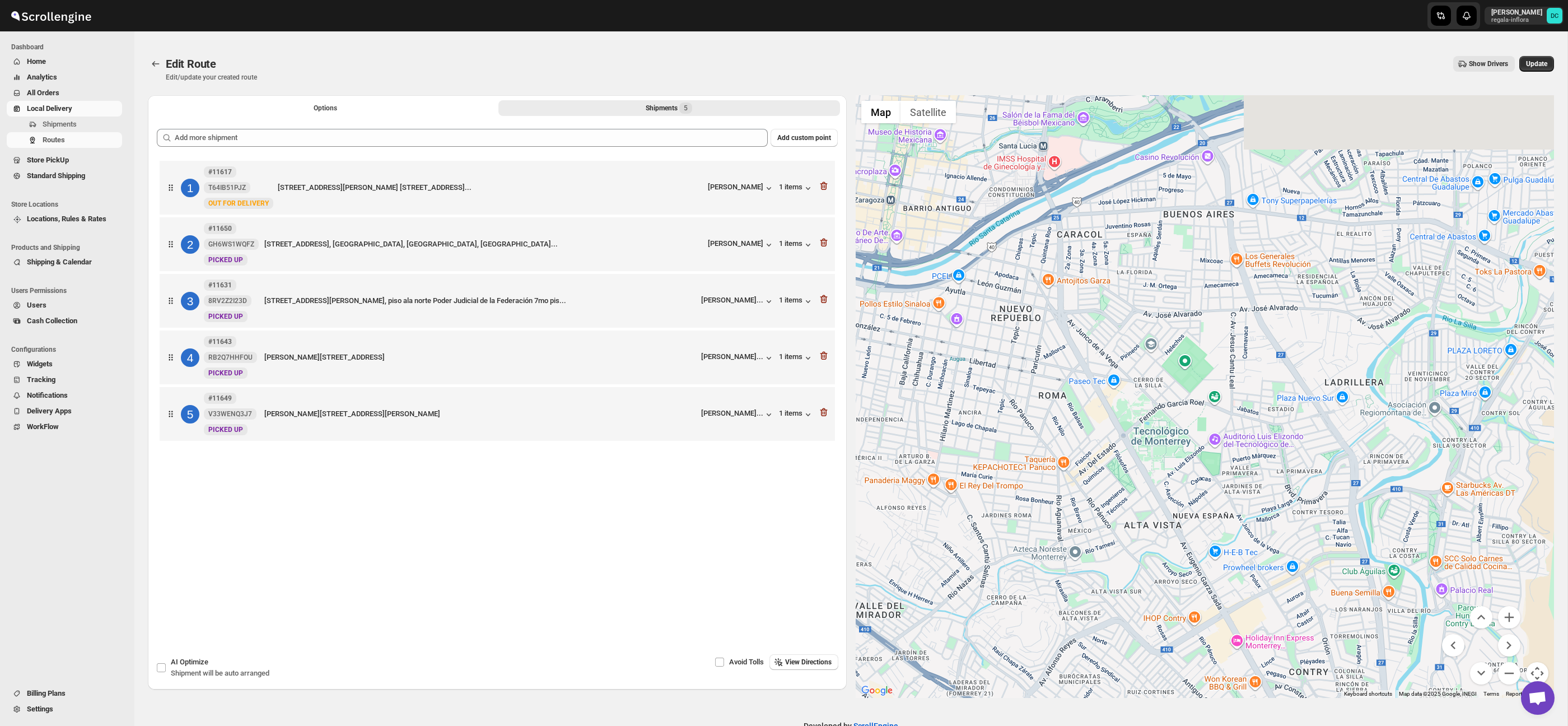
drag, startPoint x: 1194, startPoint y: 394, endPoint x: 1208, endPoint y: 479, distance: 86.1
click at [1208, 479] on div at bounding box center [1205, 397] width 699 height 603
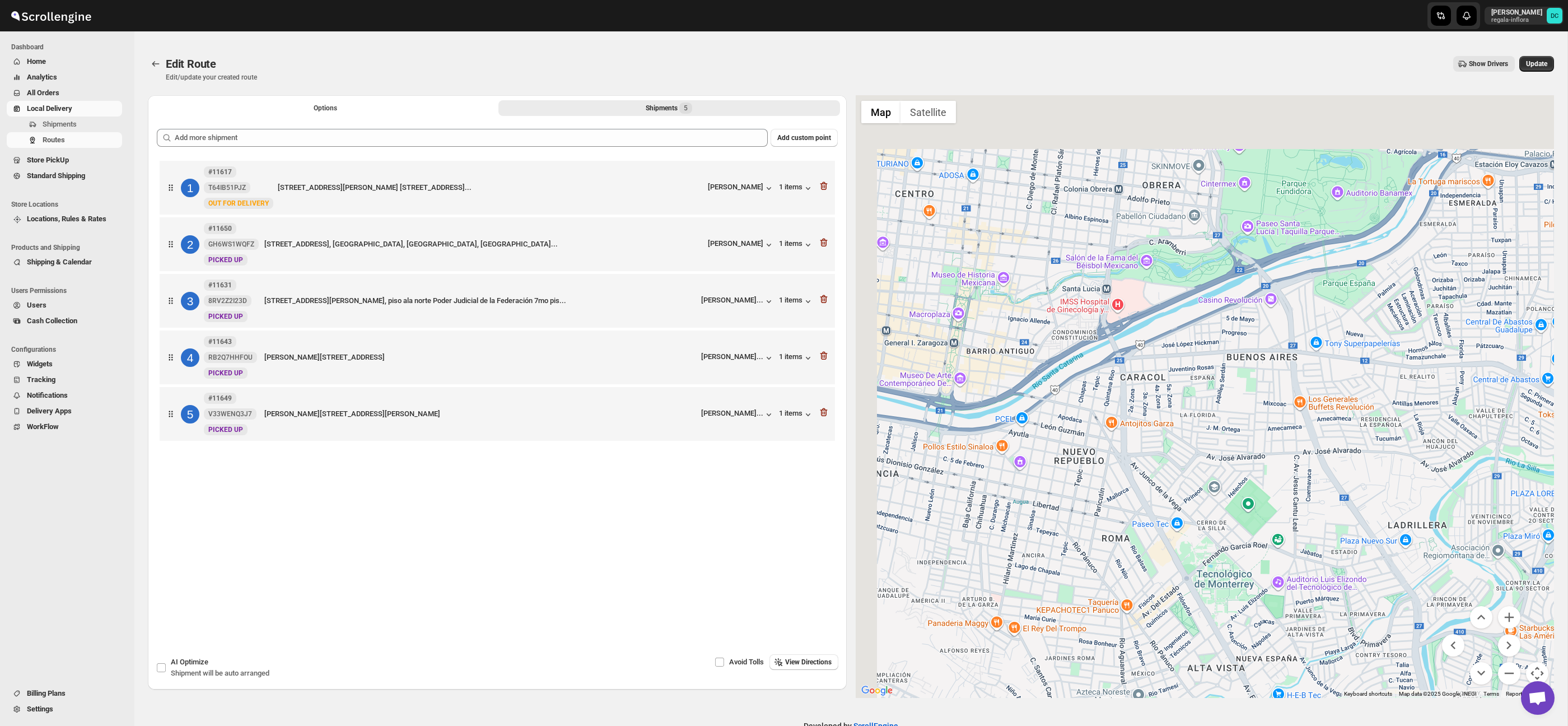
drag, startPoint x: 1220, startPoint y: 314, endPoint x: 1360, endPoint y: 517, distance: 246.6
click at [1303, 470] on div at bounding box center [1205, 397] width 699 height 603
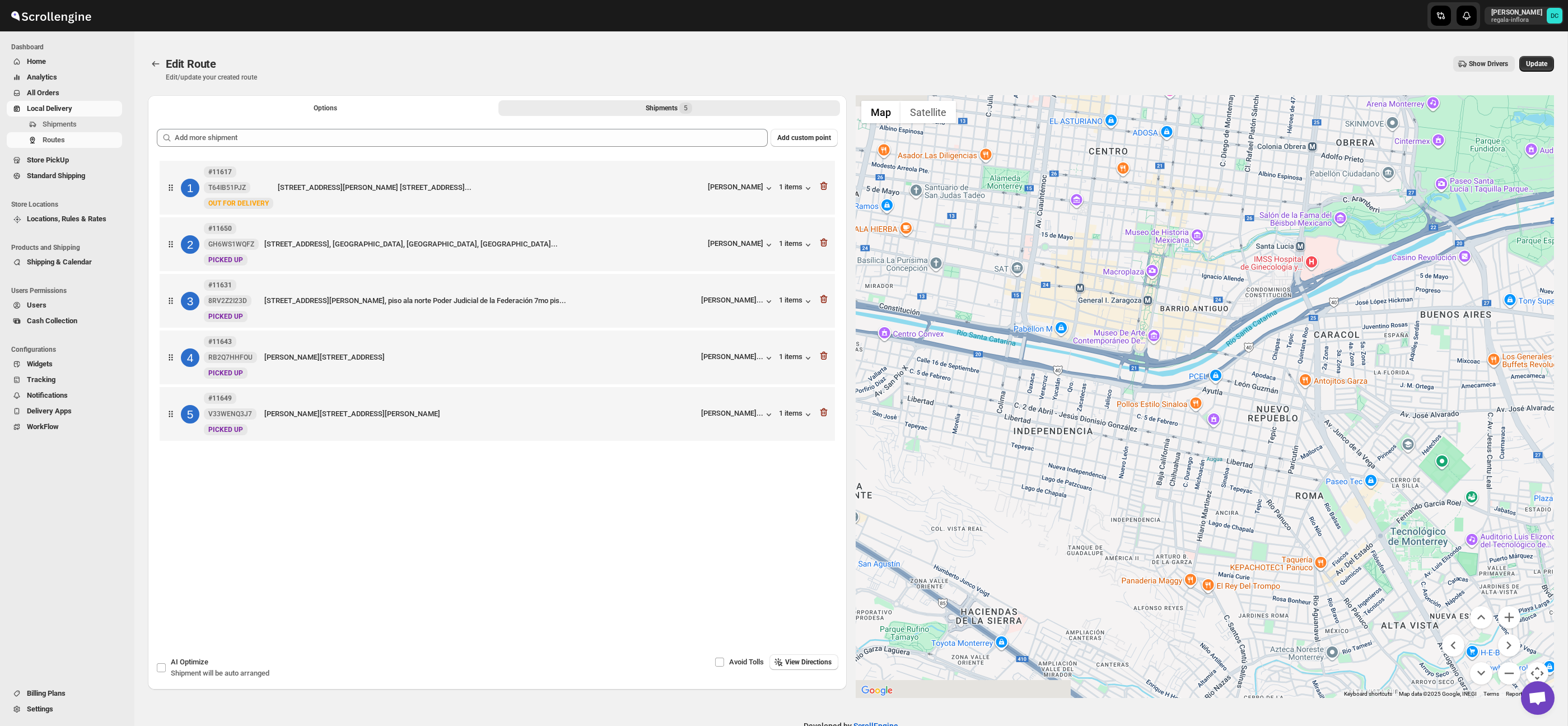
drag, startPoint x: 1310, startPoint y: 463, endPoint x: 1304, endPoint y: 454, distance: 10.8
click at [1388, 427] on div at bounding box center [1205, 397] width 699 height 603
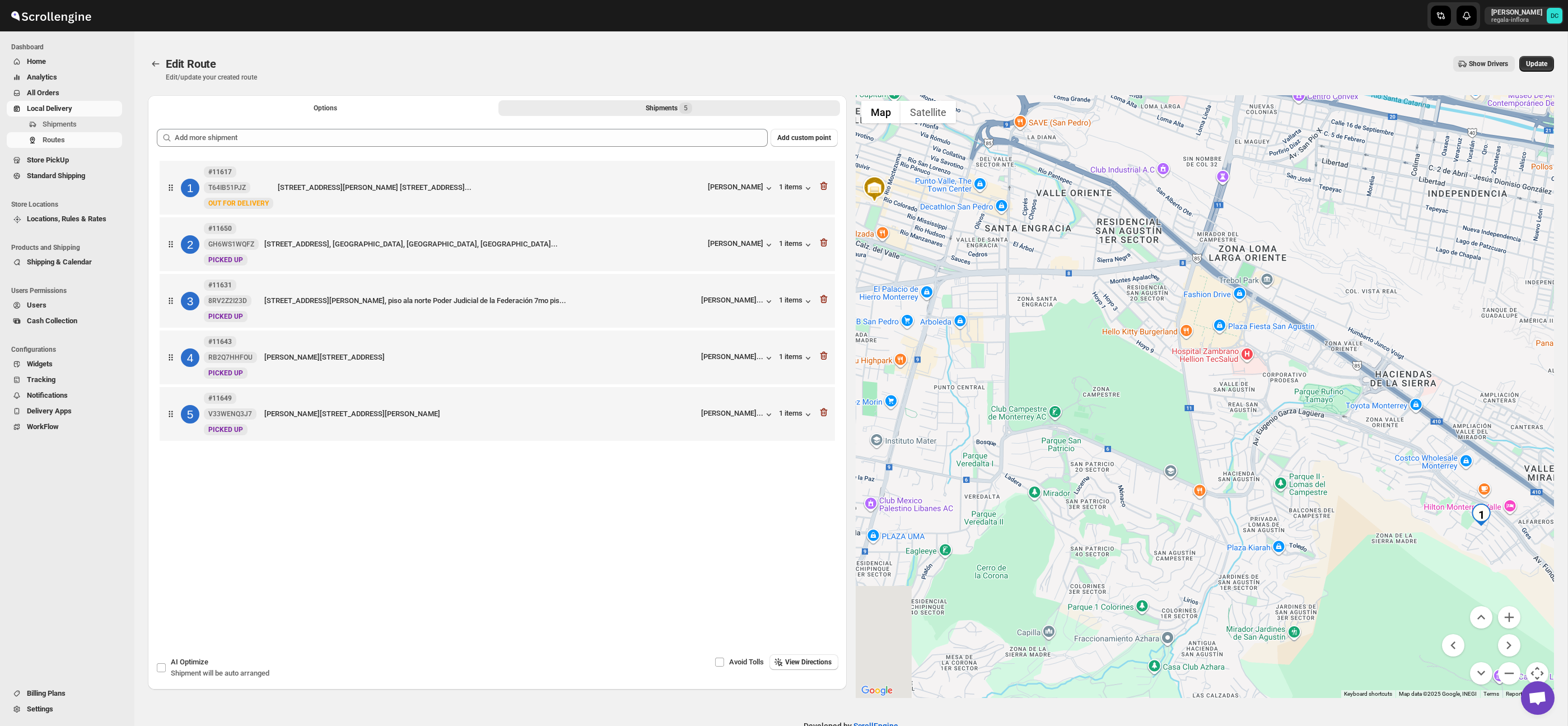
drag, startPoint x: 1266, startPoint y: 456, endPoint x: 1300, endPoint y: 481, distance: 42.2
click at [1318, 502] on div at bounding box center [1205, 397] width 699 height 603
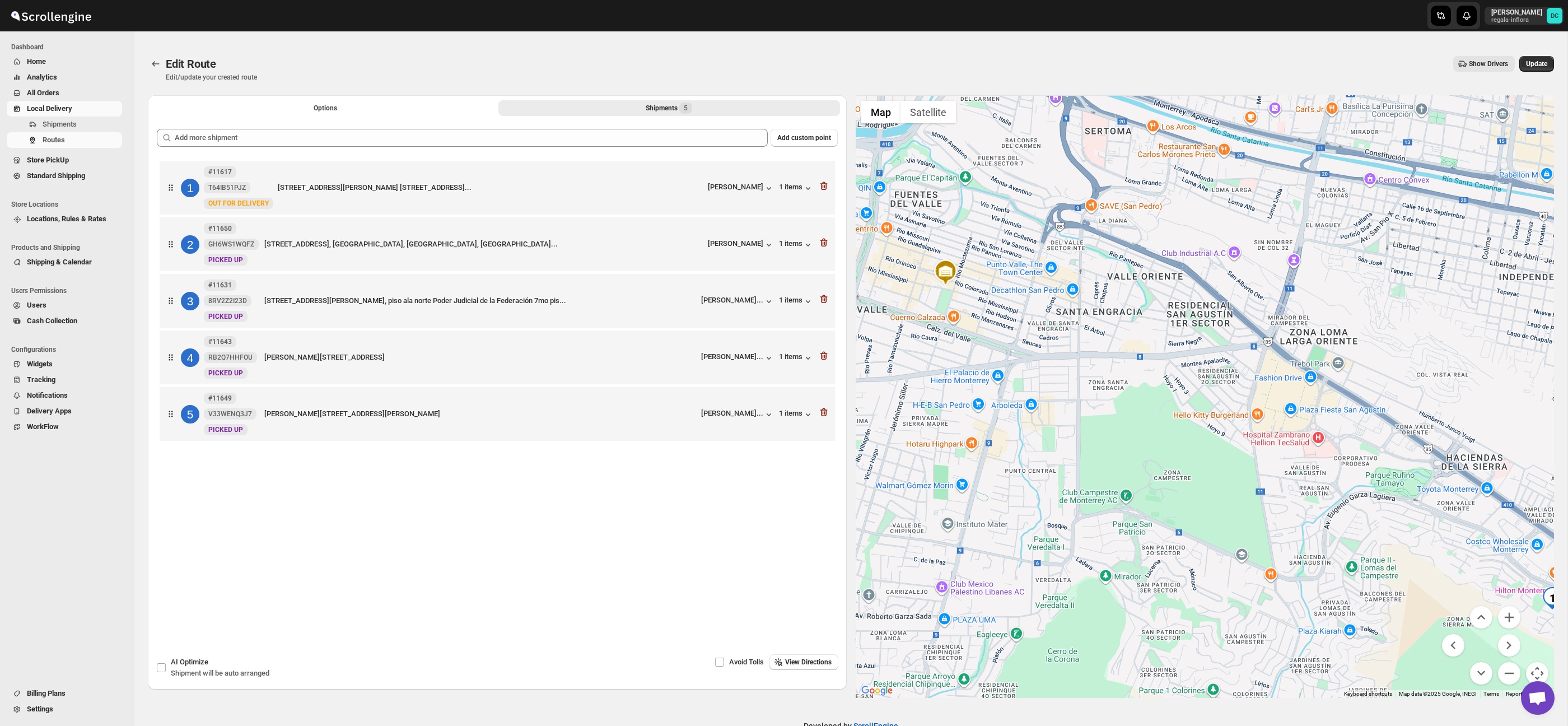
drag, startPoint x: 1087, startPoint y: 284, endPoint x: 1143, endPoint y: 378, distance: 109.4
click at [1152, 383] on div at bounding box center [1205, 397] width 699 height 603
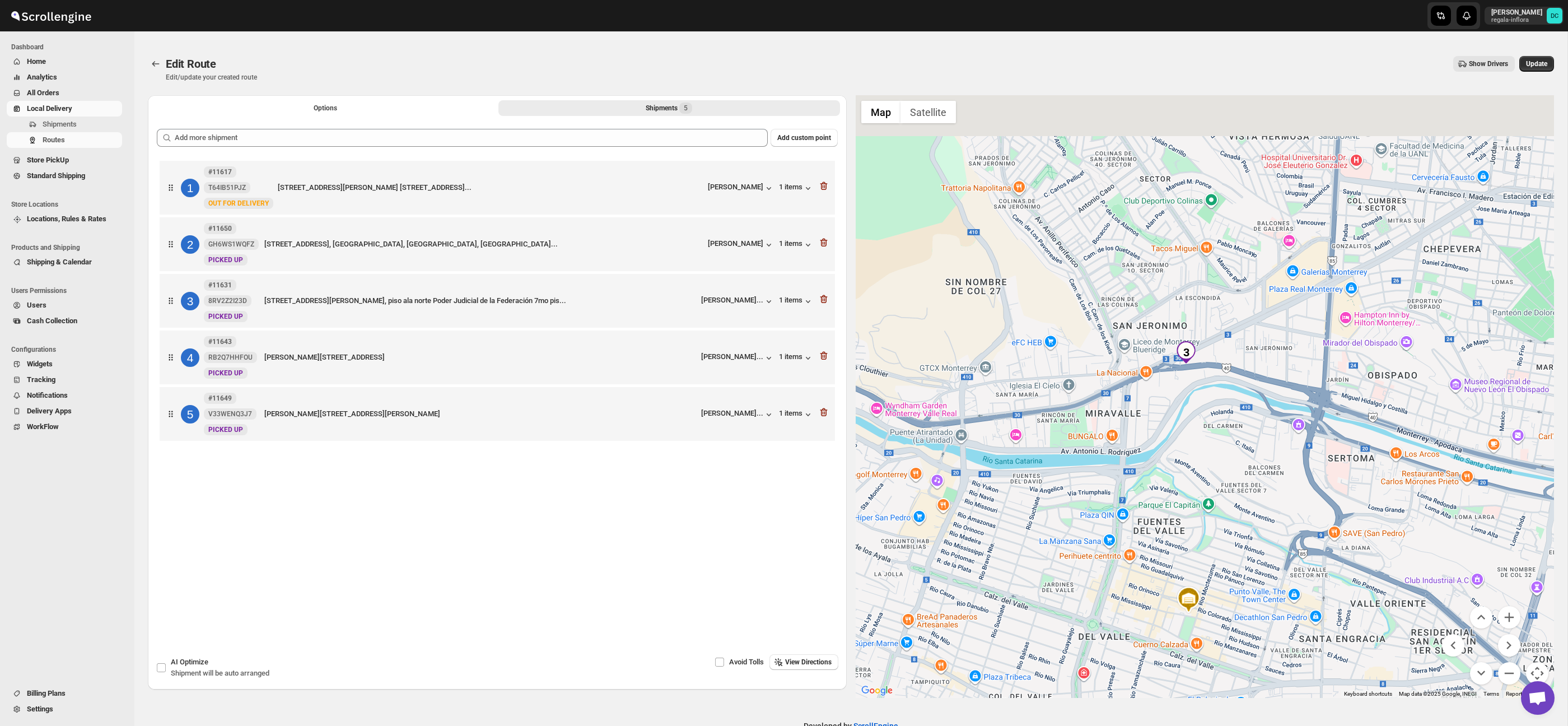
drag, startPoint x: 1050, startPoint y: 314, endPoint x: 1126, endPoint y: 385, distance: 104.0
click at [1126, 385] on div at bounding box center [1205, 397] width 699 height 603
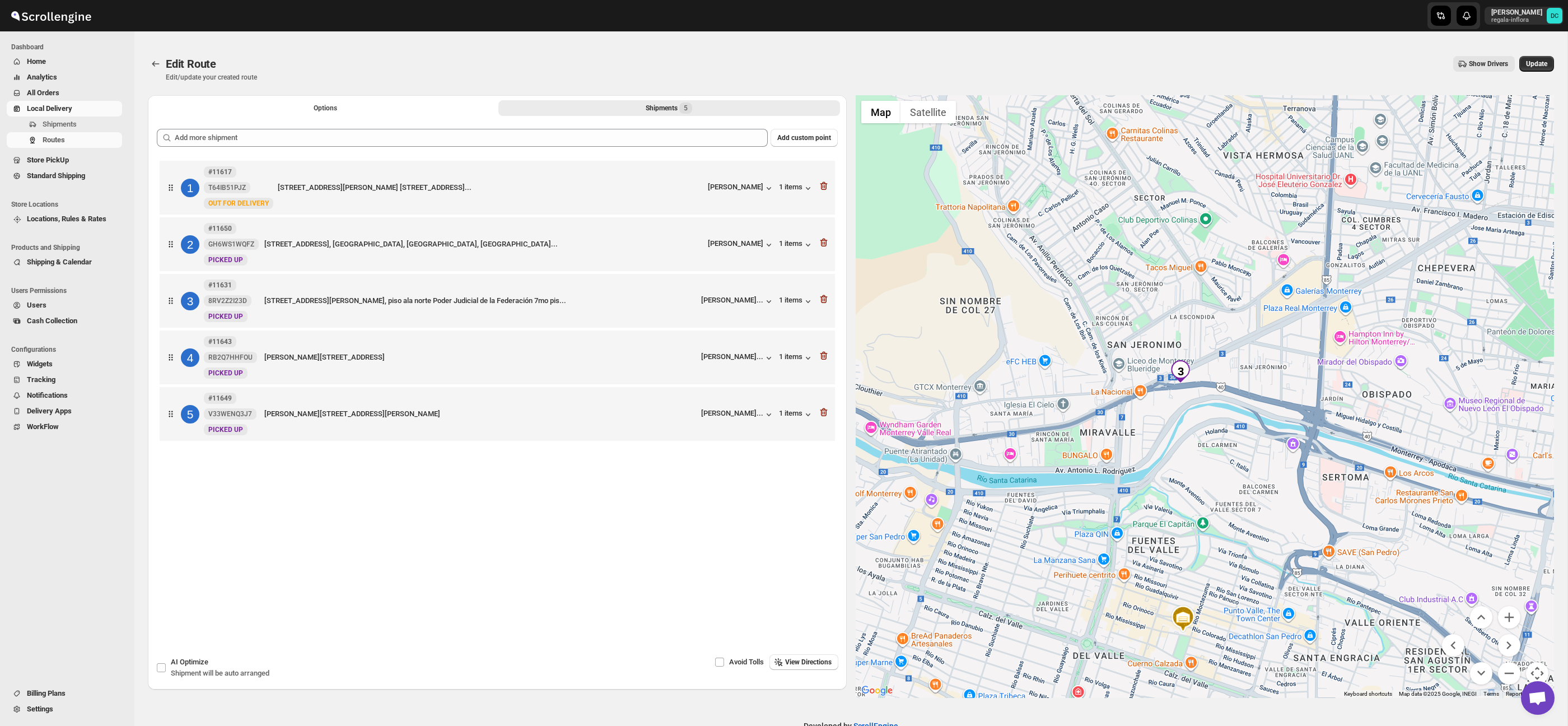
drag, startPoint x: 1278, startPoint y: 433, endPoint x: 1272, endPoint y: 449, distance: 17.1
click at [1272, 449] on div at bounding box center [1205, 397] width 699 height 603
click at [1514, 616] on button "Zoom in" at bounding box center [1509, 617] width 23 height 23
click at [1513, 616] on button "Zoom in" at bounding box center [1509, 617] width 23 height 23
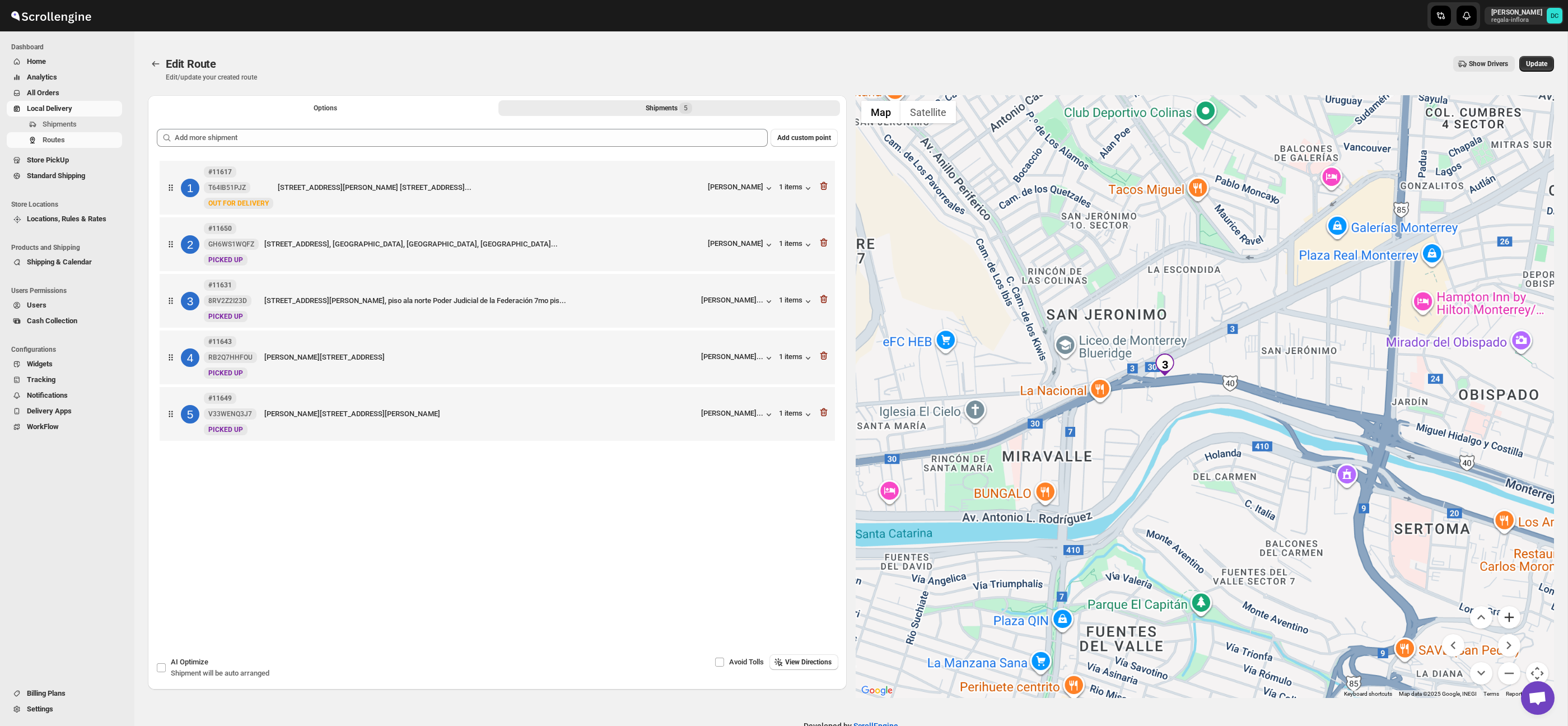
click at [1514, 616] on button "Zoom in" at bounding box center [1509, 617] width 23 height 23
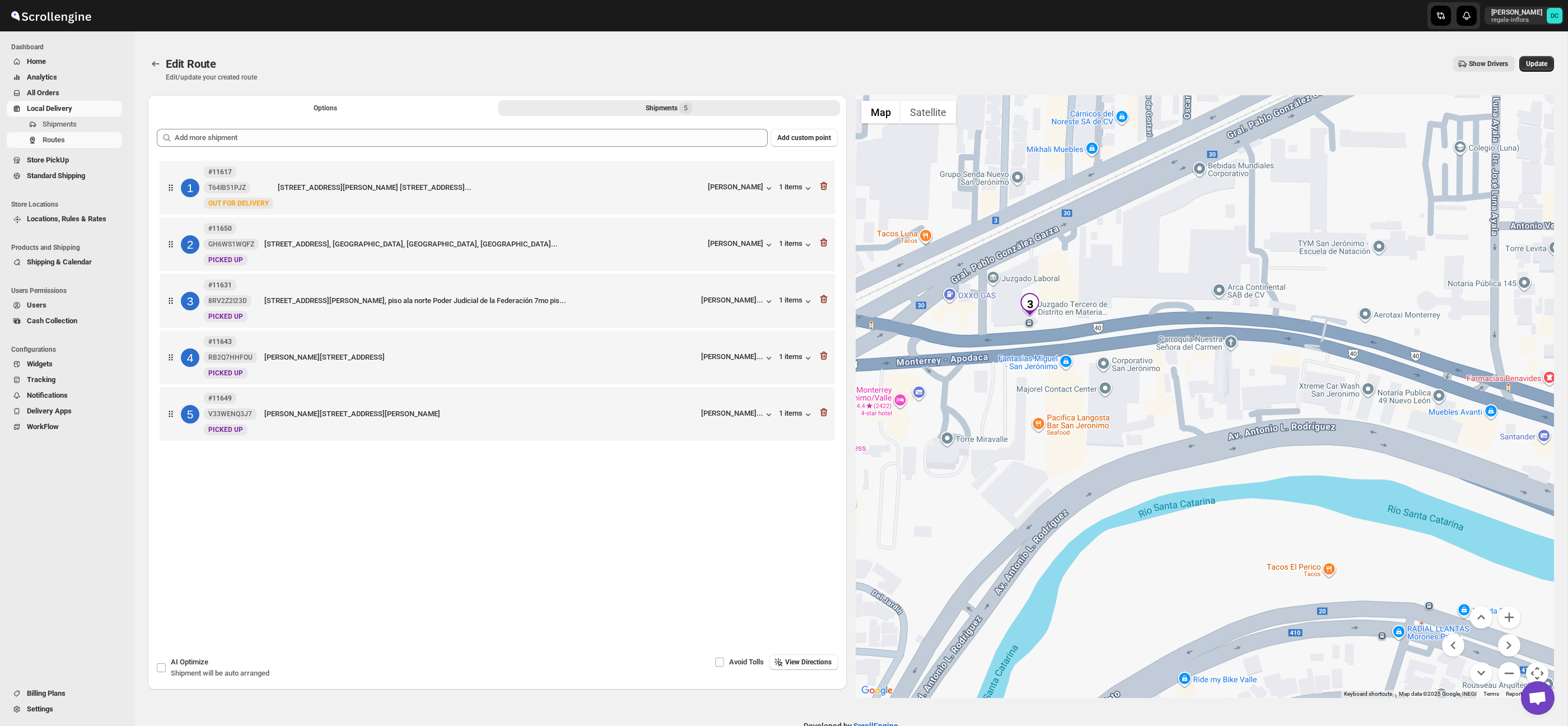
drag, startPoint x: 1030, startPoint y: 306, endPoint x: 1071, endPoint y: 348, distance: 58.7
click at [1071, 348] on div at bounding box center [1205, 397] width 699 height 603
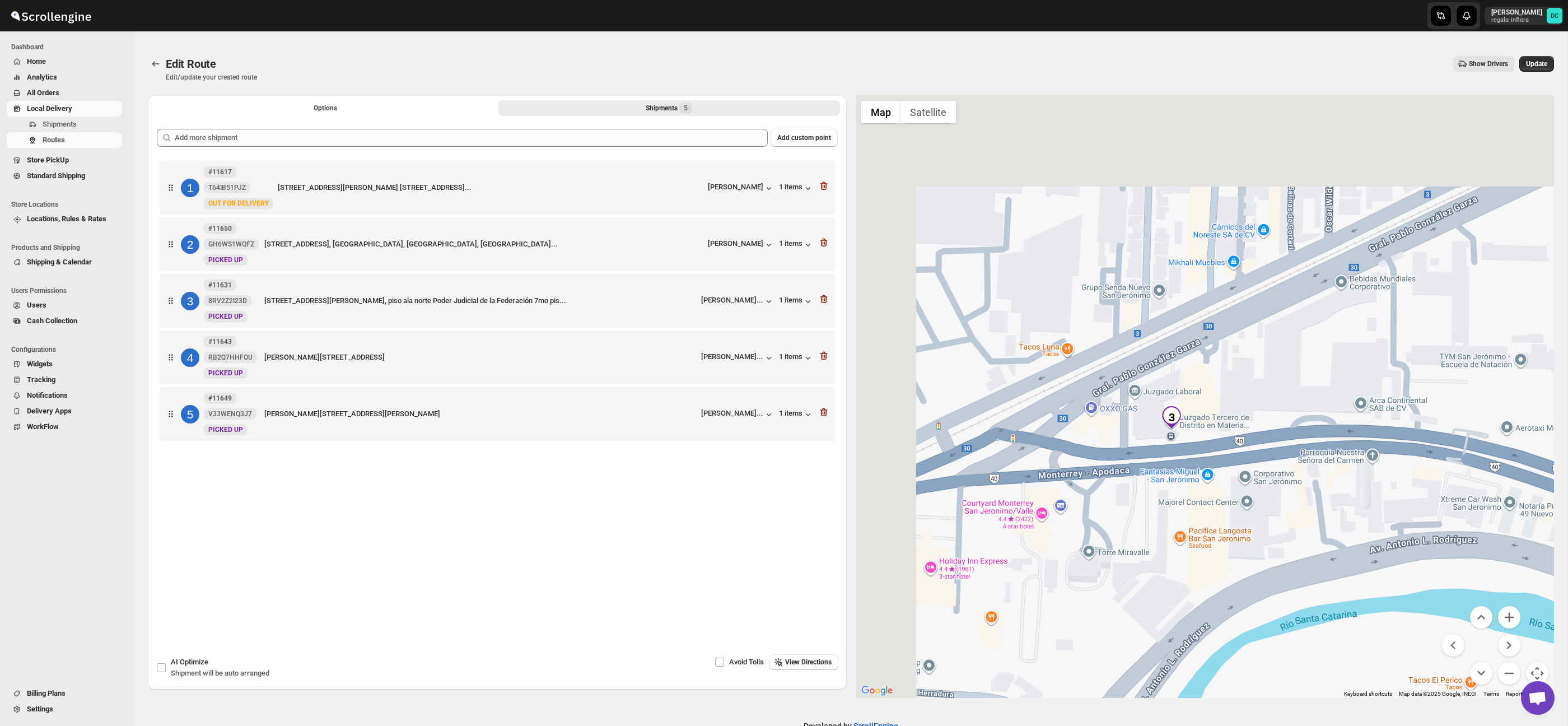
drag, startPoint x: 1110, startPoint y: 325, endPoint x: 1381, endPoint y: 567, distance: 363.3
click at [1250, 429] on div at bounding box center [1205, 397] width 699 height 603
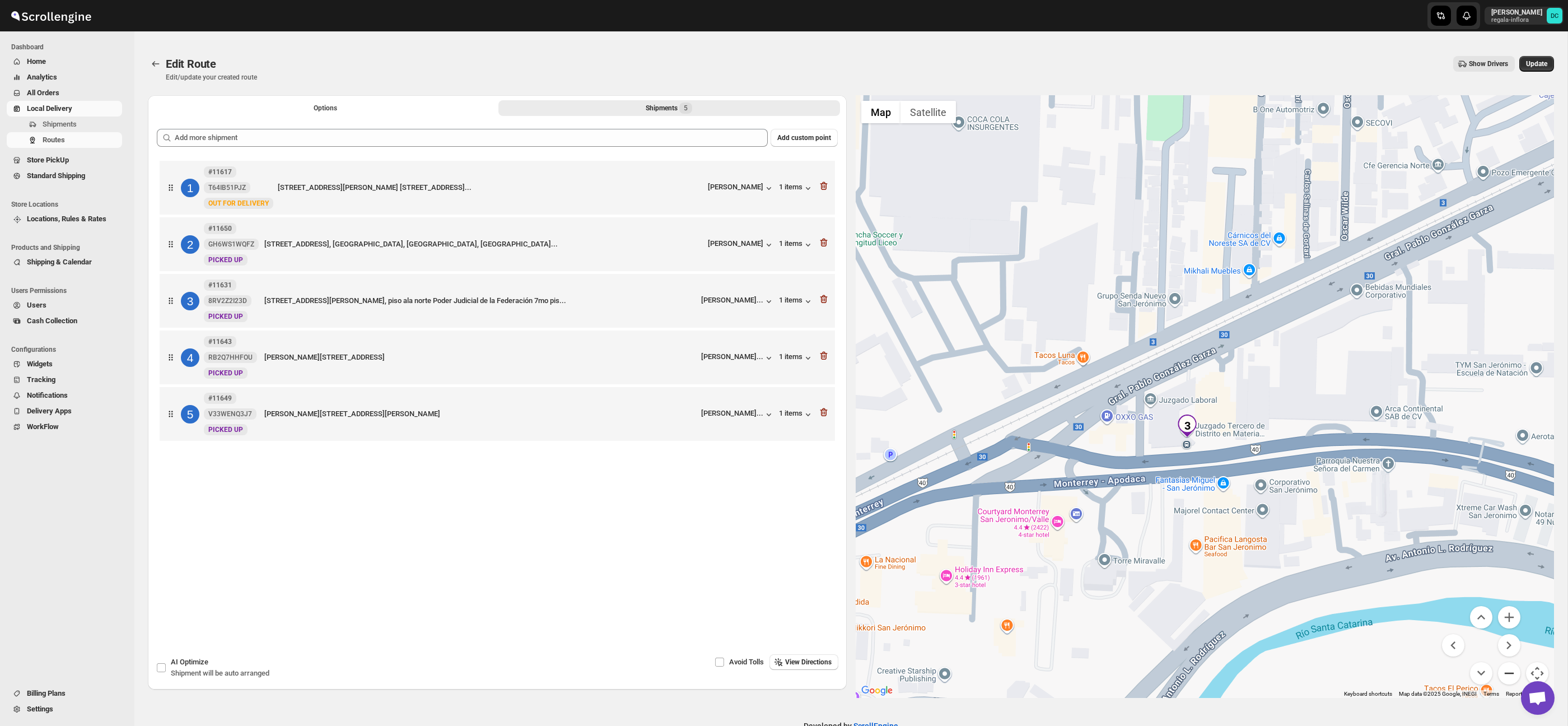
click at [1513, 674] on button "Zoom out" at bounding box center [1509, 673] width 23 height 23
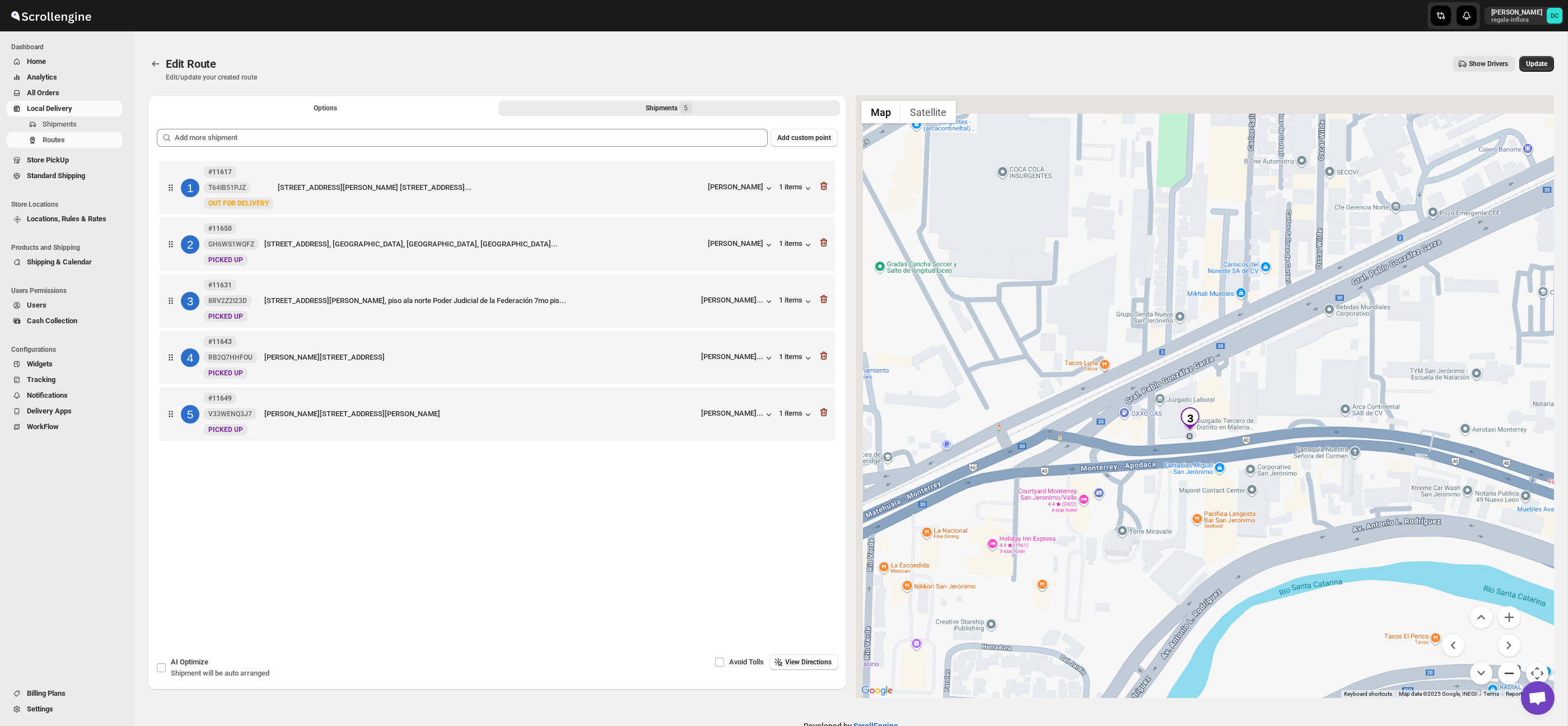
click at [1513, 674] on button "Zoom out" at bounding box center [1509, 673] width 23 height 23
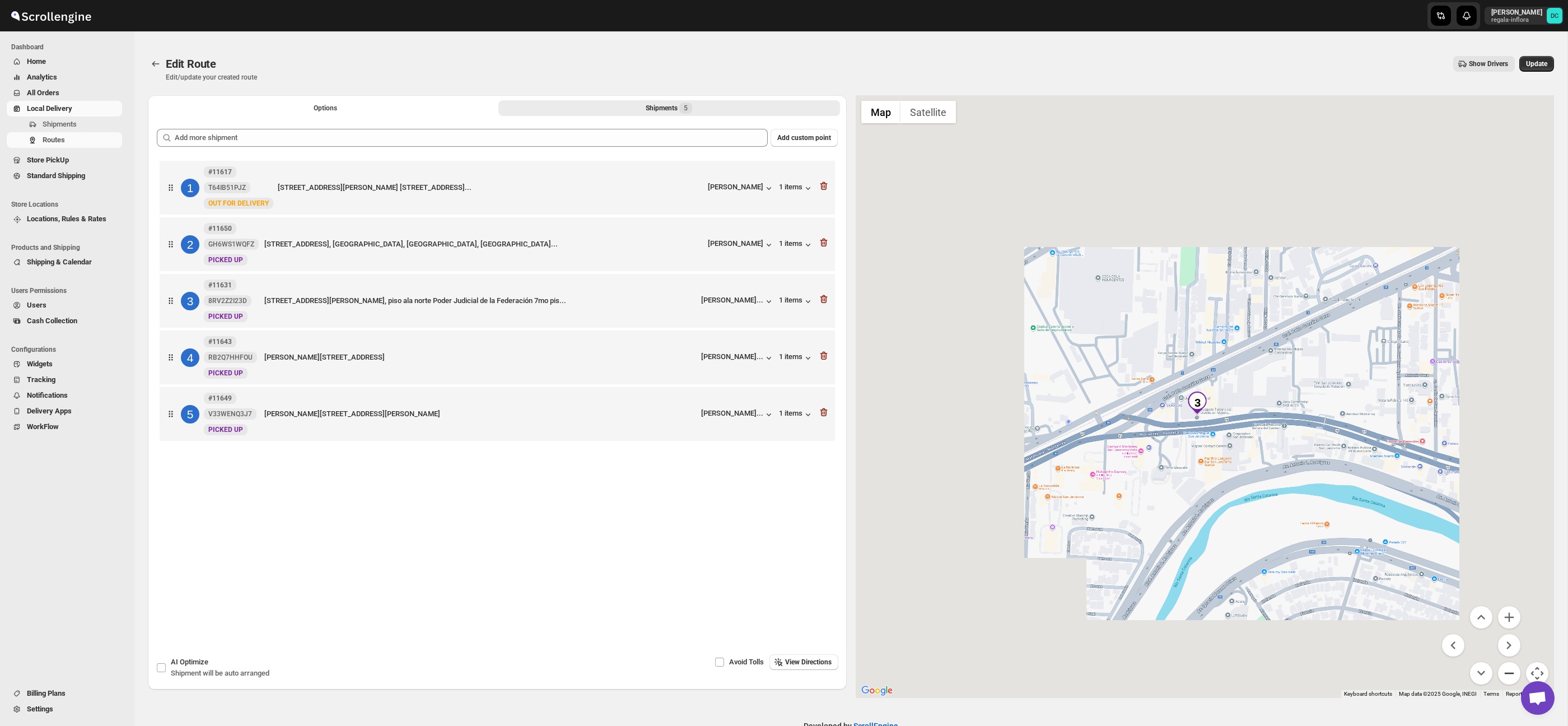
click at [1513, 674] on button "Zoom out" at bounding box center [1509, 673] width 23 height 23
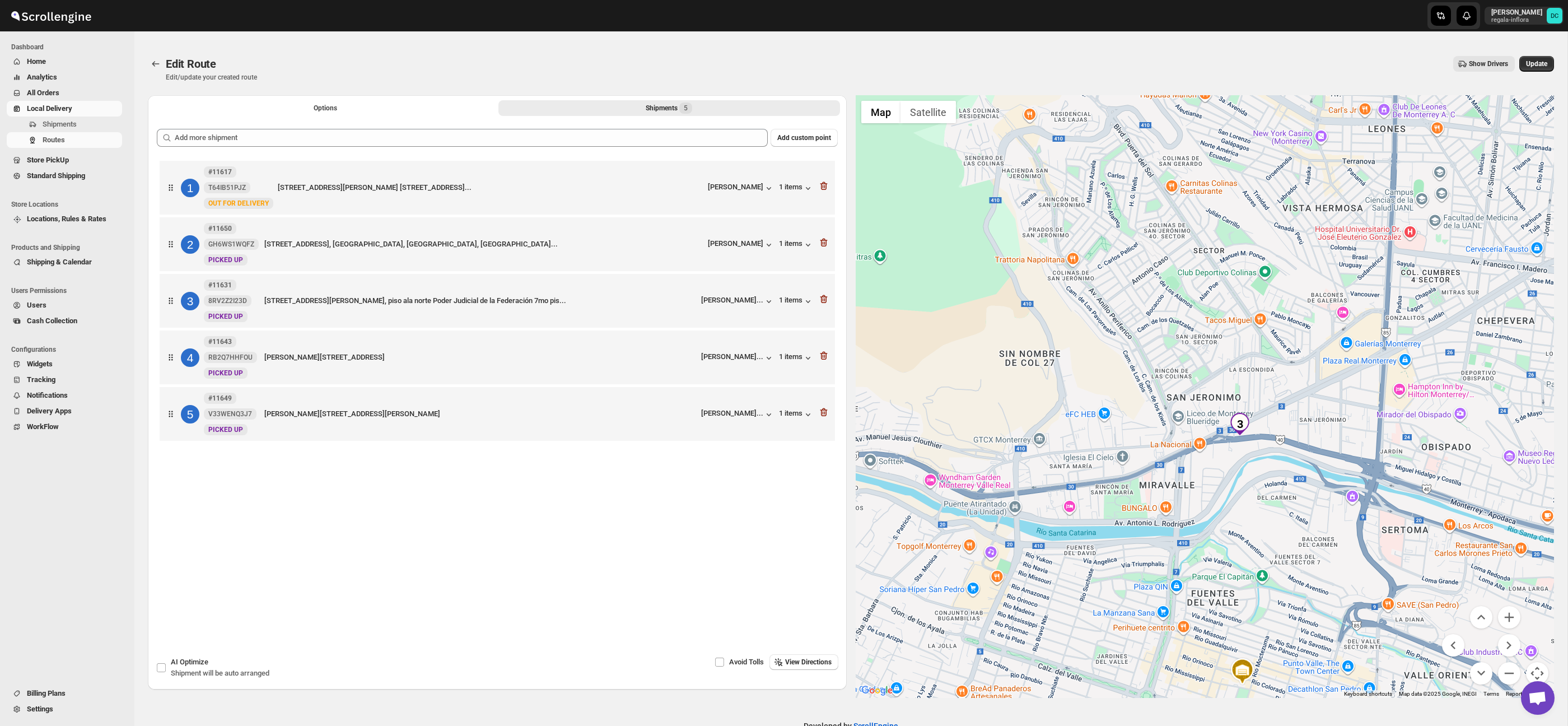
drag, startPoint x: 1054, startPoint y: 289, endPoint x: 1266, endPoint y: 499, distance: 298.4
click at [1281, 519] on div at bounding box center [1205, 397] width 699 height 603
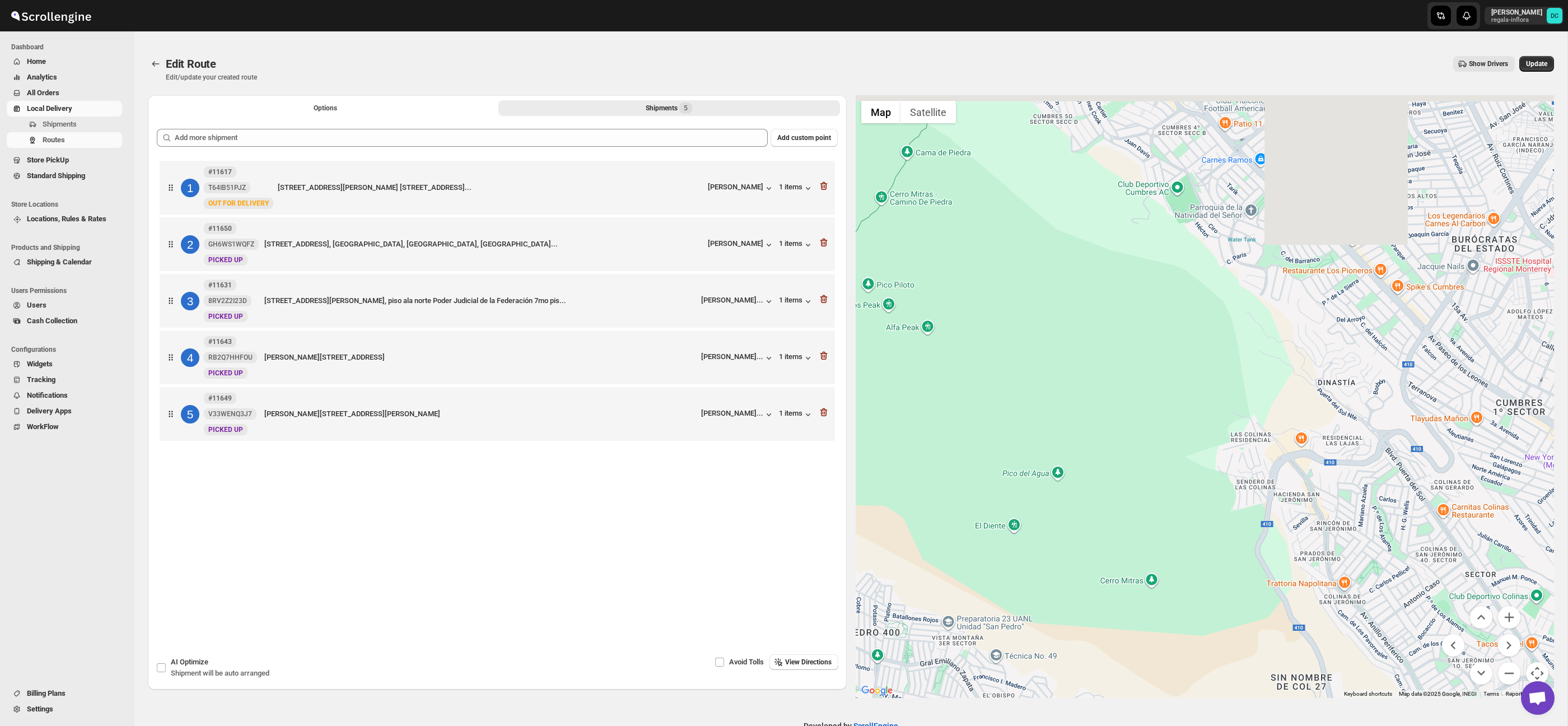
drag, startPoint x: 1272, startPoint y: 524, endPoint x: 1333, endPoint y: 621, distance: 114.6
click at [1335, 623] on div at bounding box center [1205, 397] width 699 height 603
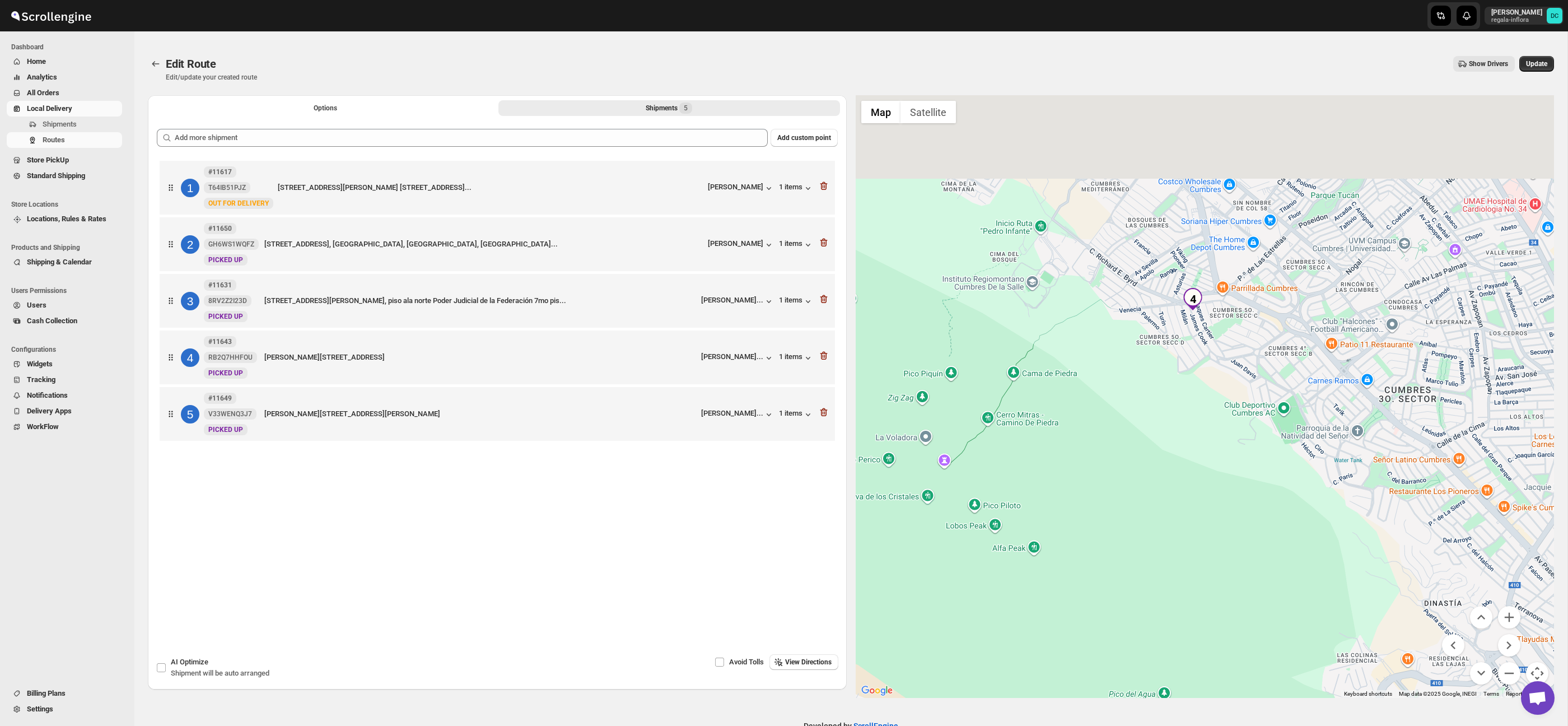
drag, startPoint x: 1272, startPoint y: 552, endPoint x: 1219, endPoint y: 453, distance: 112.3
click at [1292, 615] on div at bounding box center [1205, 397] width 699 height 603
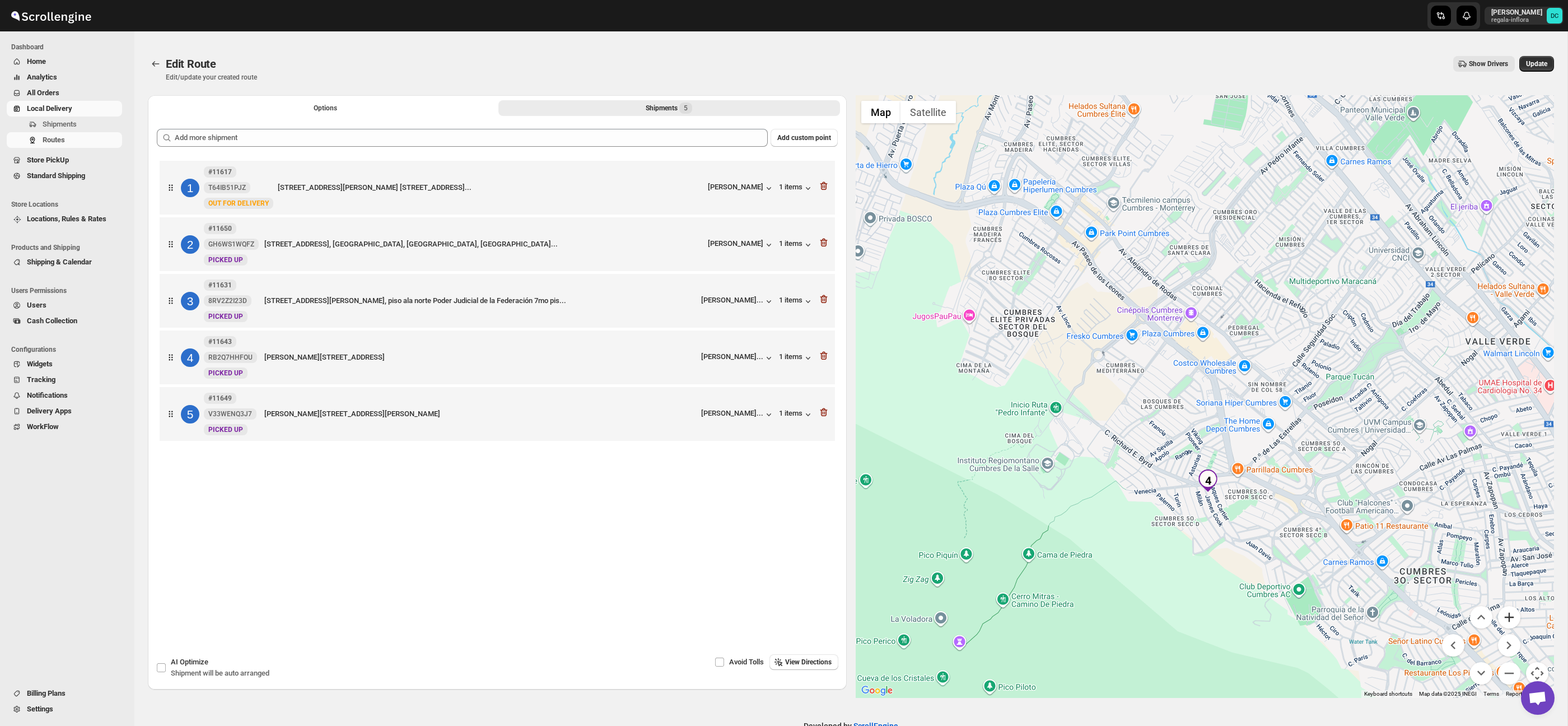
drag, startPoint x: 1218, startPoint y: 470, endPoint x: 1500, endPoint y: 620, distance: 319.4
click at [1206, 539] on div at bounding box center [1205, 397] width 699 height 603
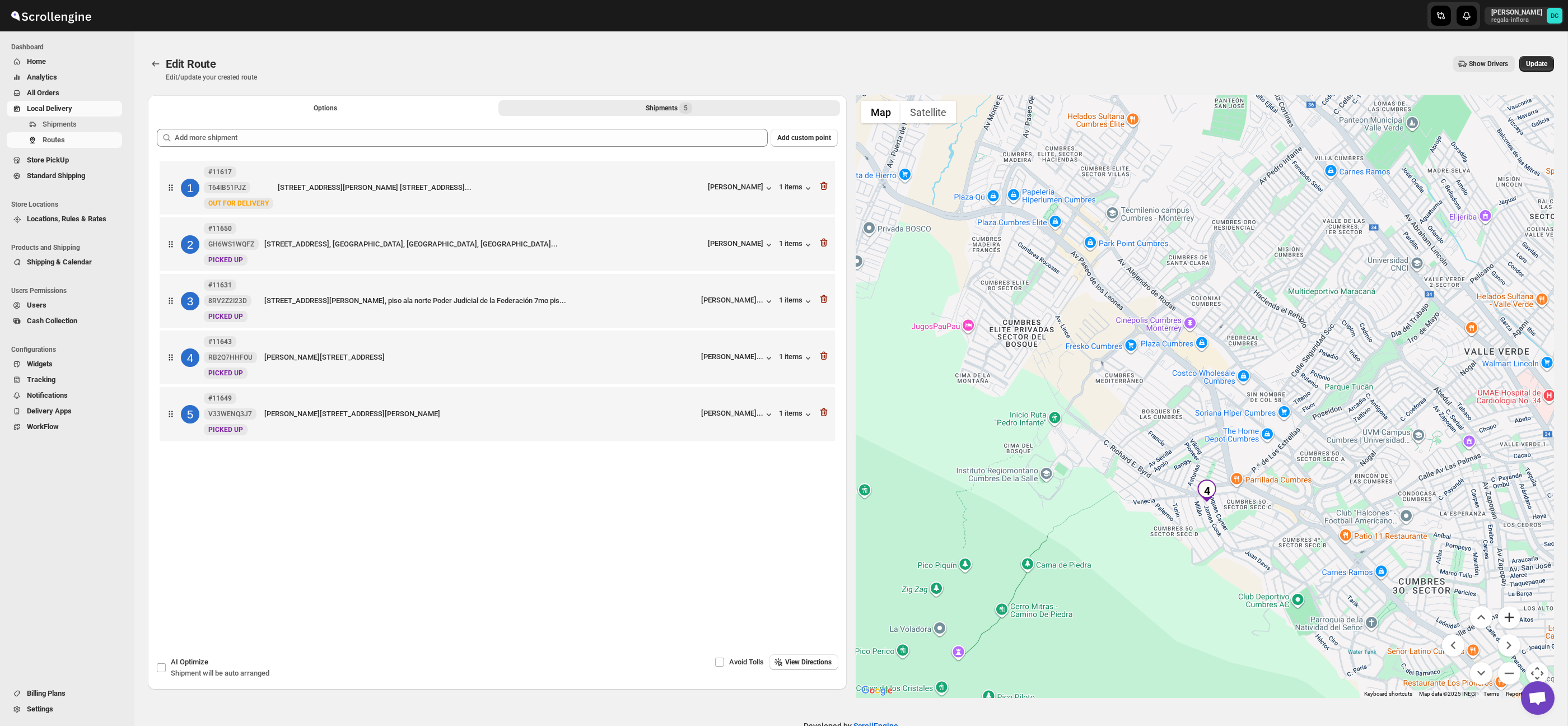
click at [1508, 616] on button "Zoom in" at bounding box center [1509, 617] width 23 height 23
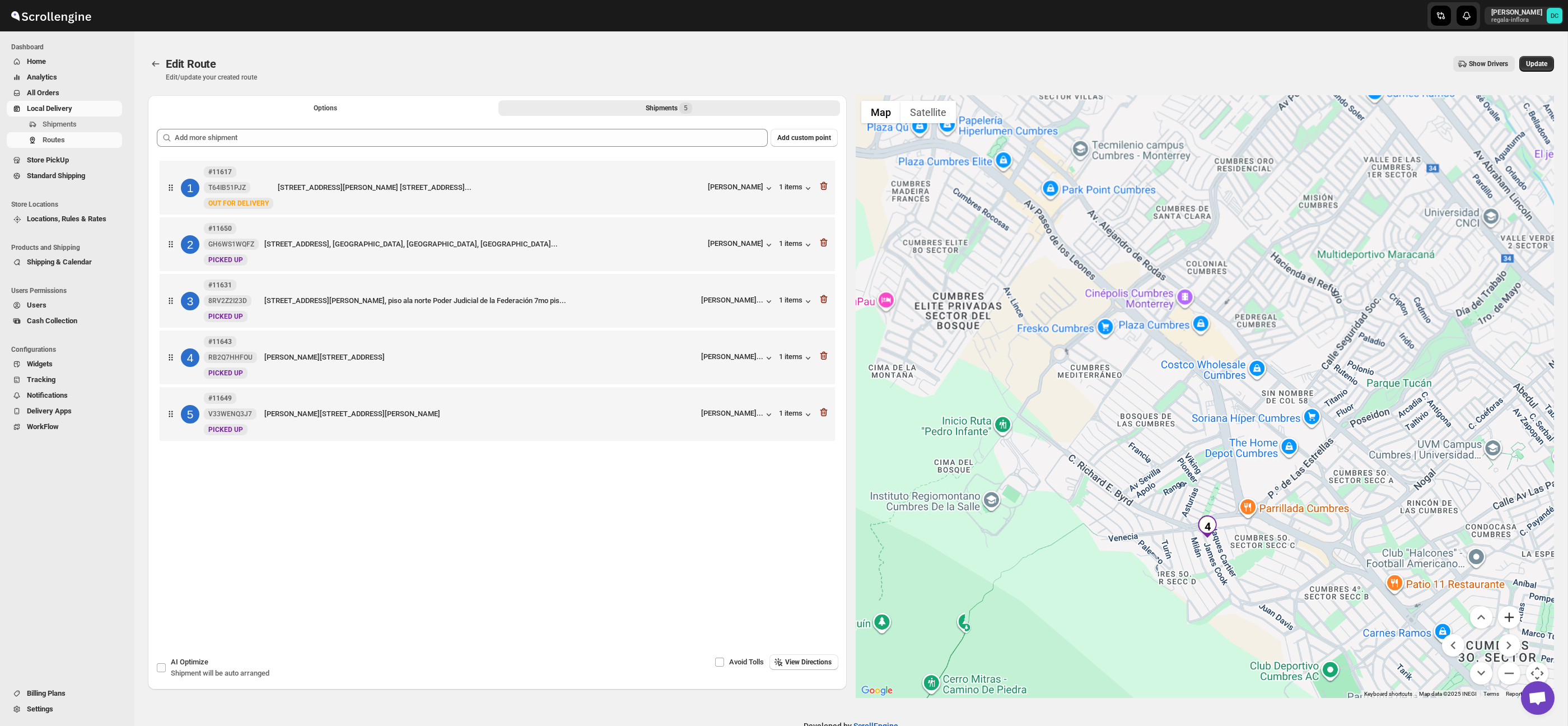
drag, startPoint x: 1508, startPoint y: 616, endPoint x: 1488, endPoint y: 605, distance: 22.8
click at [1508, 616] on button "Zoom in" at bounding box center [1509, 617] width 23 height 23
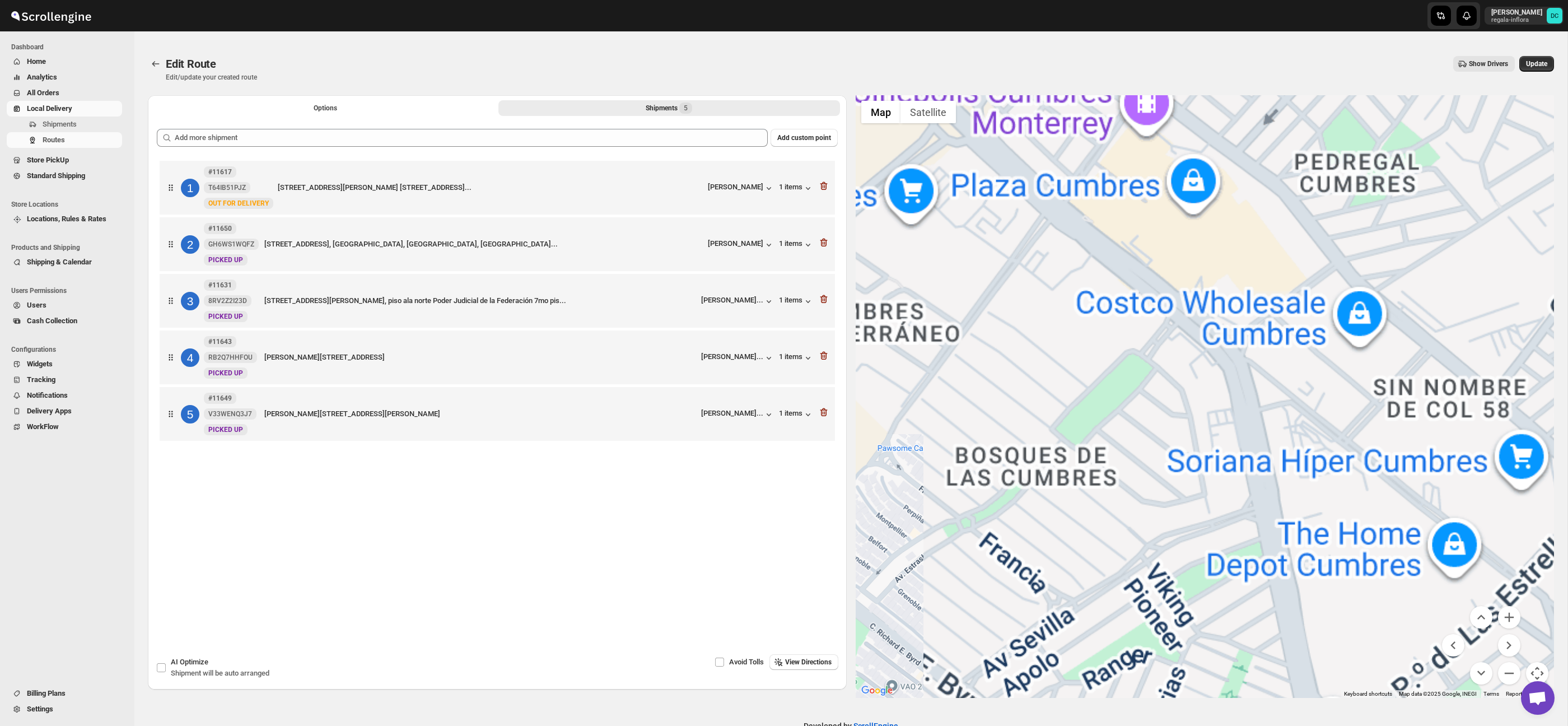
drag, startPoint x: 1267, startPoint y: 581, endPoint x: 1267, endPoint y: 389, distance: 192.0
click at [1264, 379] on div at bounding box center [1205, 397] width 699 height 603
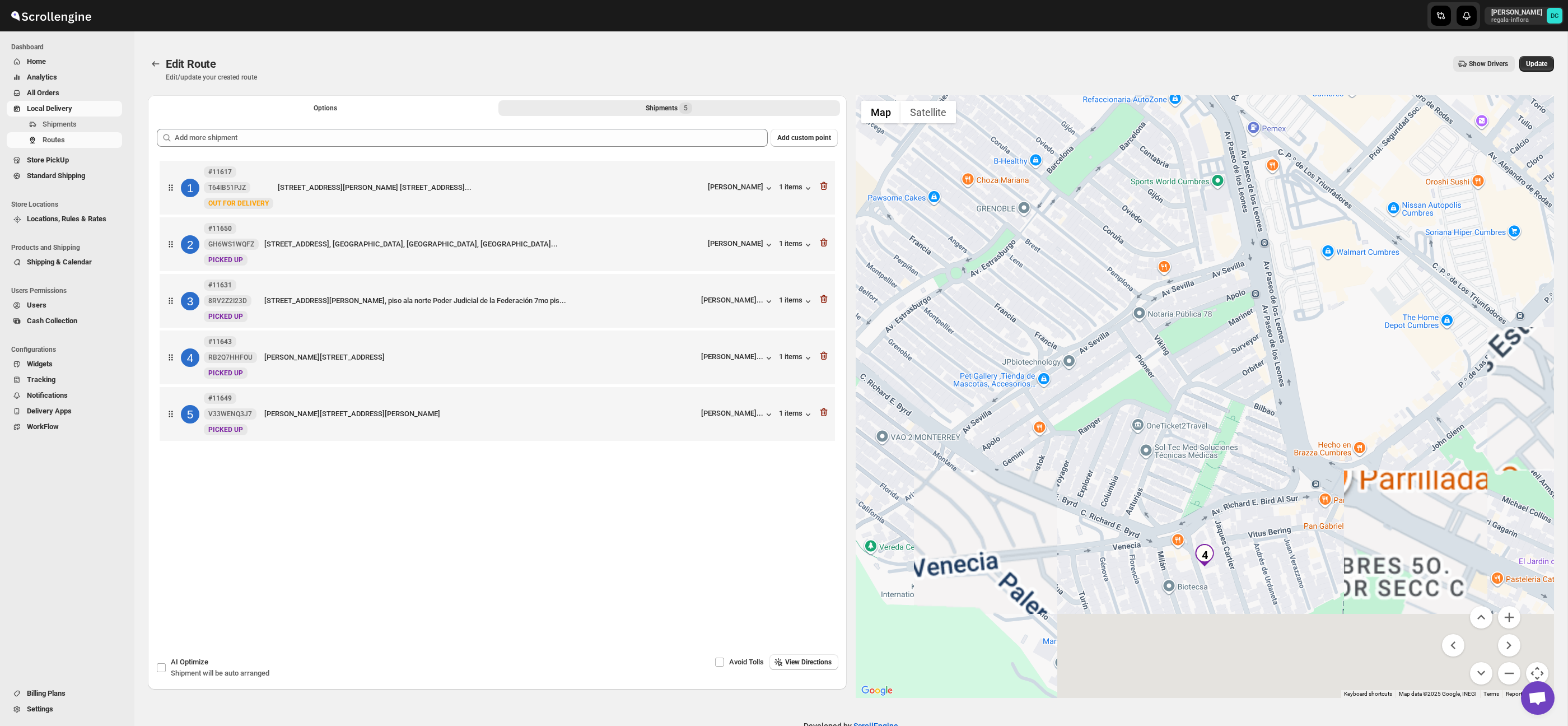
drag, startPoint x: 1281, startPoint y: 511, endPoint x: 1267, endPoint y: 376, distance: 135.7
click at [1262, 371] on div at bounding box center [1205, 397] width 699 height 603
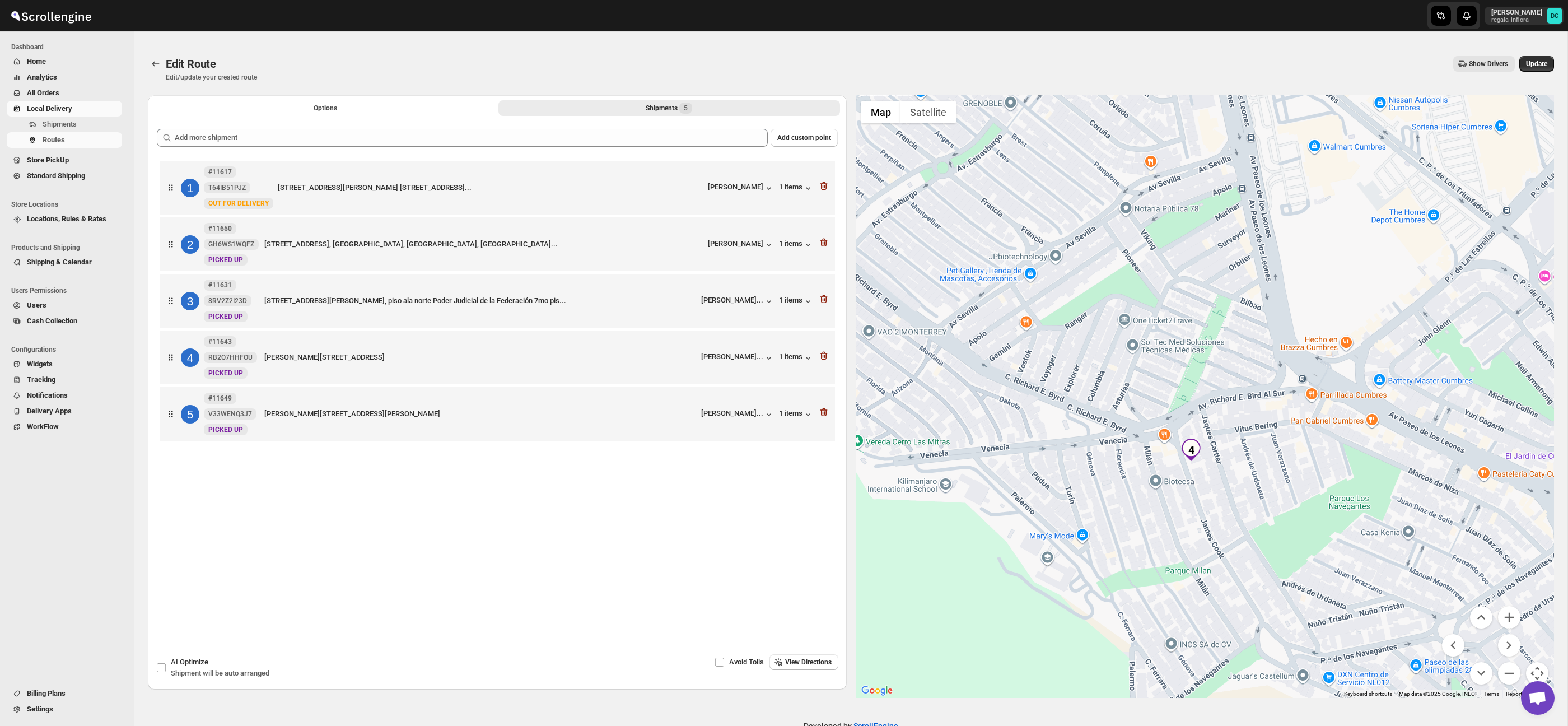
drag, startPoint x: 1285, startPoint y: 477, endPoint x: 1285, endPoint y: 439, distance: 38.0
click at [1283, 439] on div at bounding box center [1205, 397] width 699 height 603
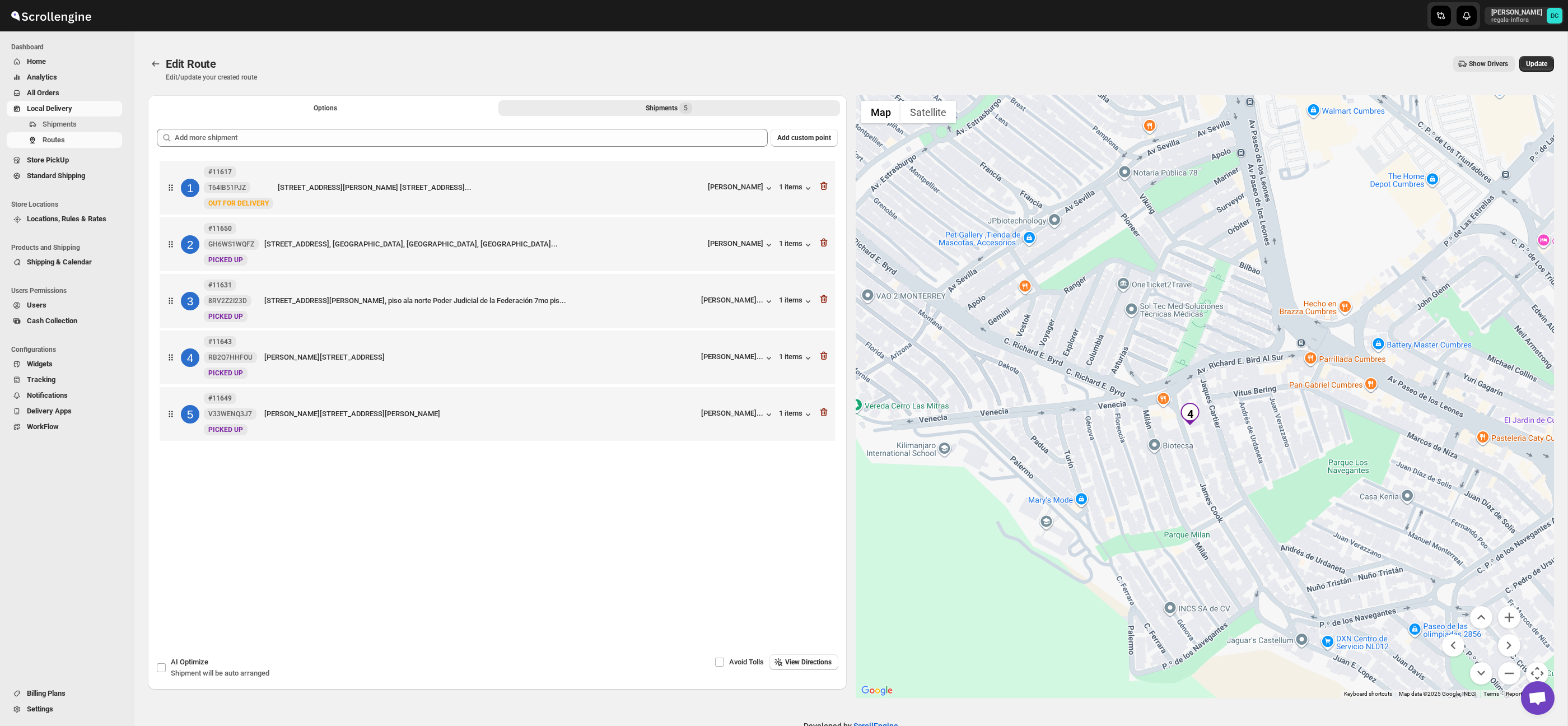
drag, startPoint x: 1386, startPoint y: 400, endPoint x: 1273, endPoint y: 468, distance: 131.9
click at [1271, 466] on div at bounding box center [1205, 397] width 699 height 603
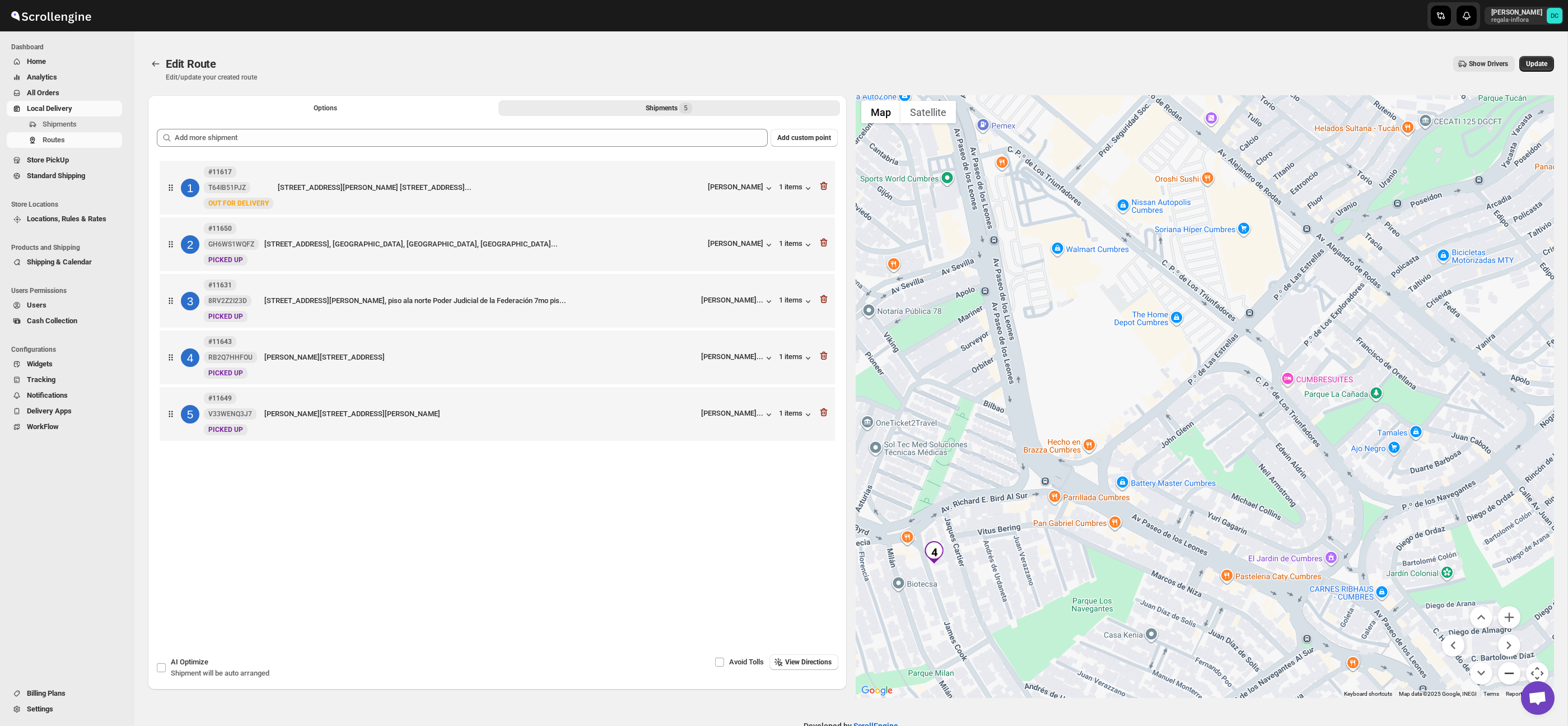
click at [1510, 672] on button "Zoom out" at bounding box center [1509, 673] width 23 height 23
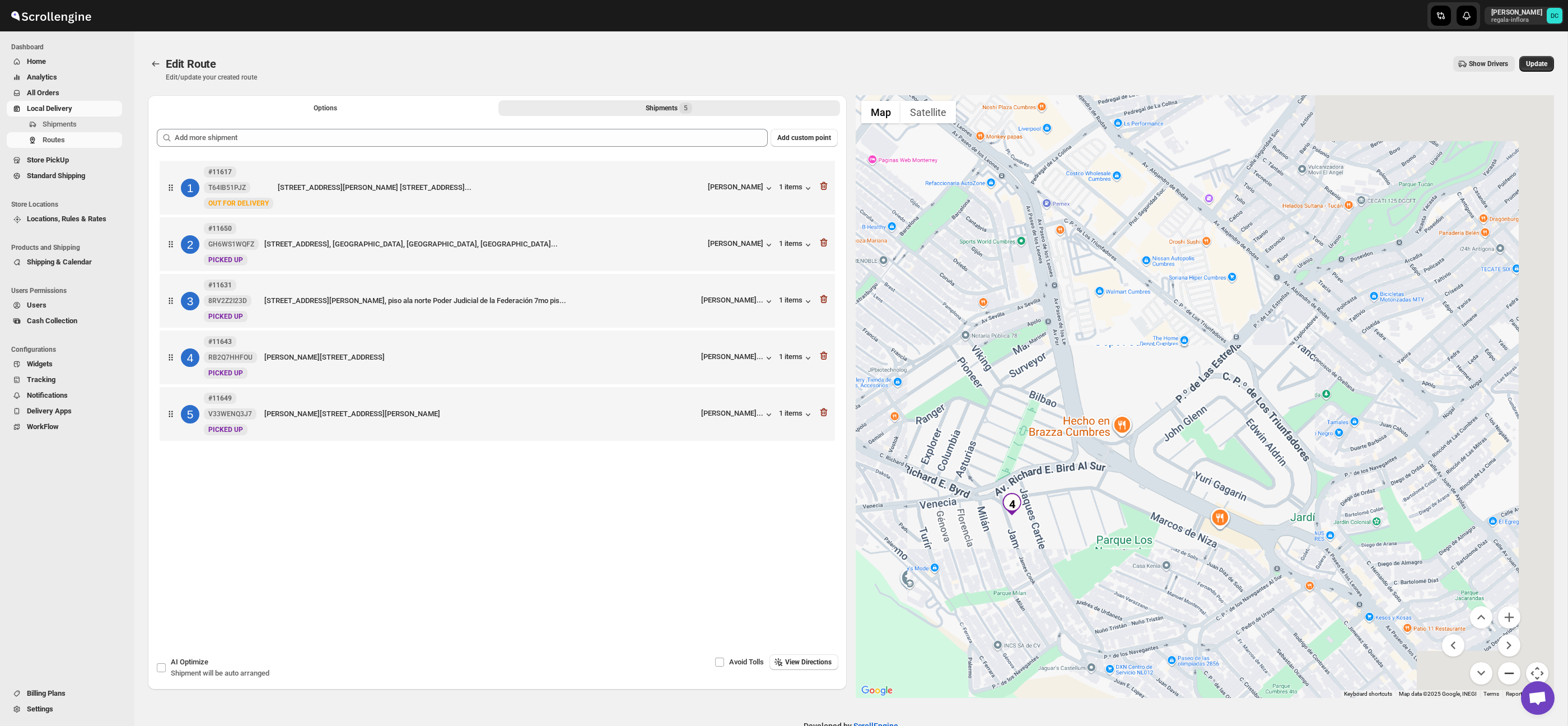
click at [1509, 673] on button "Zoom out" at bounding box center [1509, 673] width 23 height 23
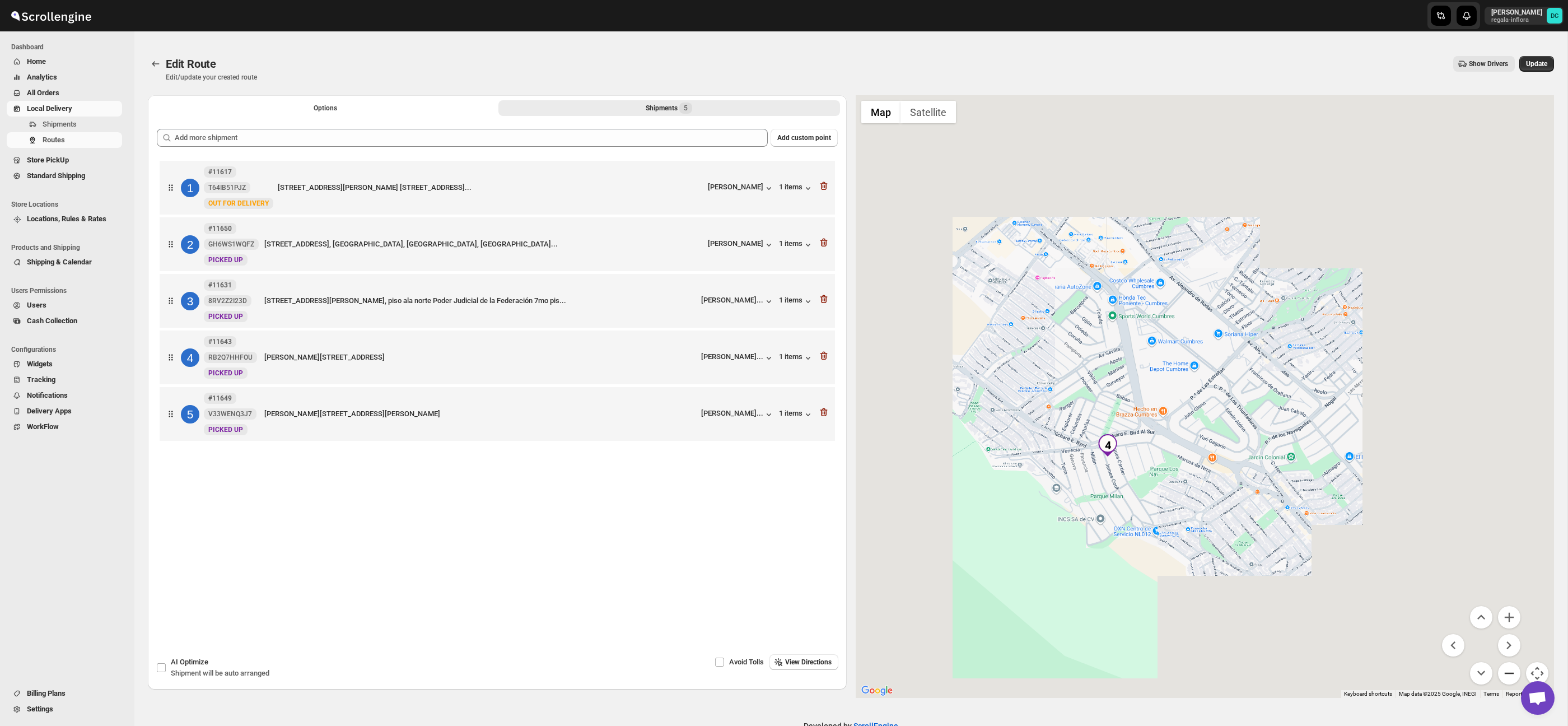
click at [1508, 672] on button "Zoom out" at bounding box center [1509, 673] width 23 height 23
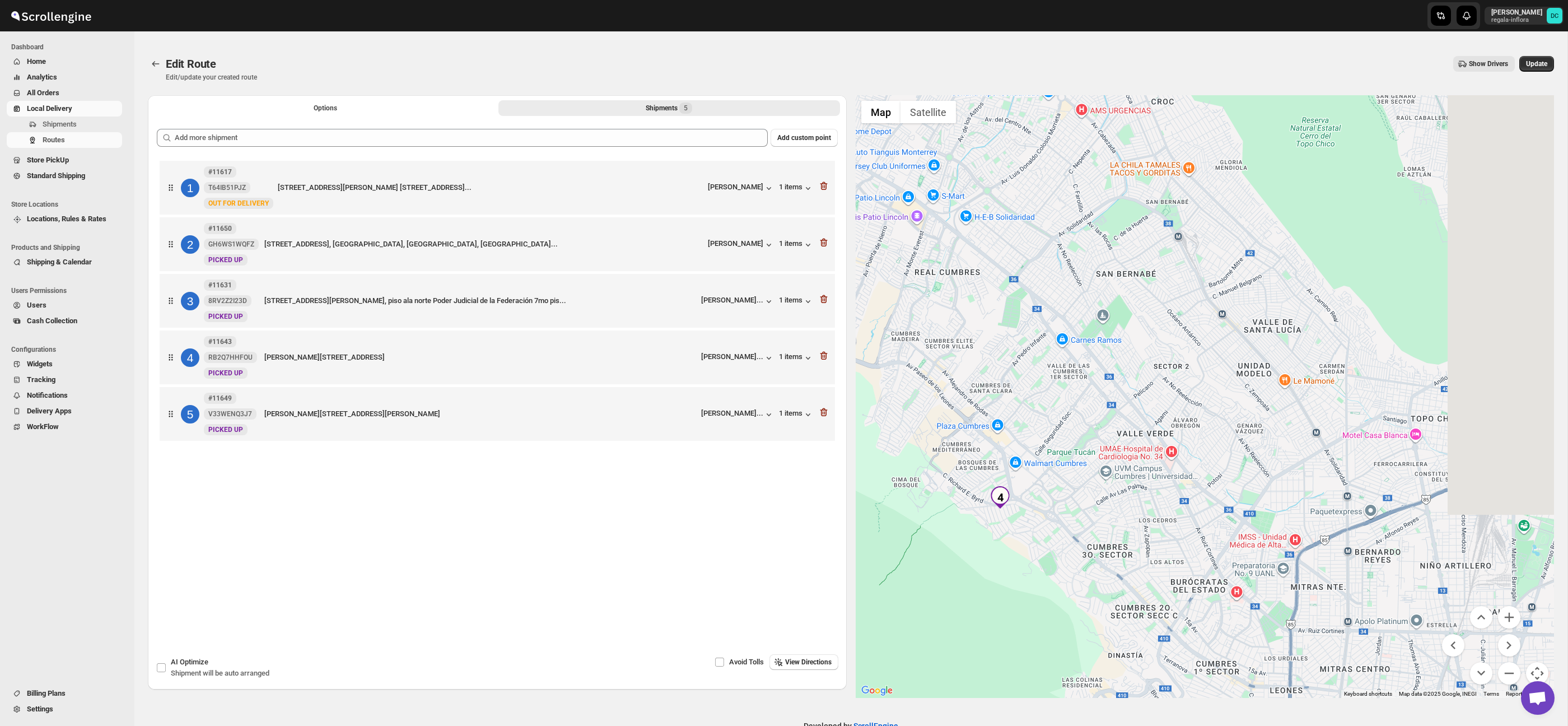
drag, startPoint x: 1385, startPoint y: 347, endPoint x: 1363, endPoint y: 354, distance: 23.1
click at [1219, 440] on div at bounding box center [1205, 397] width 699 height 603
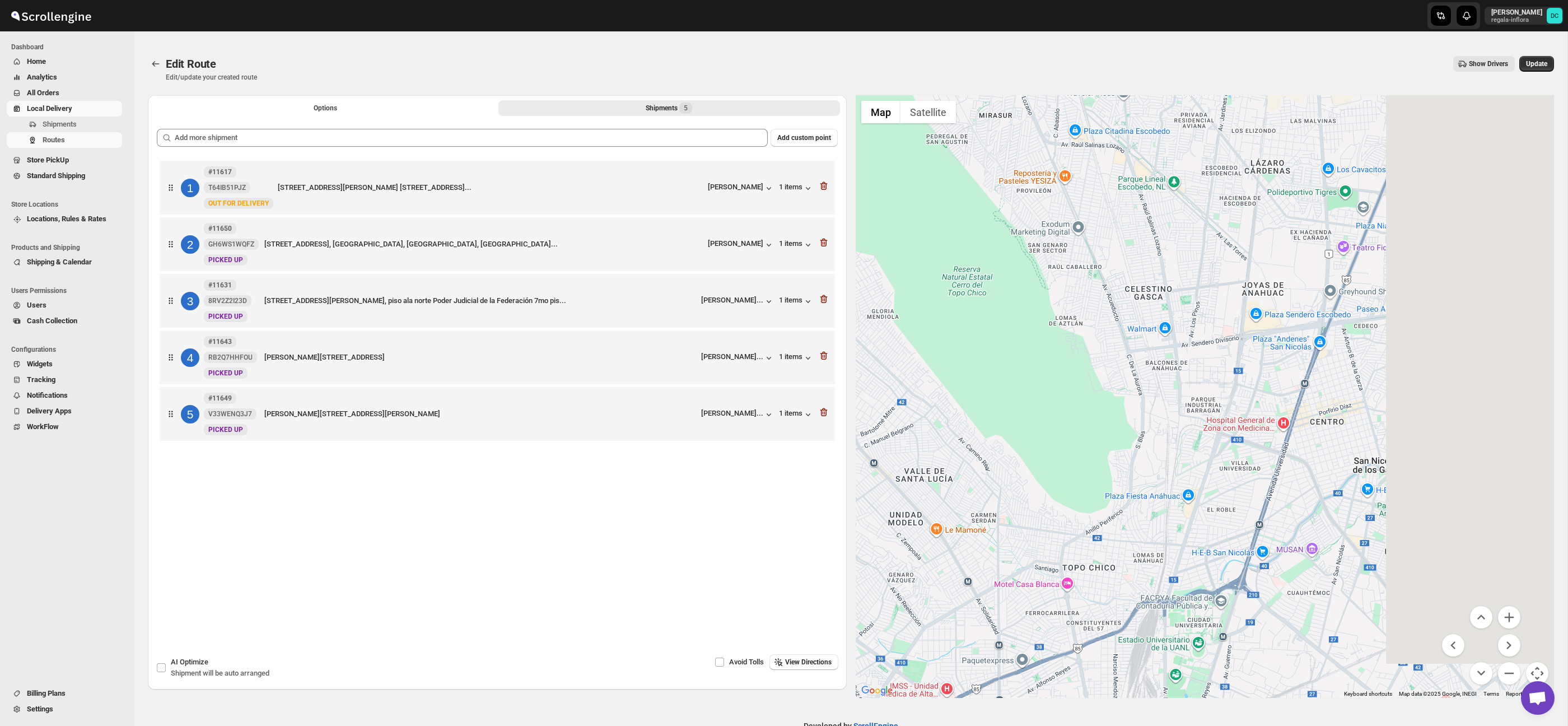
drag, startPoint x: 1353, startPoint y: 358, endPoint x: 1131, endPoint y: 437, distance: 235.6
click at [1131, 437] on div at bounding box center [1205, 397] width 699 height 603
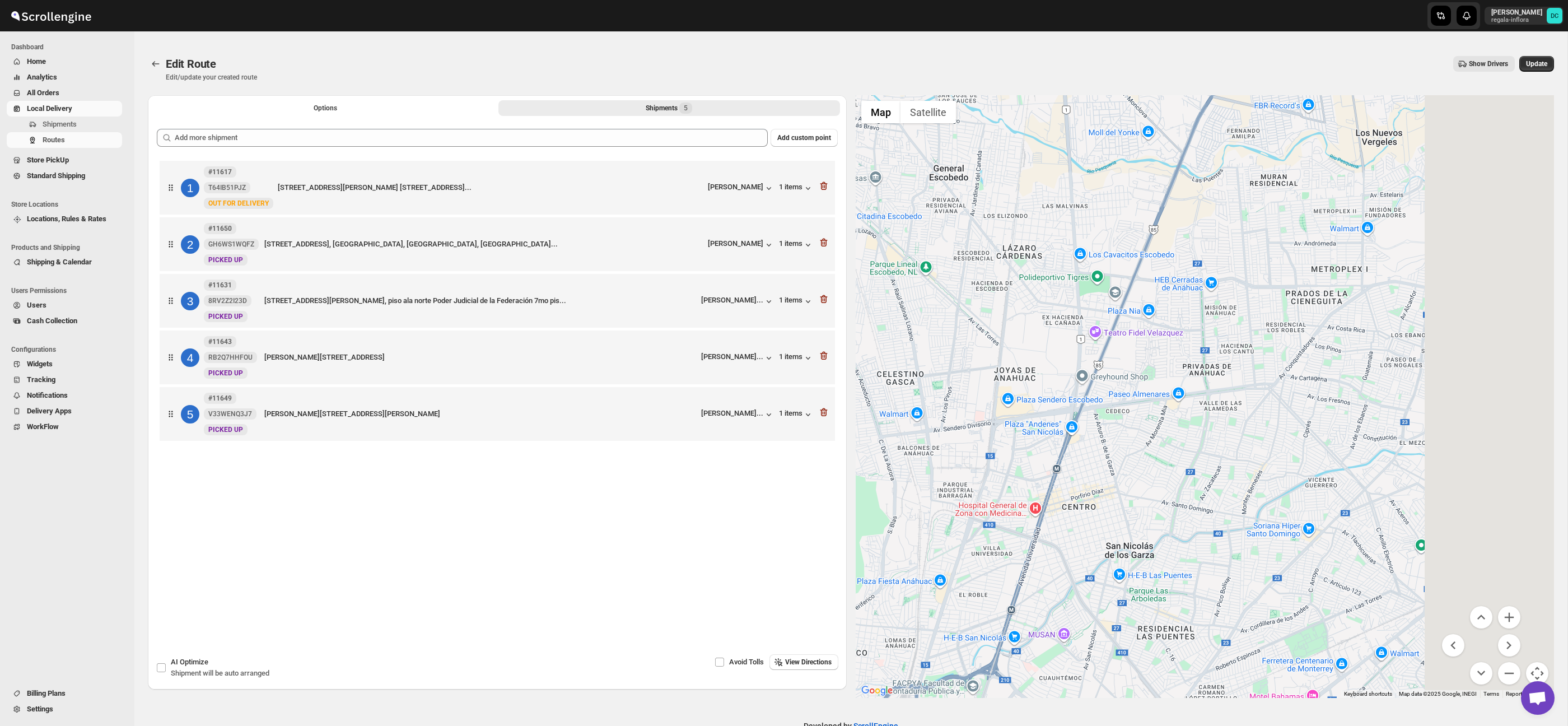
drag, startPoint x: 1269, startPoint y: 372, endPoint x: 1129, endPoint y: 422, distance: 148.7
click at [1129, 422] on div at bounding box center [1205, 397] width 699 height 603
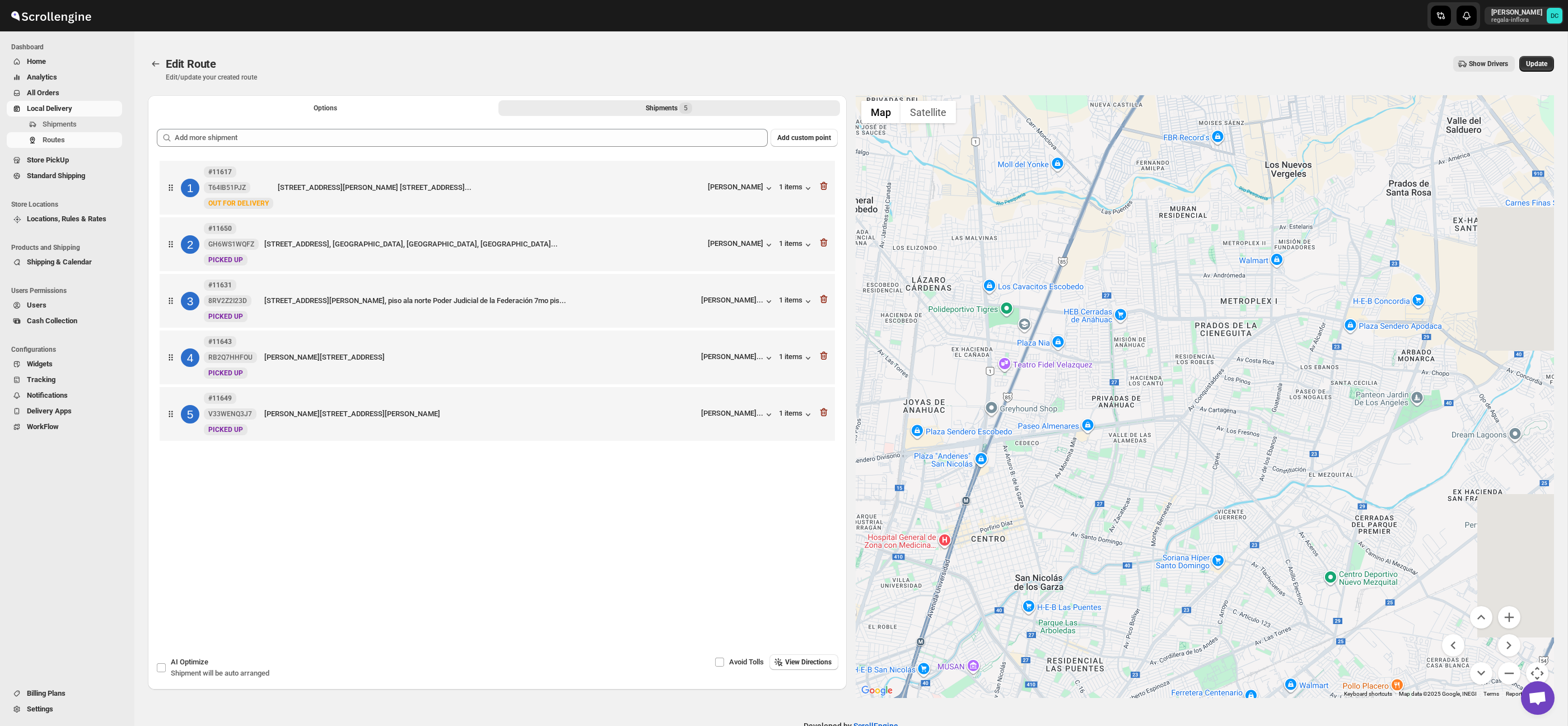
drag, startPoint x: 1283, startPoint y: 338, endPoint x: 1118, endPoint y: 461, distance: 205.8
click at [1118, 462] on div at bounding box center [1205, 397] width 699 height 603
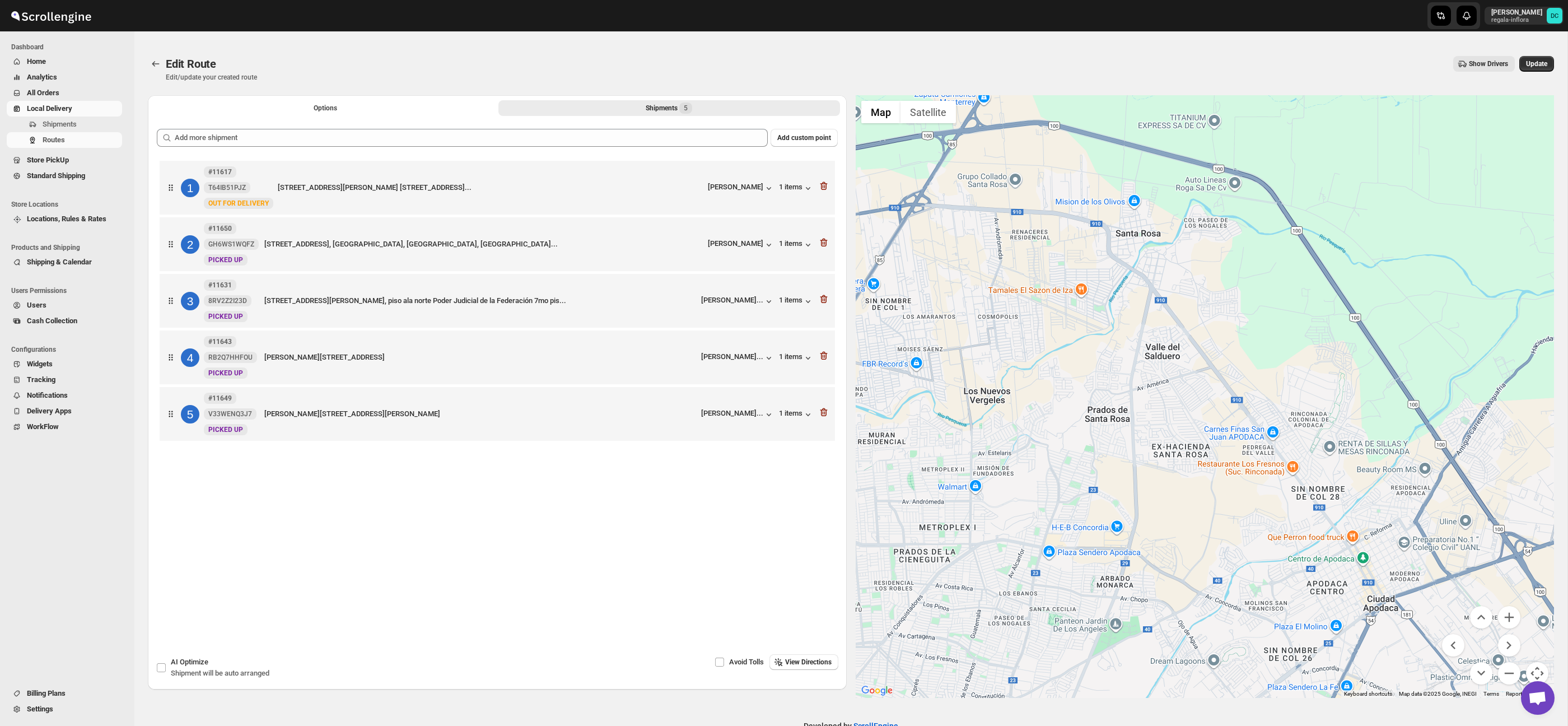
drag, startPoint x: 1268, startPoint y: 377, endPoint x: 1172, endPoint y: 441, distance: 115.4
click at [1169, 447] on div at bounding box center [1205, 397] width 699 height 603
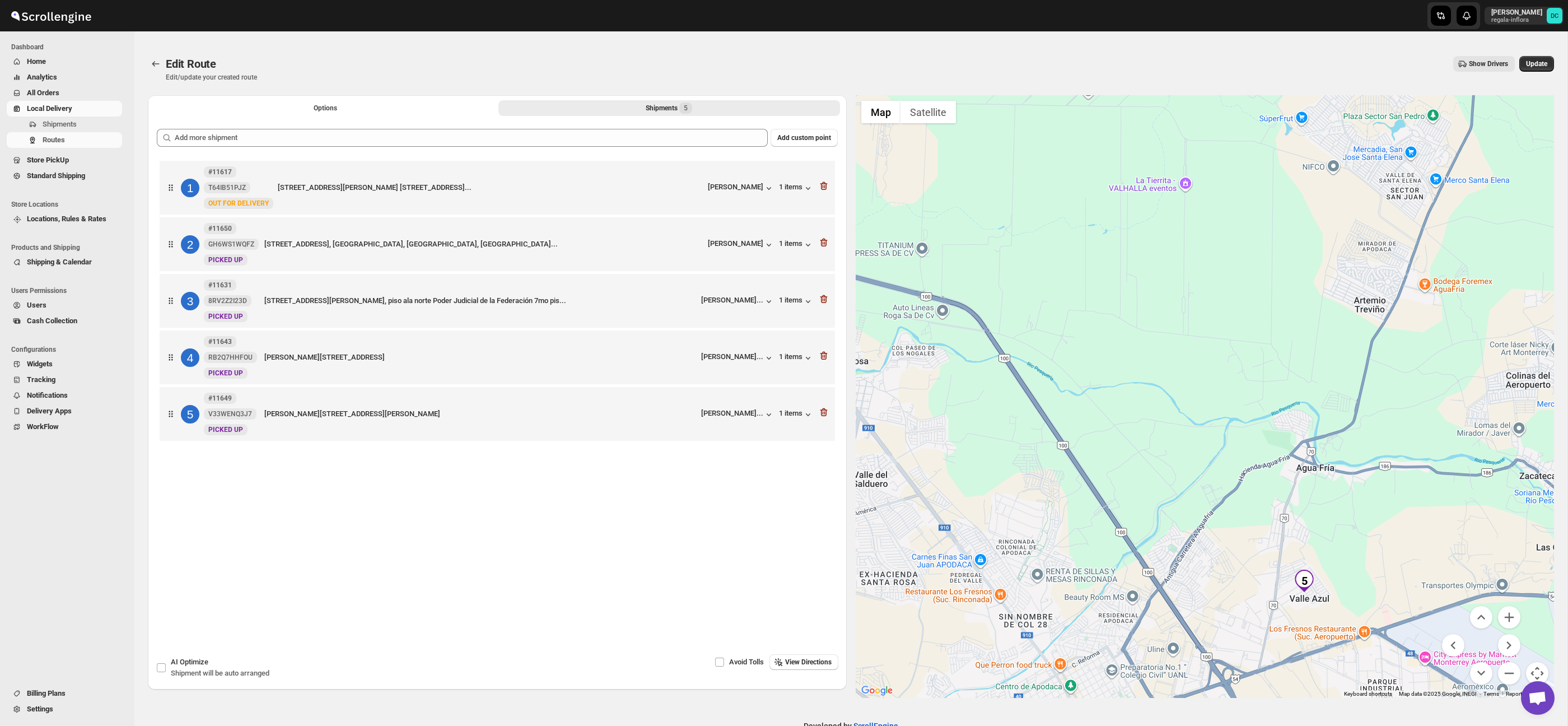
drag, startPoint x: 1342, startPoint y: 346, endPoint x: 1209, endPoint y: 298, distance: 141.4
click at [1209, 298] on div at bounding box center [1205, 397] width 699 height 603
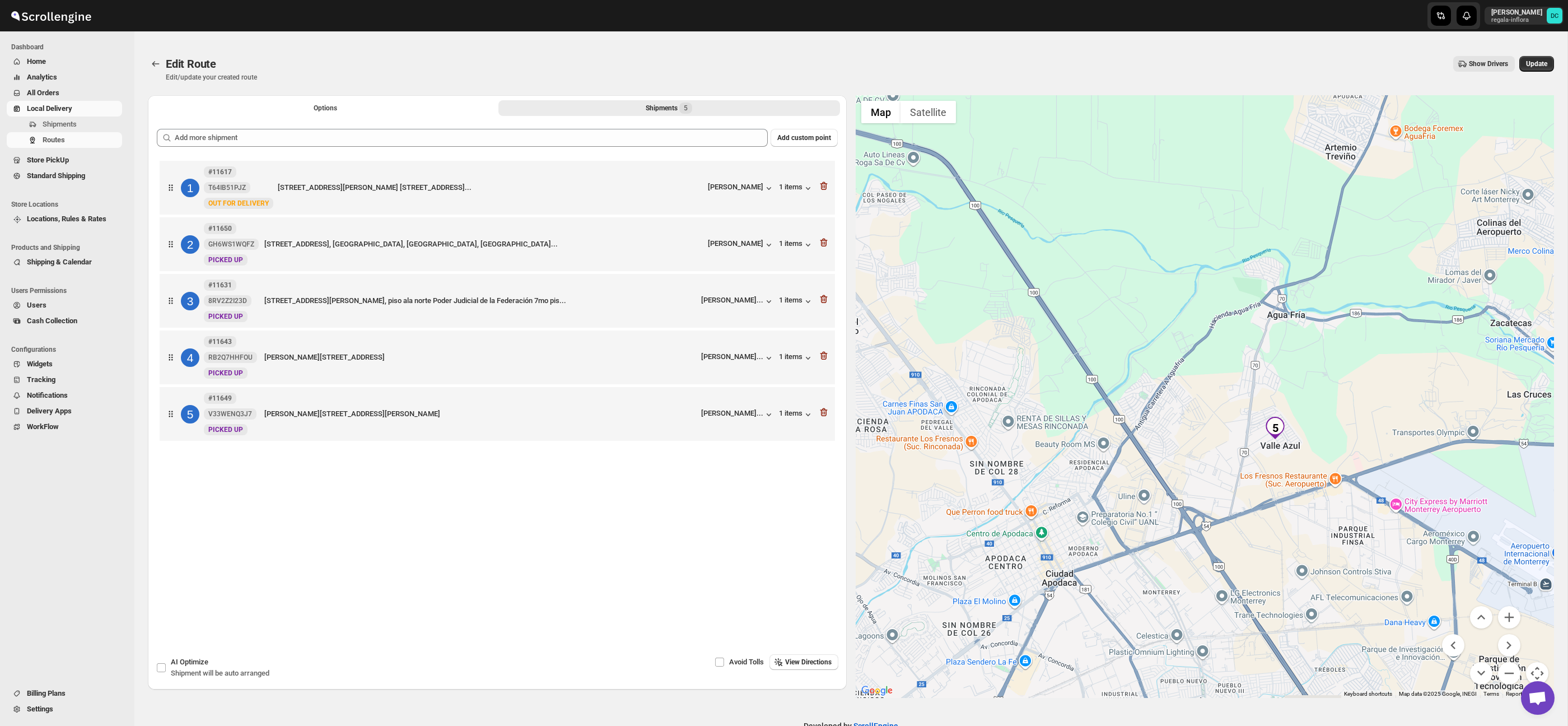
drag, startPoint x: 1373, startPoint y: 436, endPoint x: 1338, endPoint y: 406, distance: 46.1
click at [1328, 381] on div at bounding box center [1205, 397] width 699 height 603
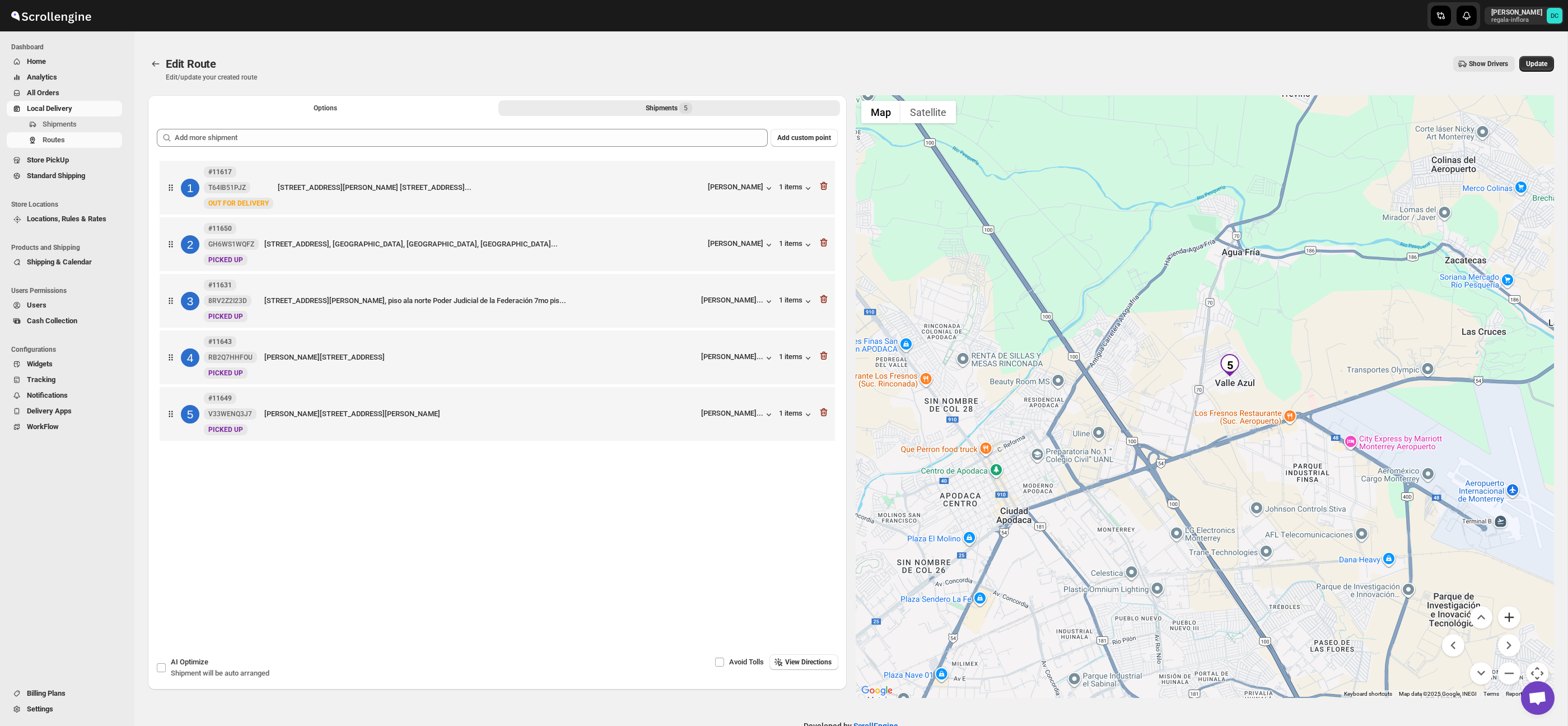
click at [1508, 620] on button "Zoom in" at bounding box center [1509, 617] width 23 height 23
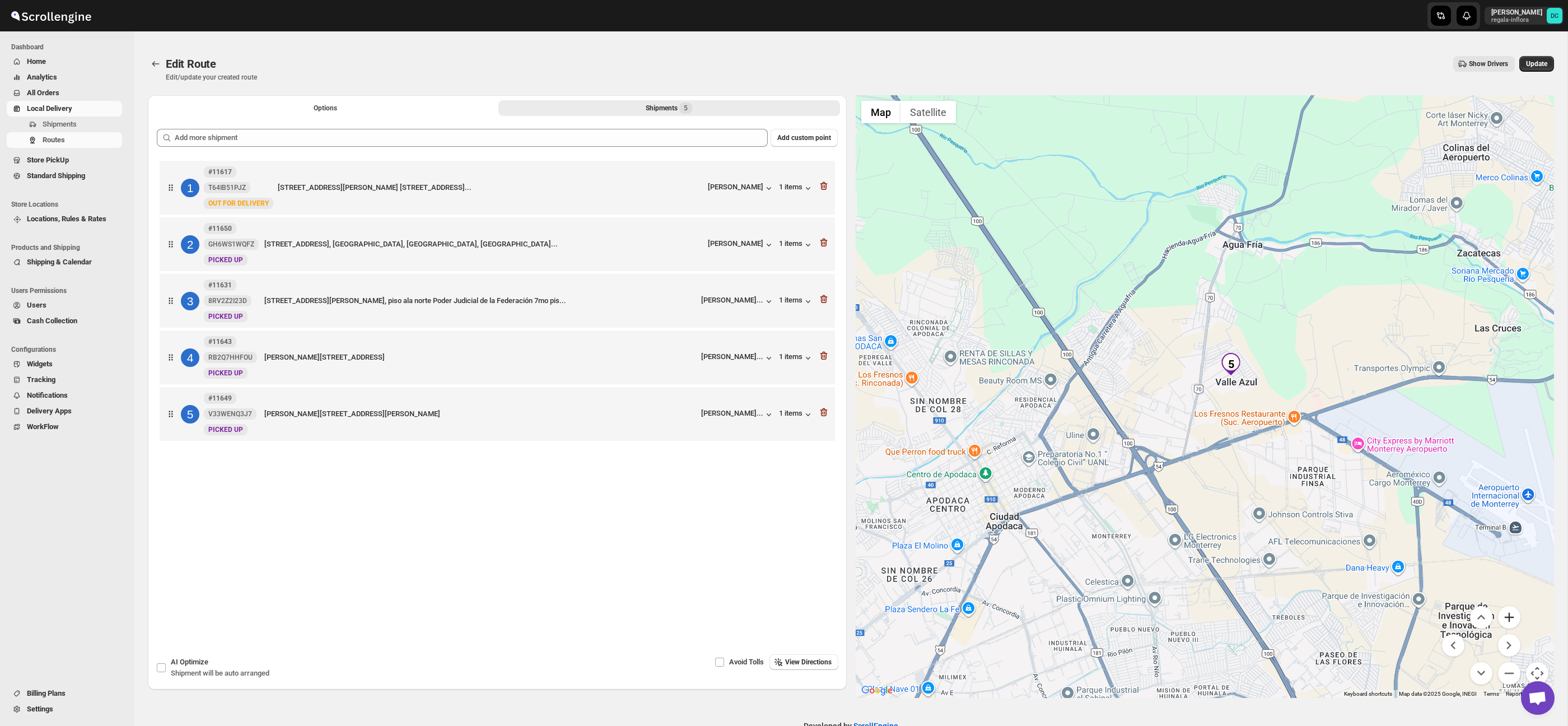
click at [1508, 620] on button "Zoom in" at bounding box center [1509, 617] width 23 height 23
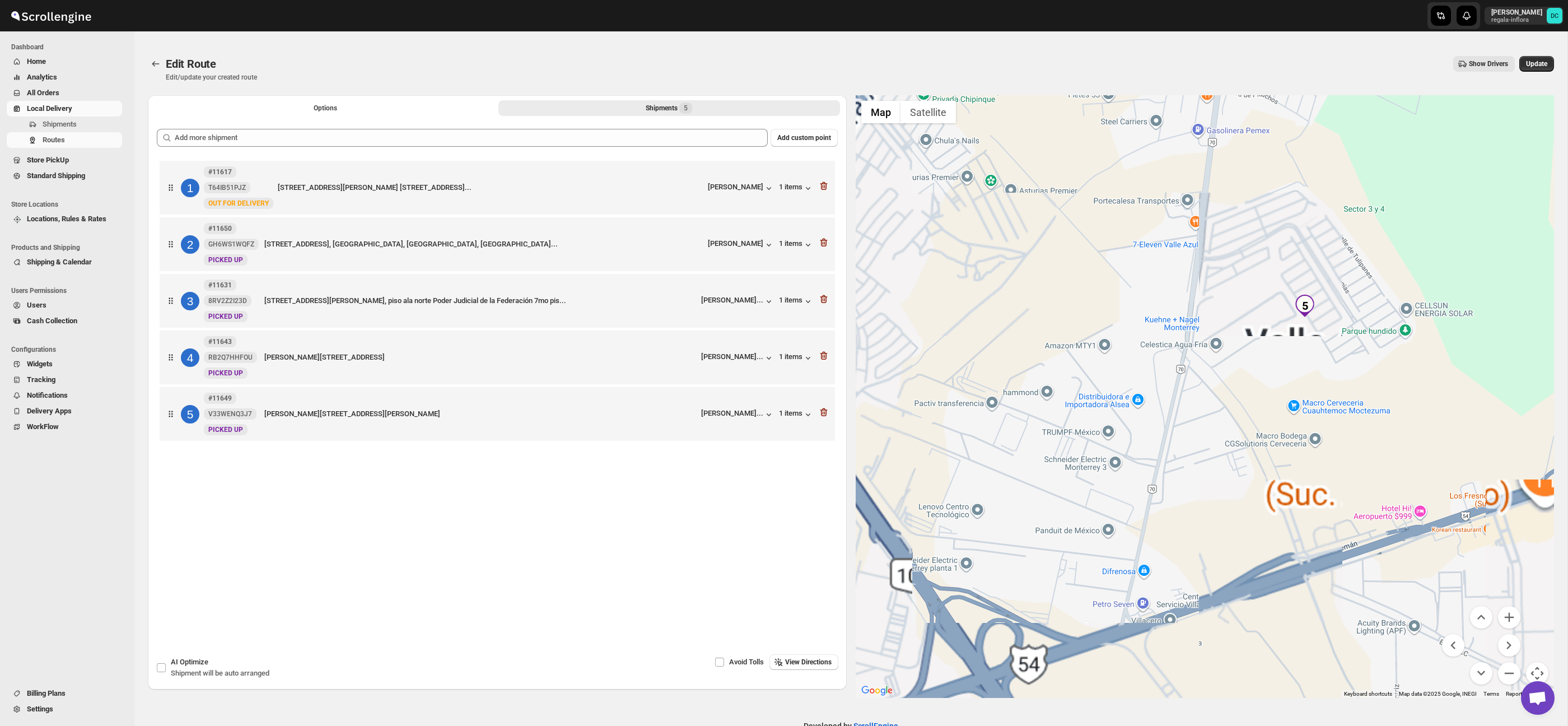
drag, startPoint x: 1445, startPoint y: 425, endPoint x: 1302, endPoint y: 487, distance: 155.9
click at [1301, 484] on div at bounding box center [1205, 397] width 699 height 603
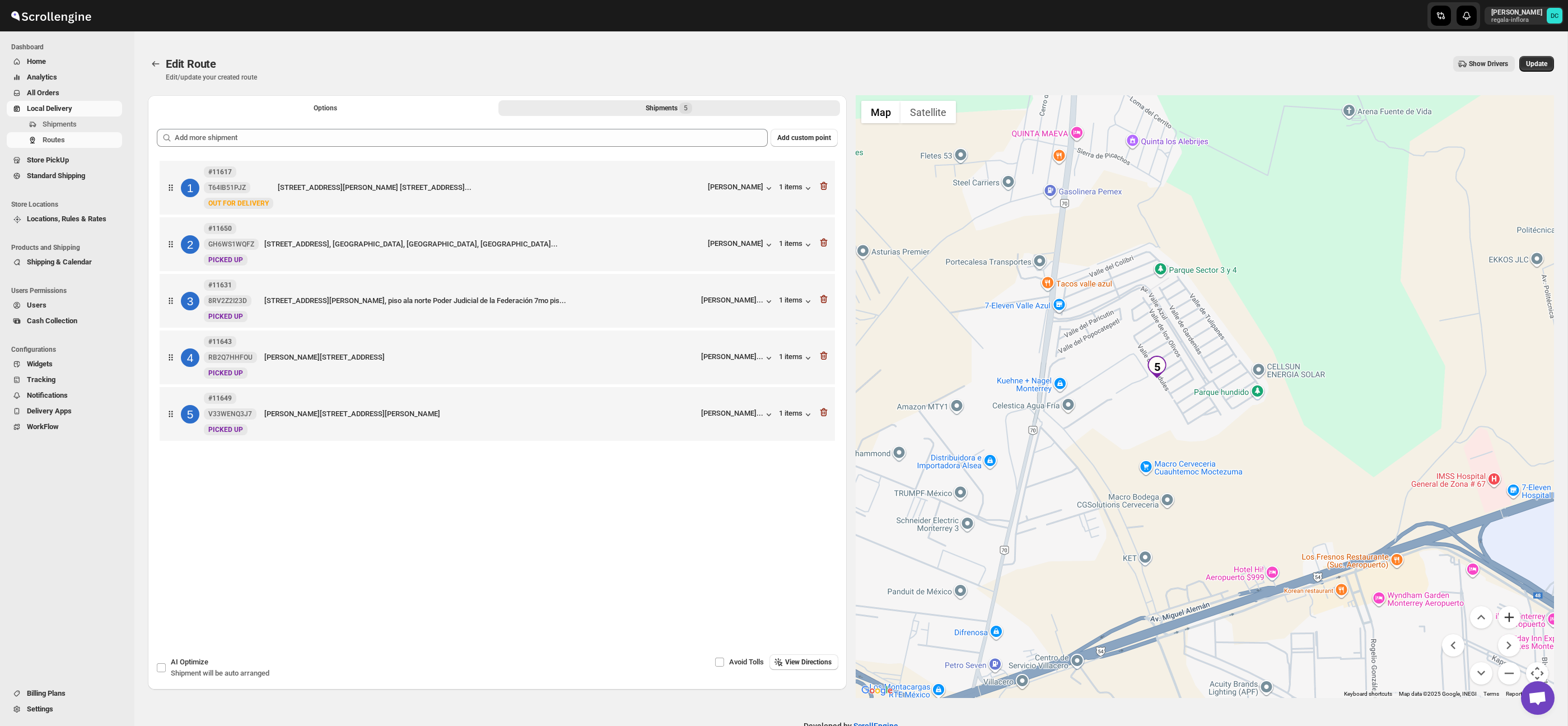
click at [1505, 614] on button "Zoom in" at bounding box center [1509, 617] width 23 height 23
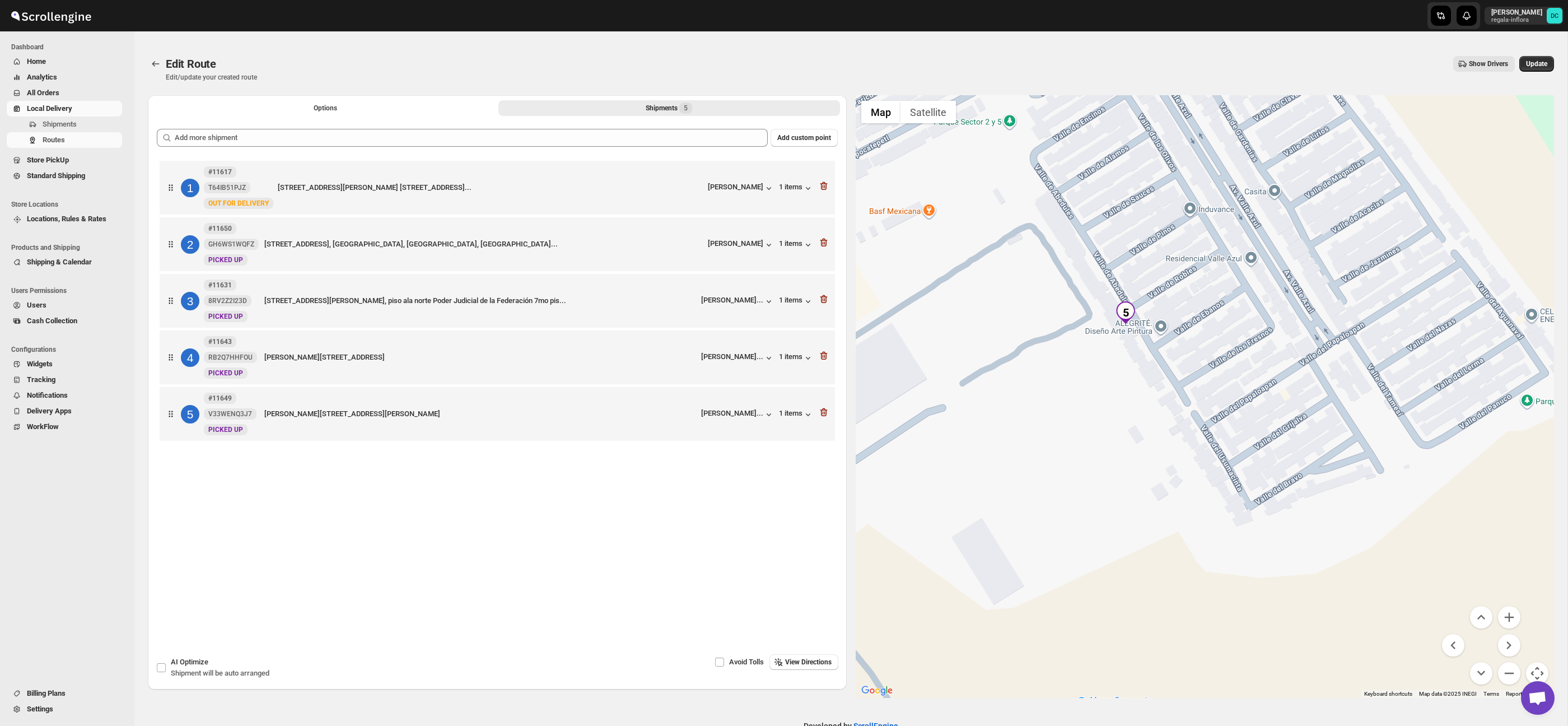
drag, startPoint x: 1256, startPoint y: 486, endPoint x: 1414, endPoint y: 486, distance: 158.0
click at [1413, 486] on div at bounding box center [1205, 397] width 699 height 603
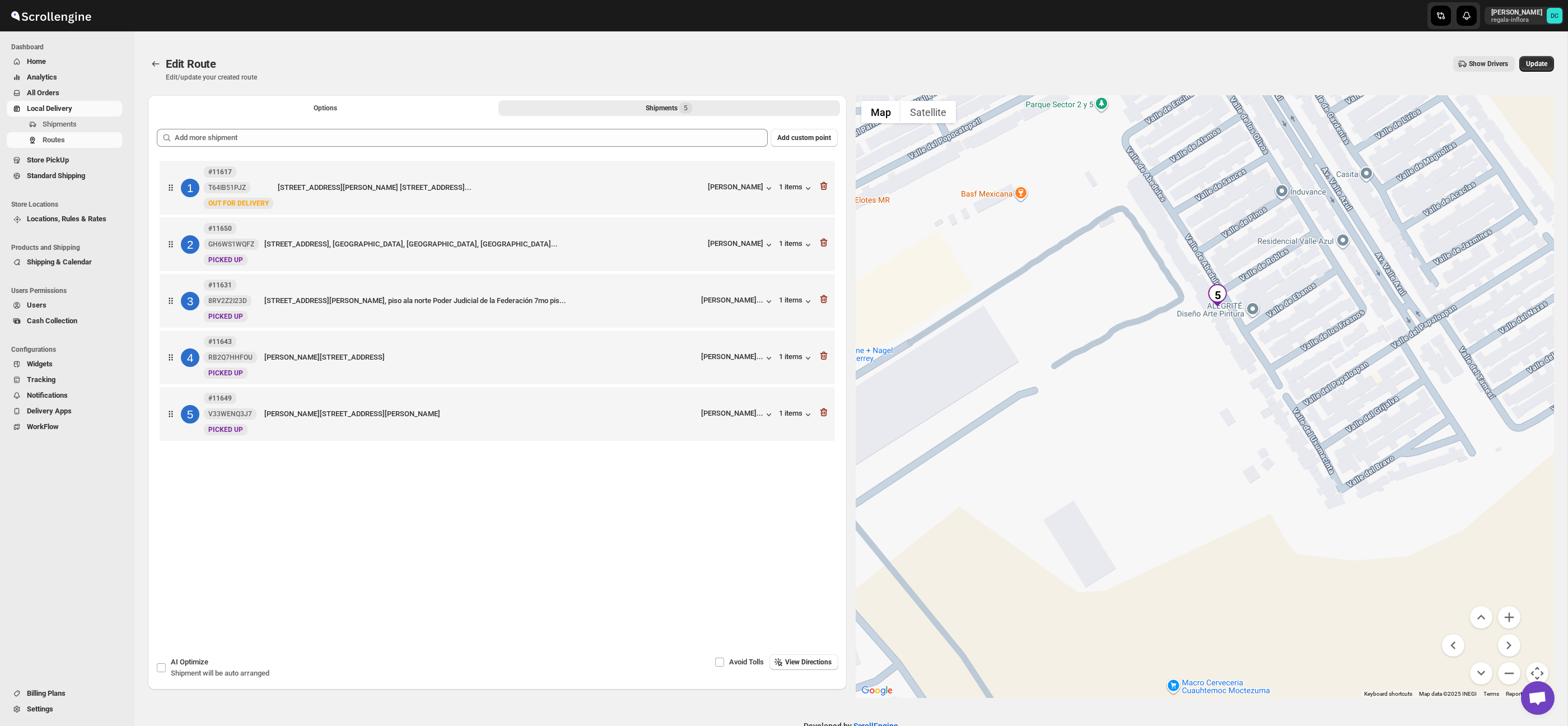
drag, startPoint x: 1170, startPoint y: 496, endPoint x: 1221, endPoint y: 470, distance: 57.2
click at [1202, 479] on div at bounding box center [1205, 397] width 699 height 603
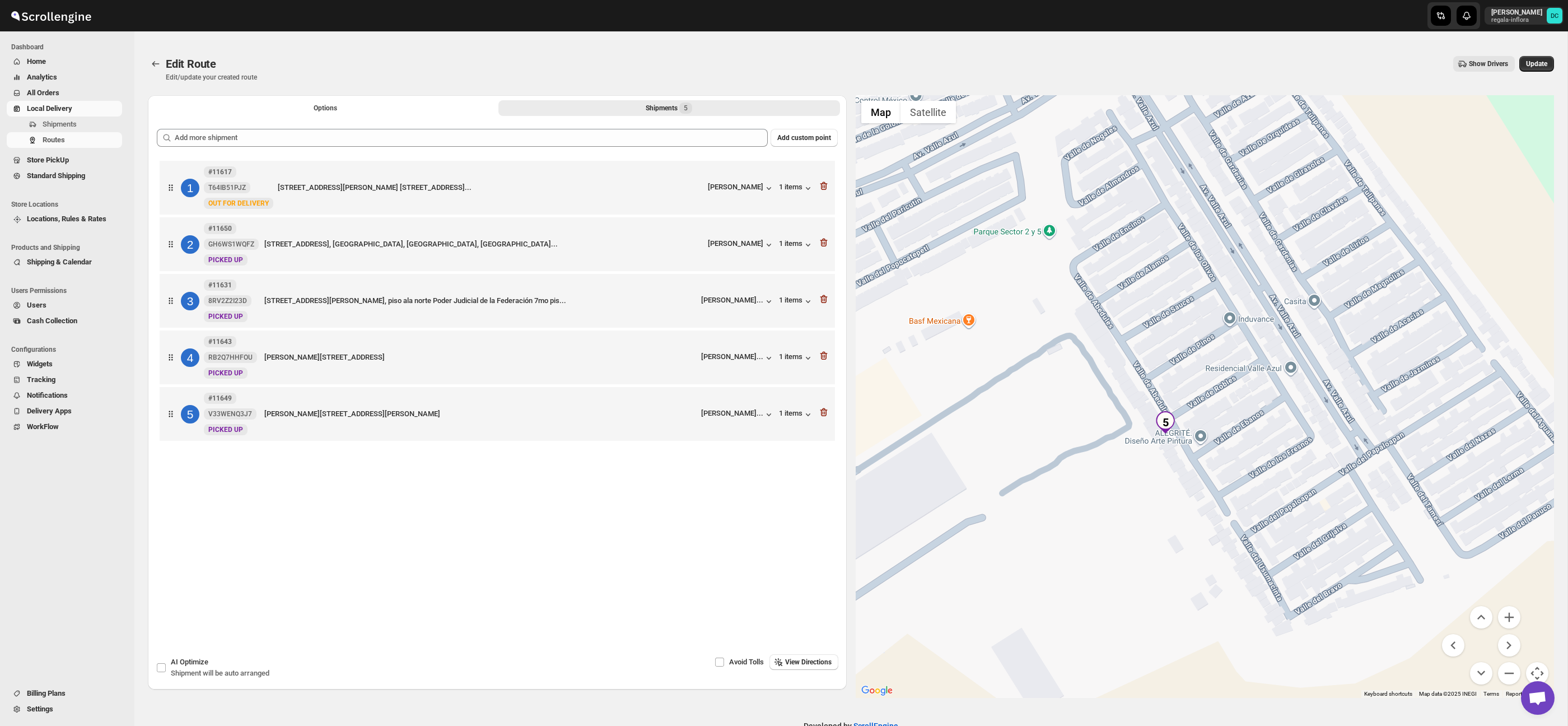
drag, startPoint x: 1235, startPoint y: 427, endPoint x: 1172, endPoint y: 570, distance: 156.3
click at [1172, 570] on div at bounding box center [1205, 397] width 699 height 603
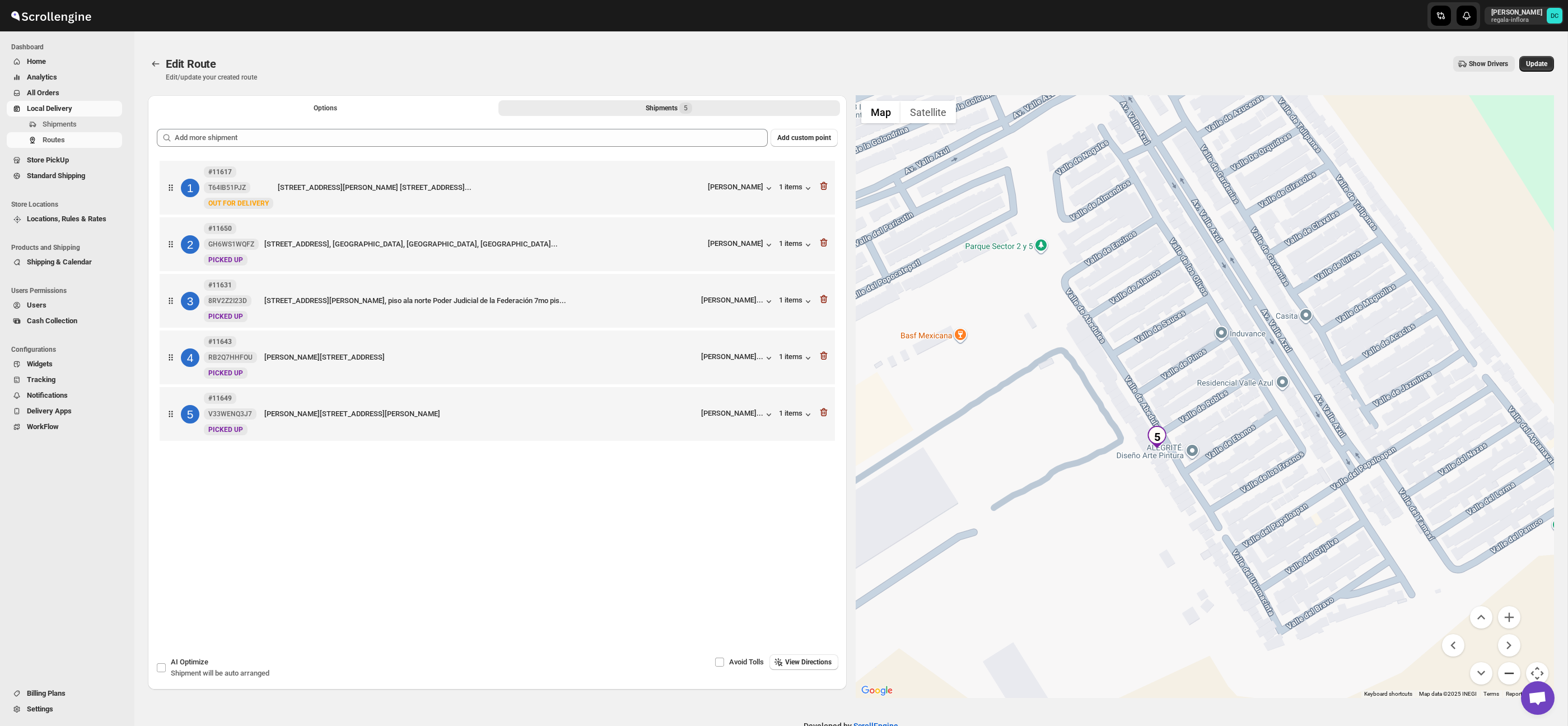
click at [1507, 670] on button "Zoom out" at bounding box center [1509, 673] width 23 height 23
click at [1507, 671] on button "Zoom out" at bounding box center [1509, 673] width 23 height 23
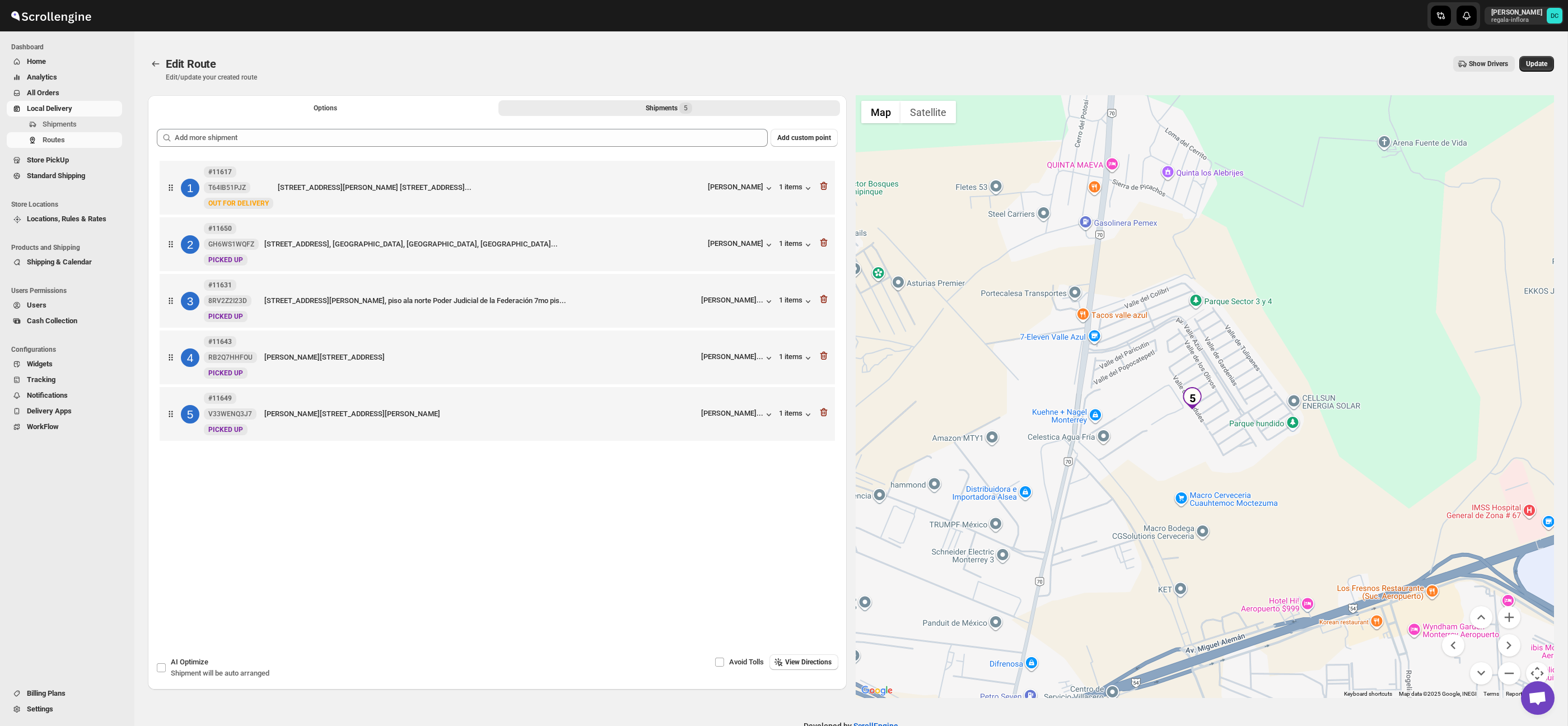
drag, startPoint x: 1543, startPoint y: 63, endPoint x: 1498, endPoint y: 72, distance: 45.9
click at [1543, 63] on span "Update" at bounding box center [1536, 64] width 21 height 9
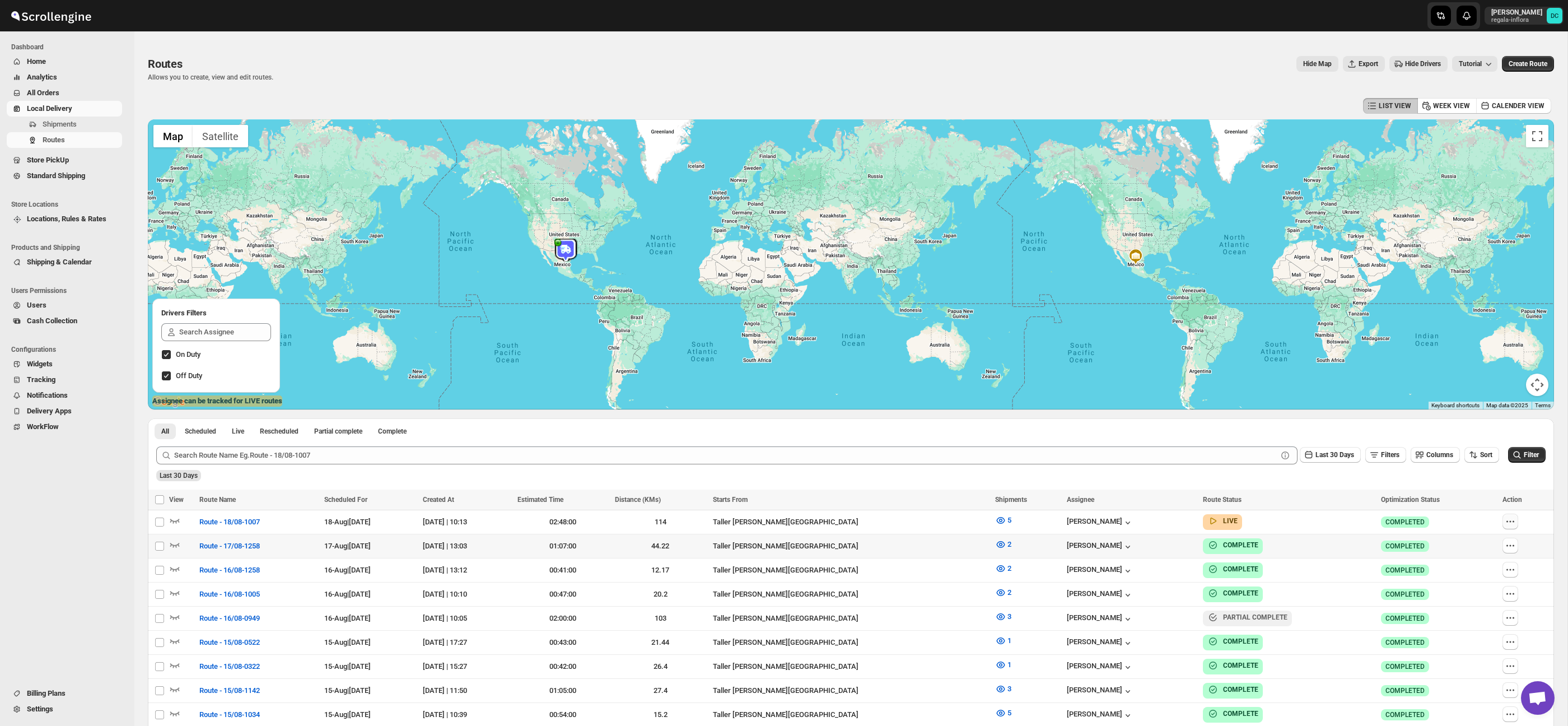
click at [1514, 529] on button "button" at bounding box center [1510, 521] width 15 height 15
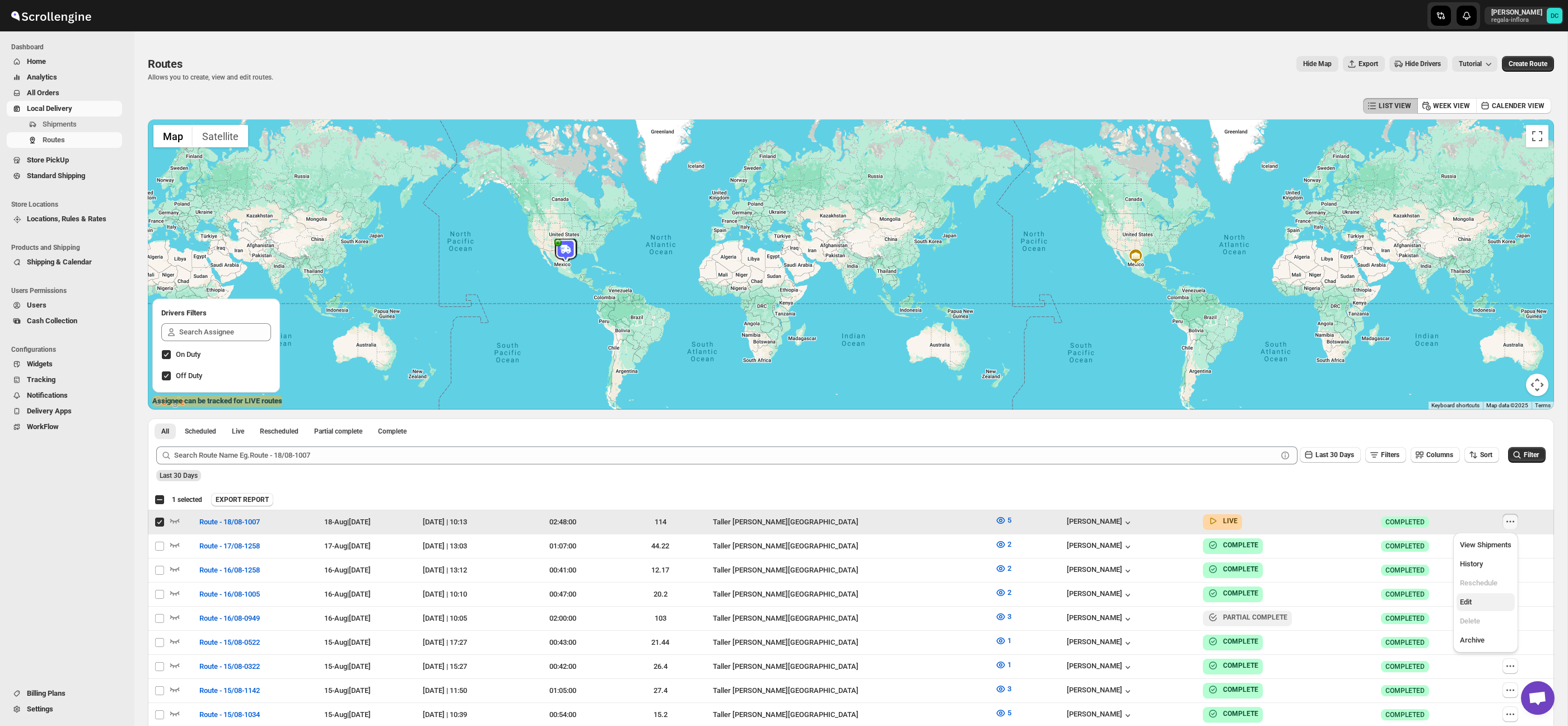
click at [1479, 601] on span "Edit" at bounding box center [1485, 602] width 52 height 11
checkbox input "false"
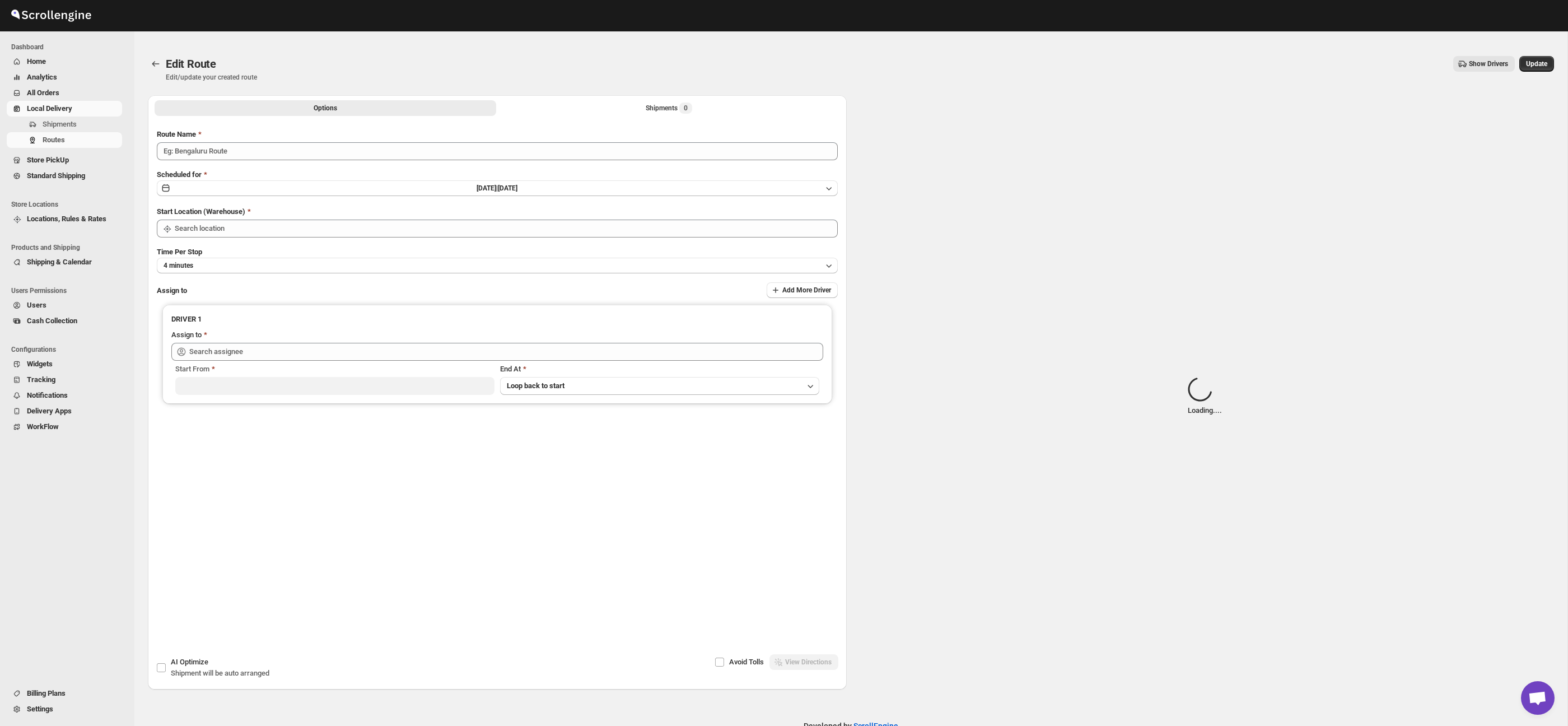
type input "Route - 18/08-1007"
type input "Taller [PERSON_NAME][GEOGRAPHIC_DATA]"
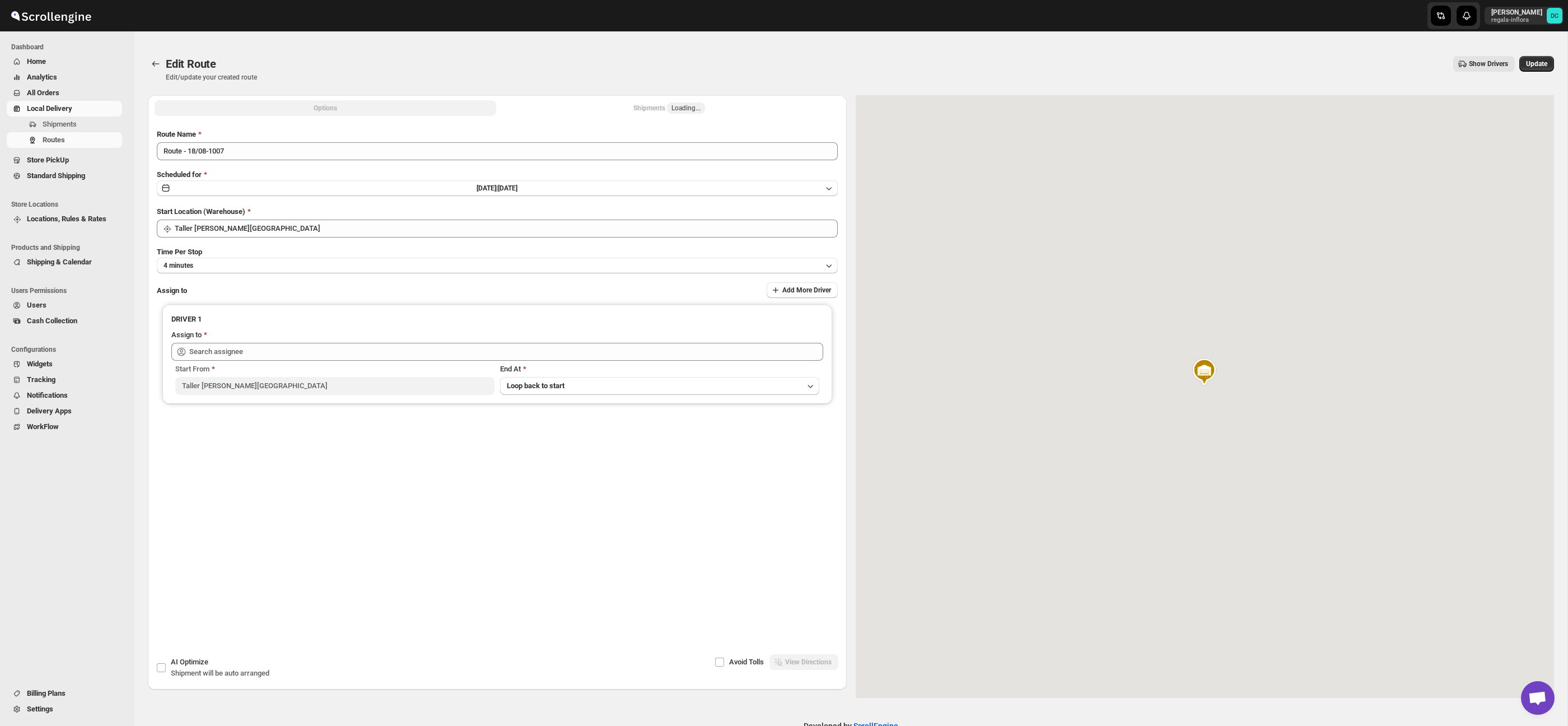
type input "[PERSON_NAME] ([EMAIL_ADDRESS][DOMAIN_NAME])"
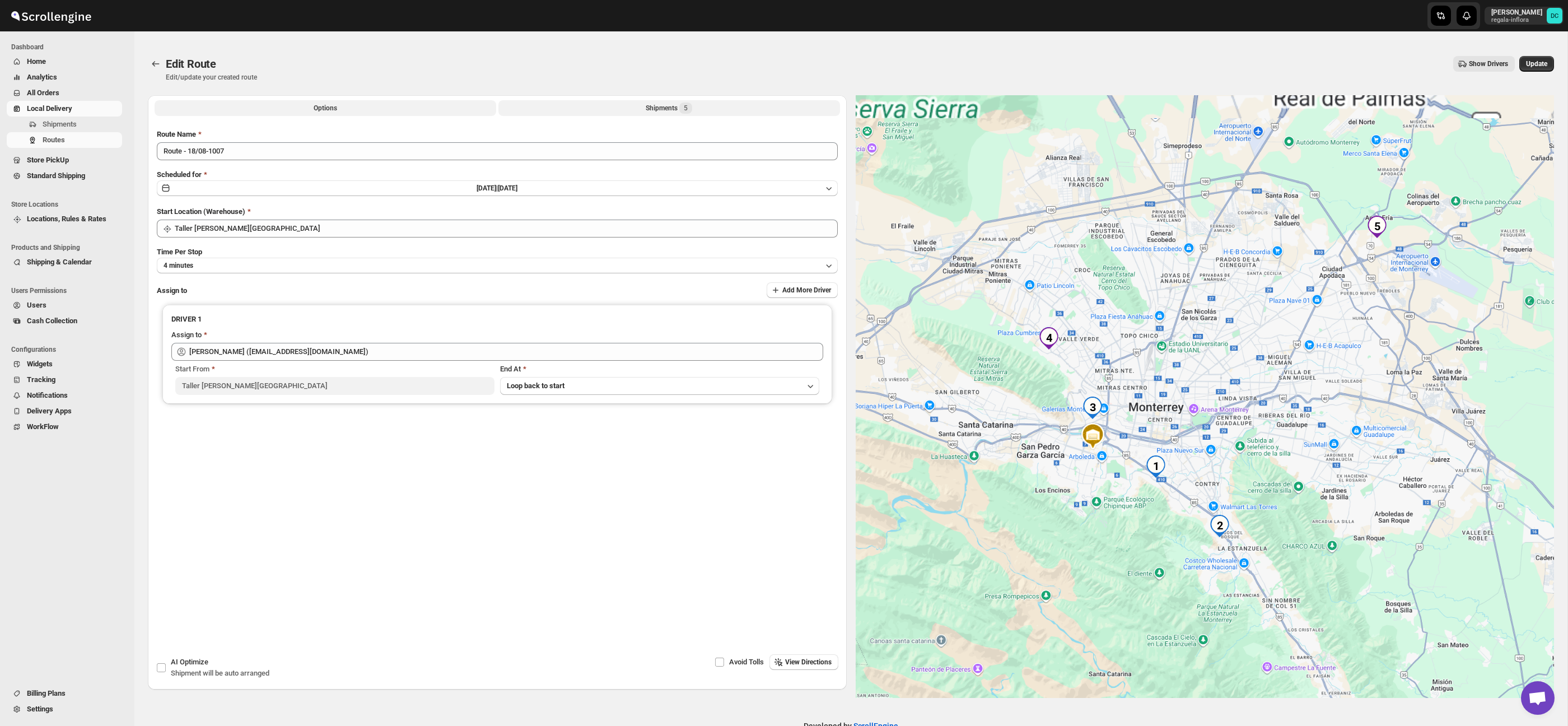
click at [666, 106] on div "Shipments 5" at bounding box center [668, 108] width 46 height 11
